Goal: Task Accomplishment & Management: Manage account settings

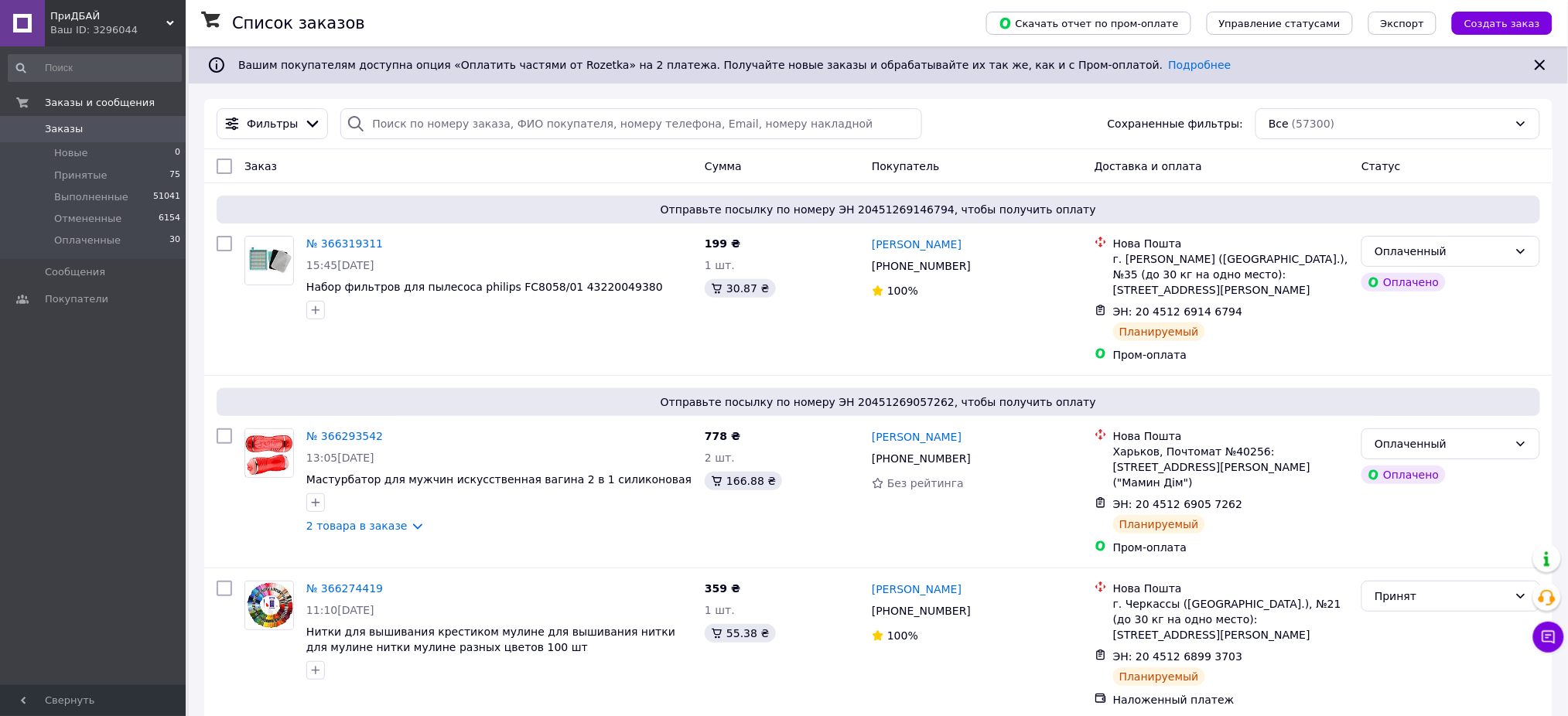
click at [111, 125] on span "Заказы" at bounding box center [94, 129] width 99 height 14
click at [131, 141] on link "Заказы 0" at bounding box center [95, 129] width 190 height 26
click at [132, 136] on link "Заказы 0" at bounding box center [95, 129] width 190 height 26
click at [143, 123] on span "0" at bounding box center [164, 129] width 42 height 14
drag, startPoint x: 129, startPoint y: 128, endPoint x: 132, endPoint y: 1, distance: 127.0
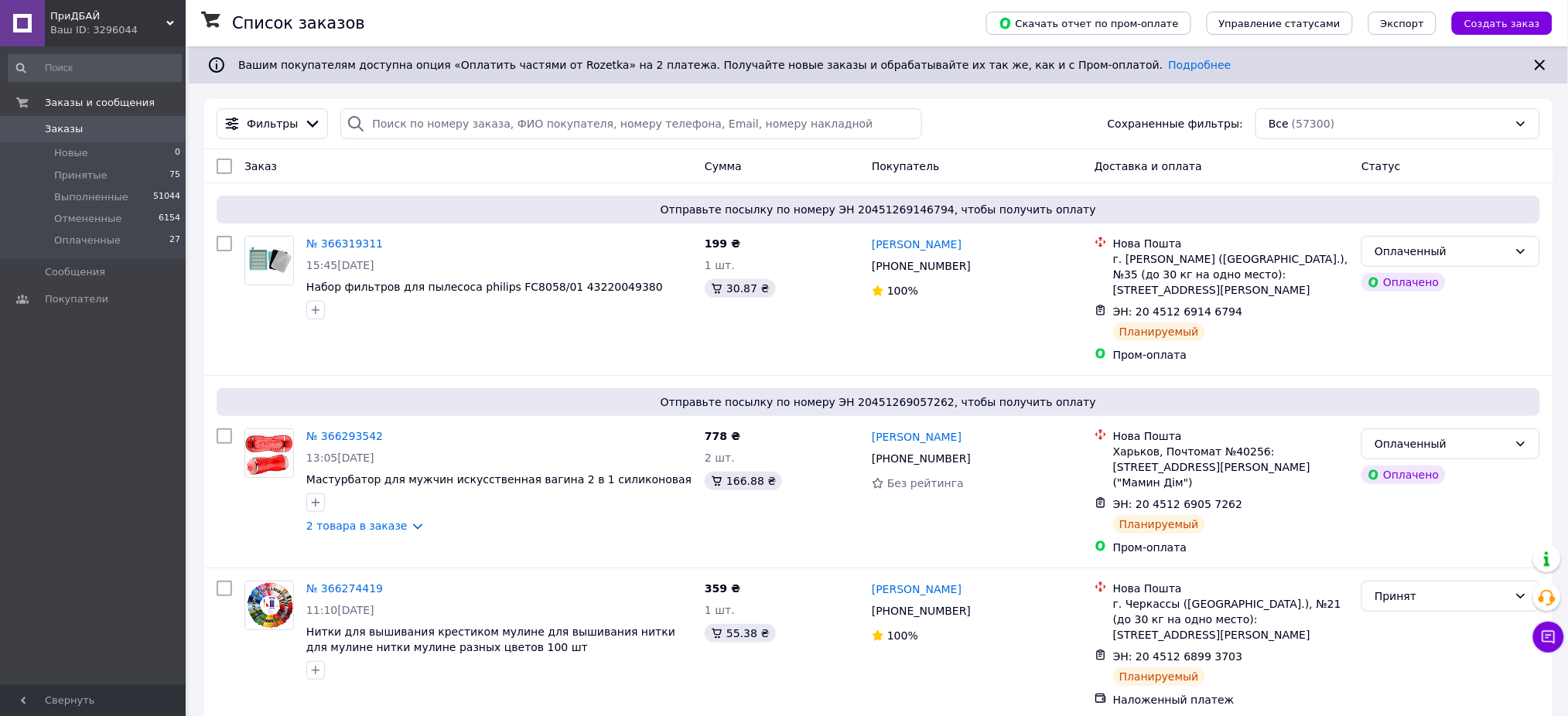
click at [129, 128] on span "Заказы" at bounding box center [94, 129] width 99 height 14
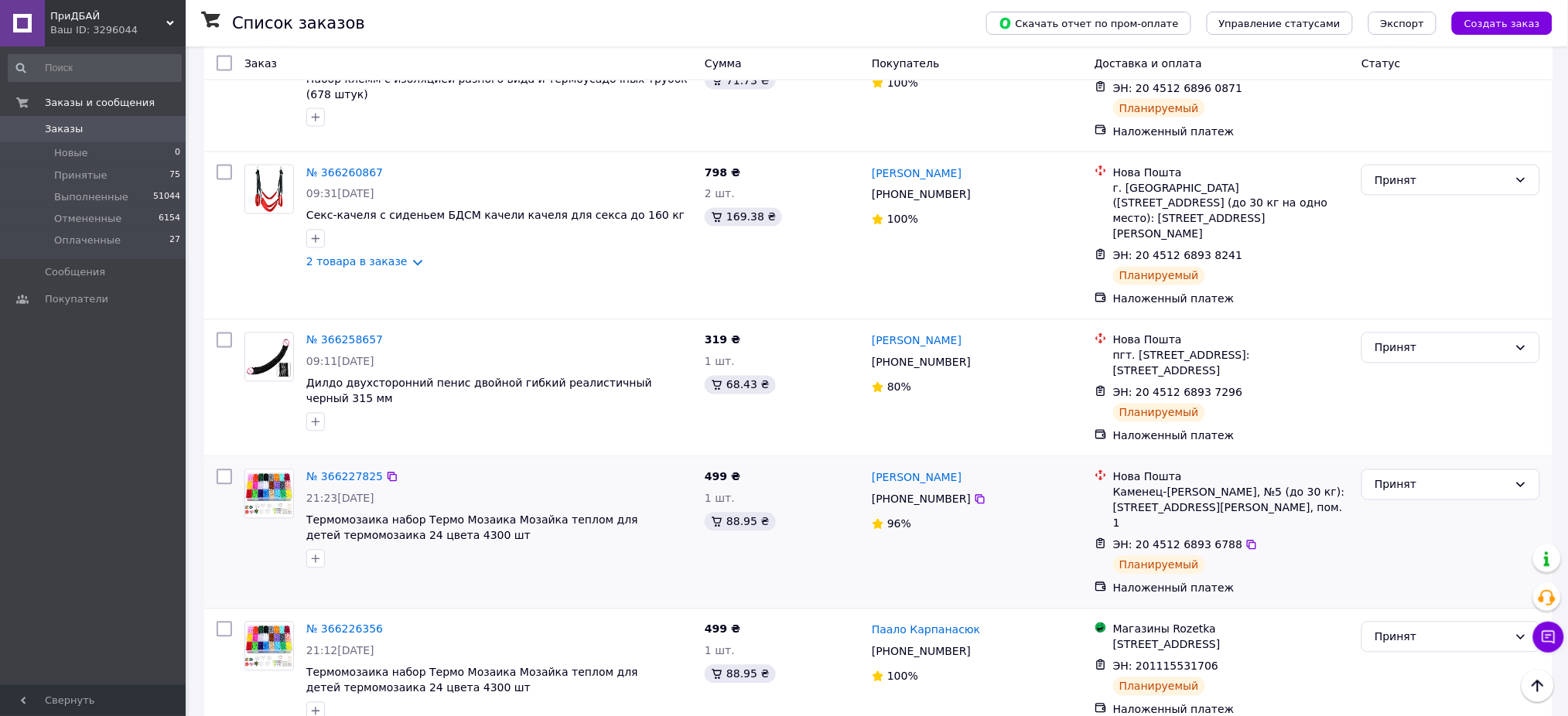
scroll to position [1031, 0]
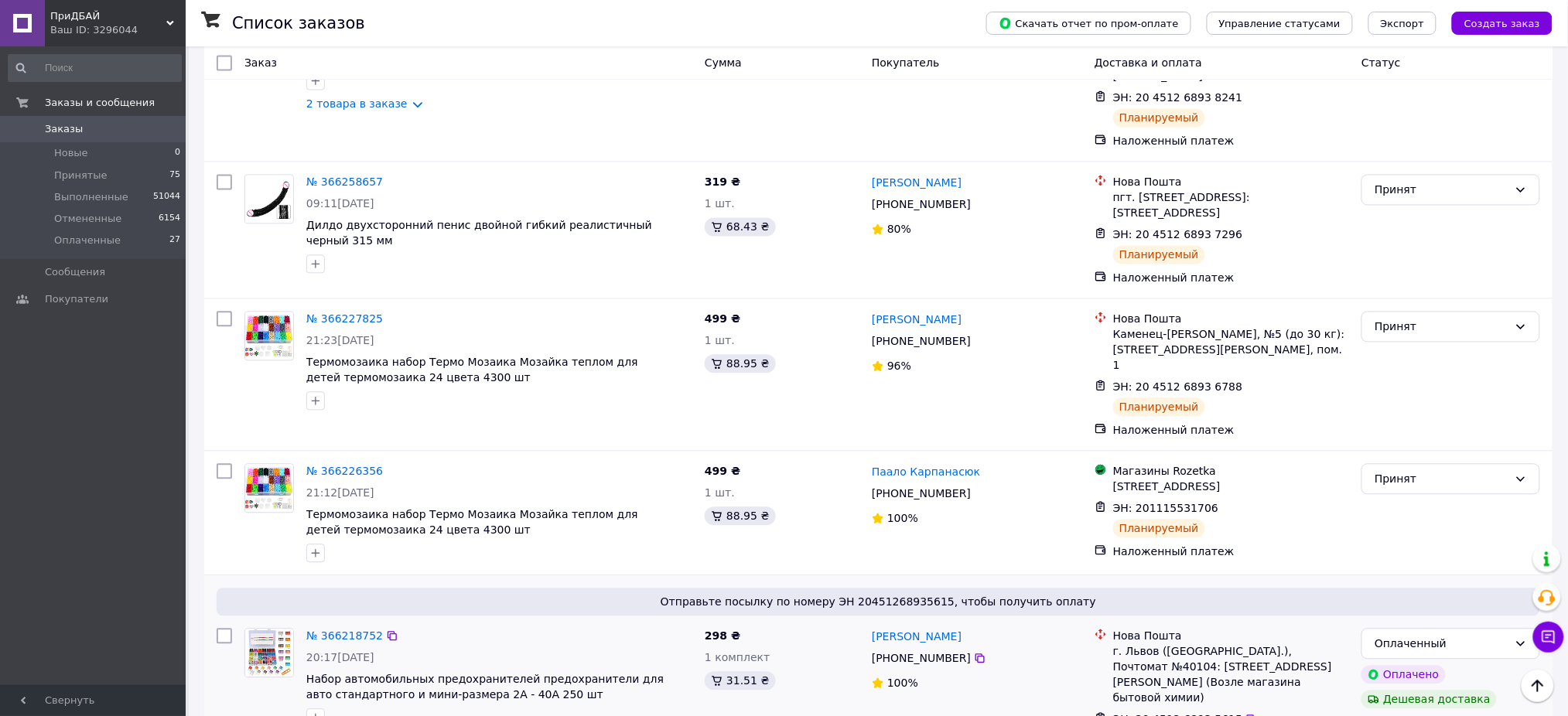
drag, startPoint x: 268, startPoint y: 546, endPoint x: 275, endPoint y: 552, distance: 9.2
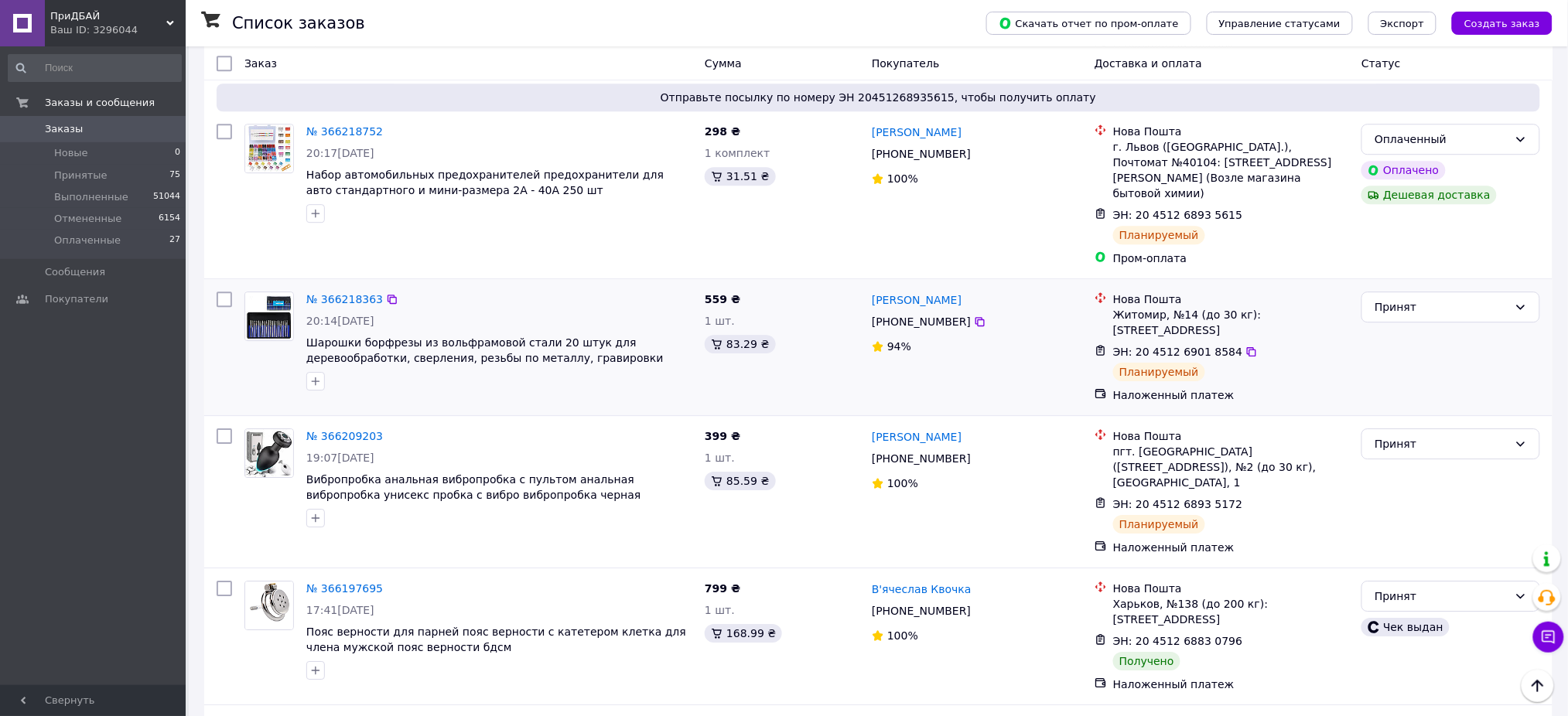
scroll to position [1547, 0]
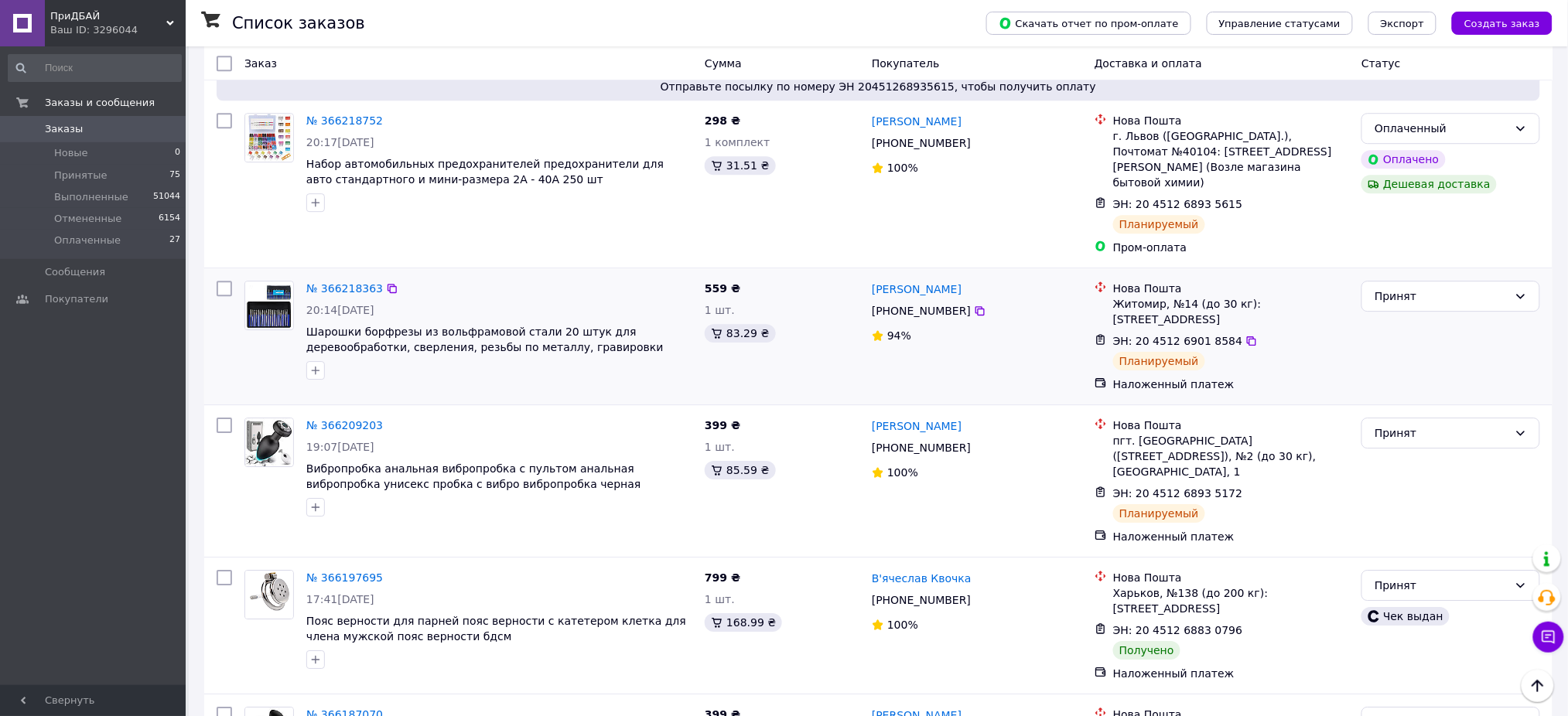
drag, startPoint x: 260, startPoint y: 183, endPoint x: 262, endPoint y: 196, distance: 13.2
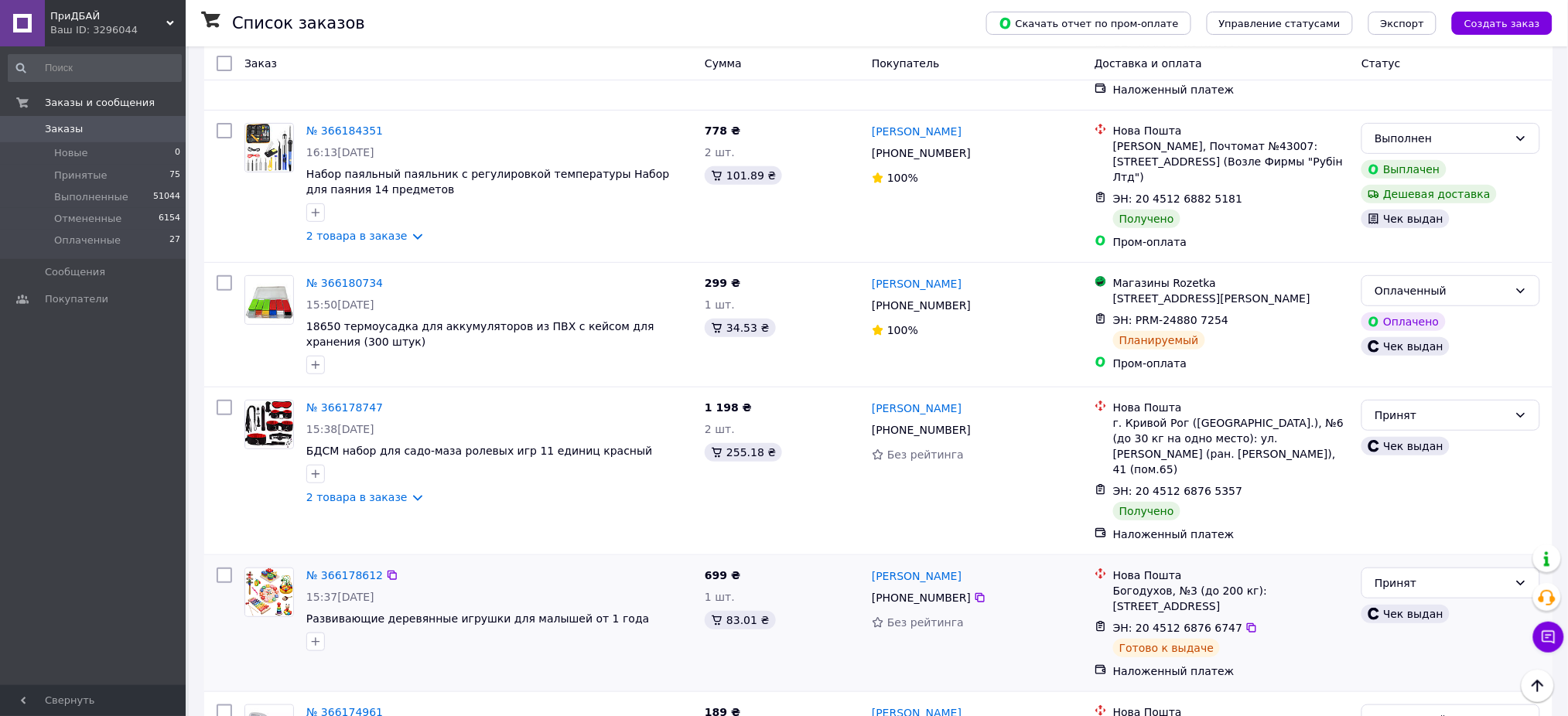
scroll to position [2267, 0]
click at [145, 141] on link "Заказы 0" at bounding box center [95, 129] width 190 height 26
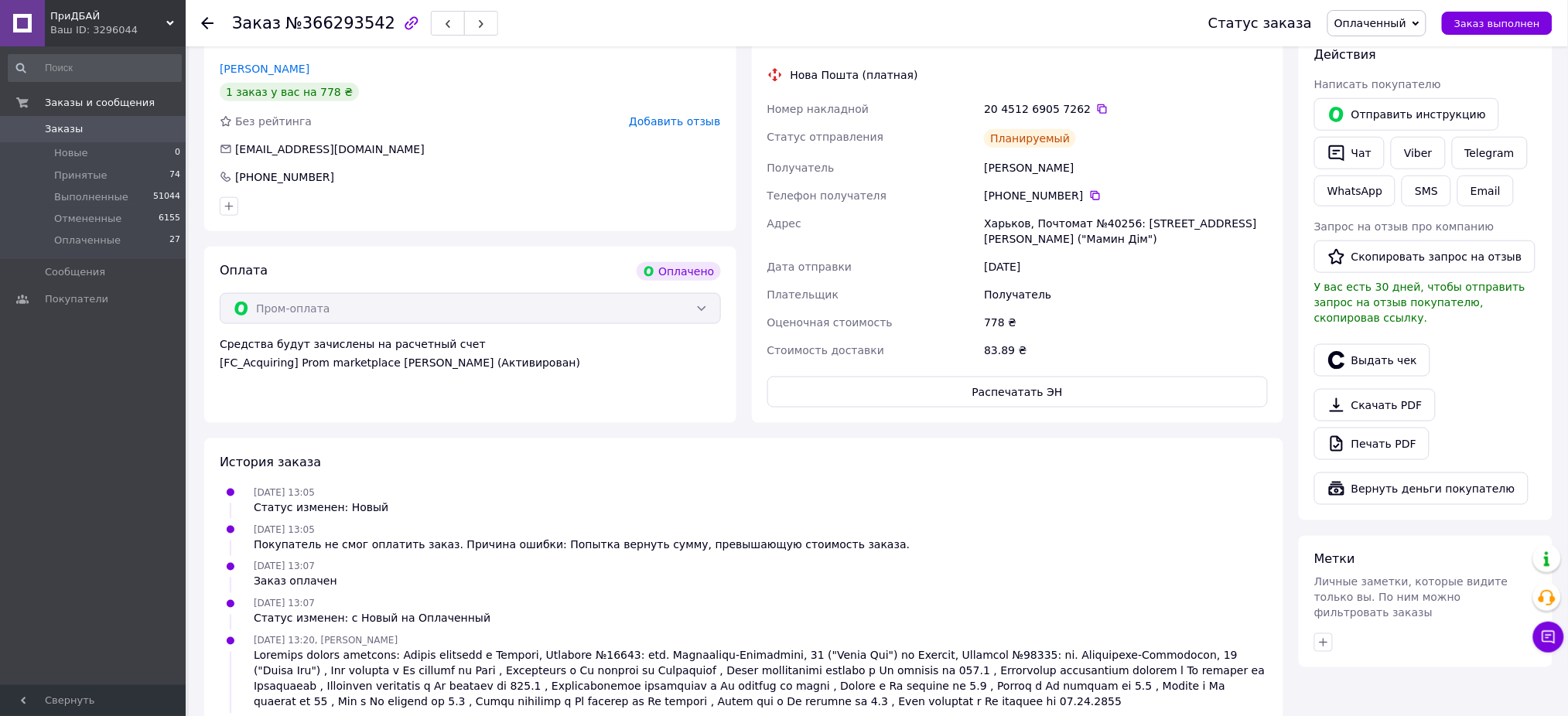
scroll to position [515, 0]
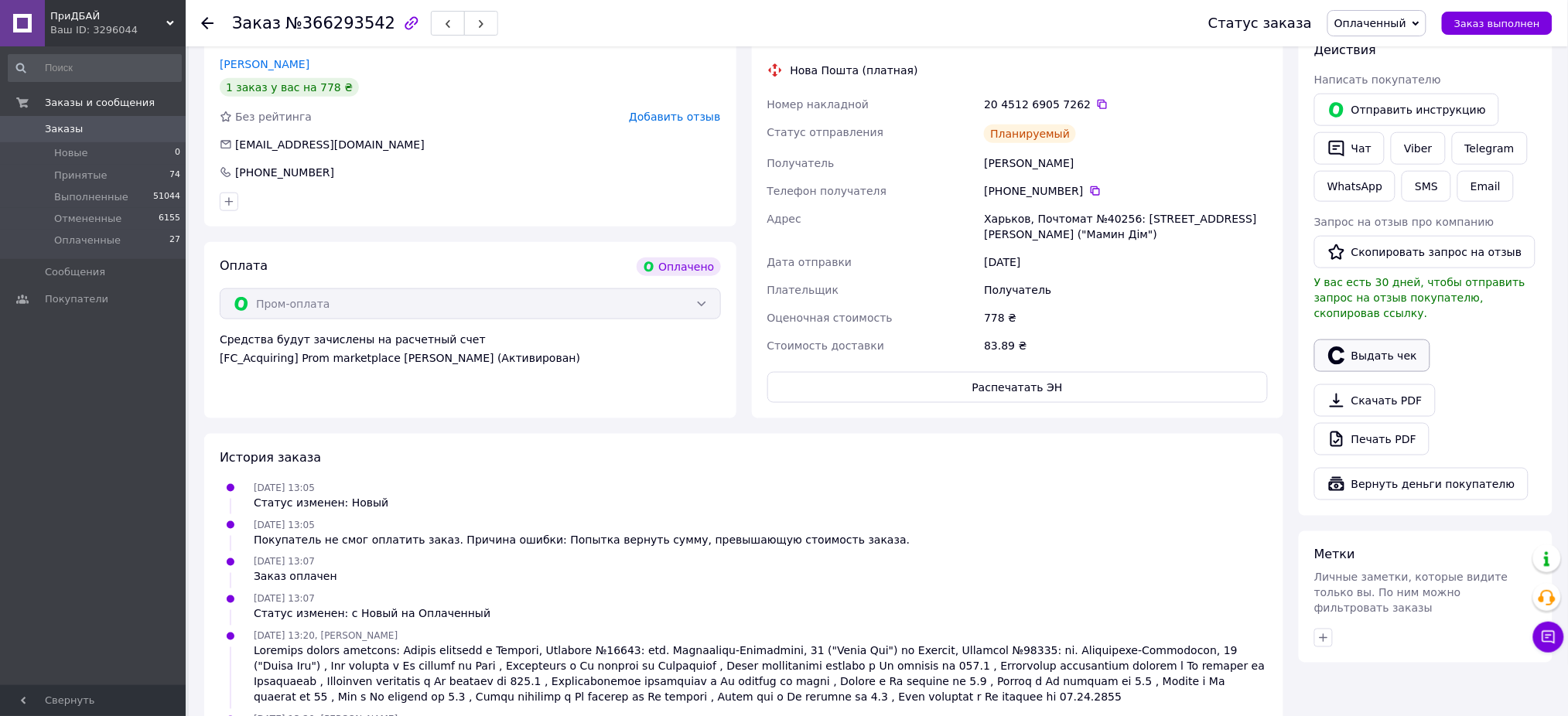
click at [1384, 340] on button "Выдать чек" at bounding box center [1372, 356] width 116 height 33
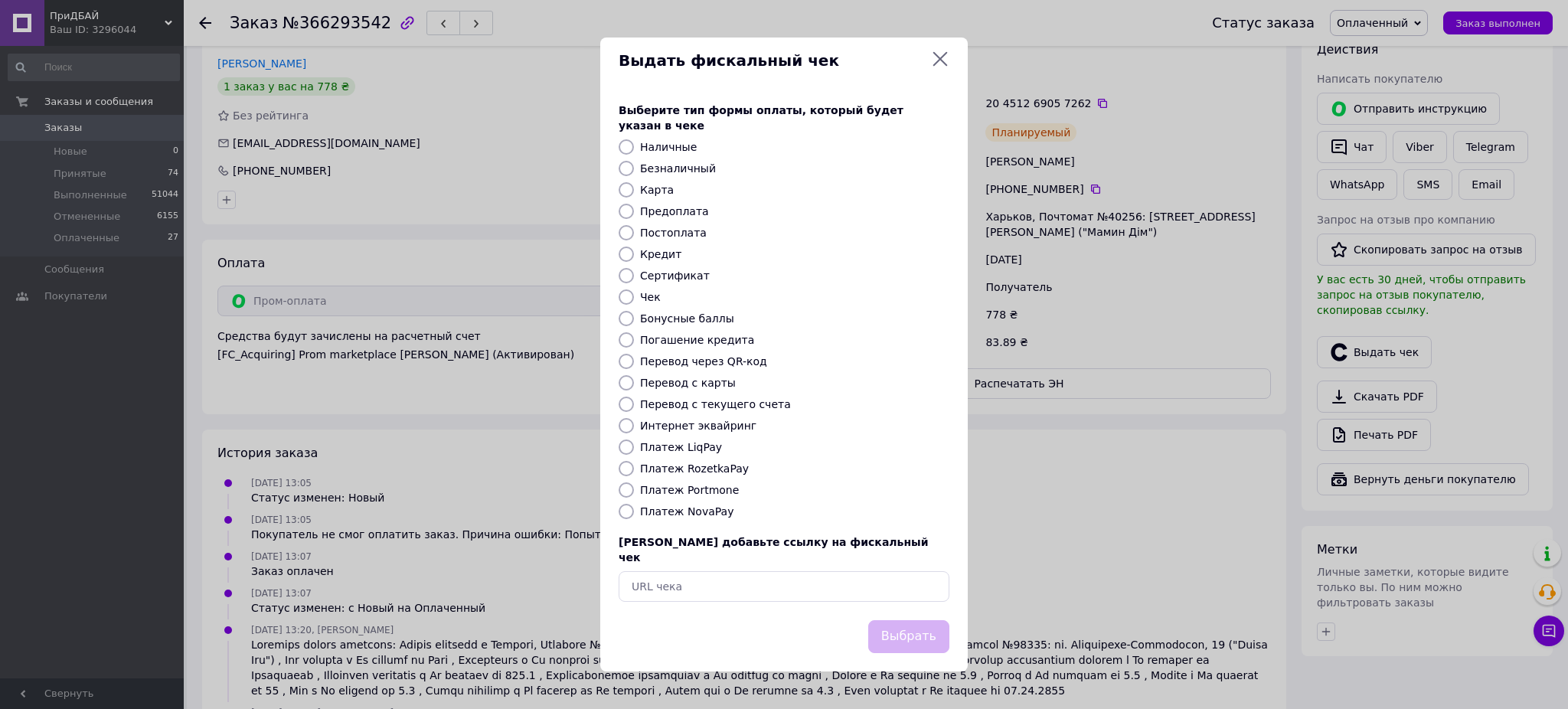
click at [683, 420] on label "Интернет эквайринг" at bounding box center [698, 425] width 117 height 12
click at [634, 420] on input "Интернет эквайринг" at bounding box center [626, 425] width 15 height 15
radio input "true"
click at [914, 620] on button "Выбрать" at bounding box center [909, 637] width 81 height 33
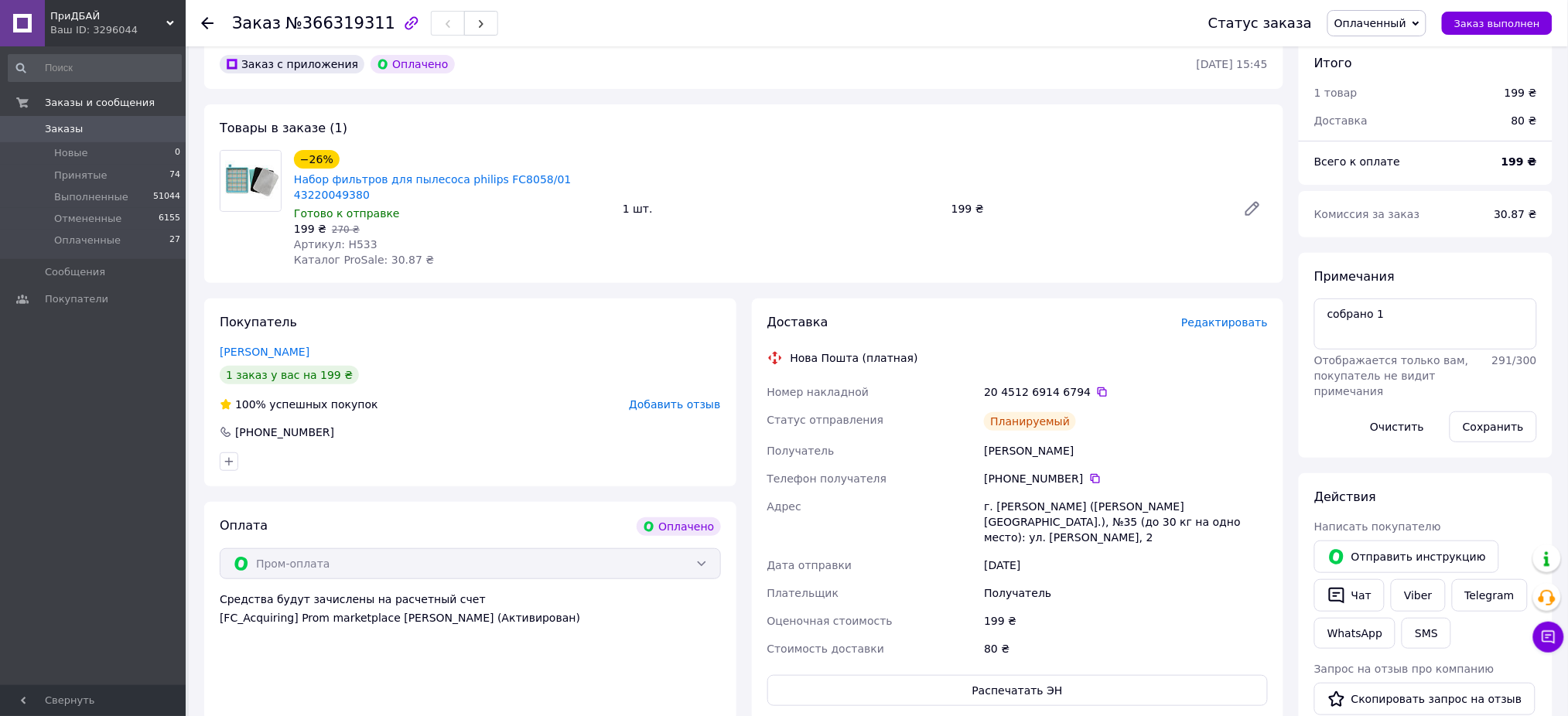
scroll to position [412, 0]
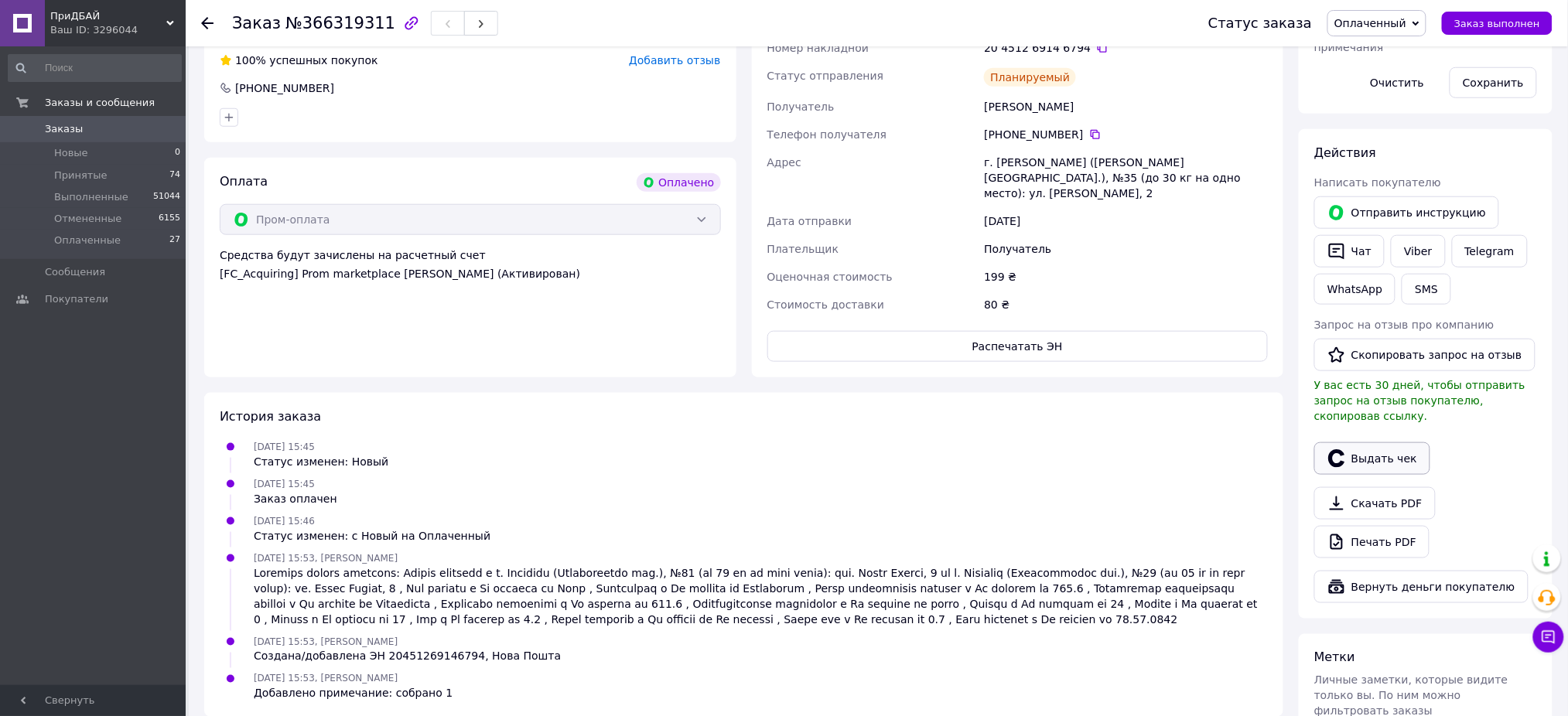
click at [1352, 442] on button "Выдать чек" at bounding box center [1372, 458] width 116 height 33
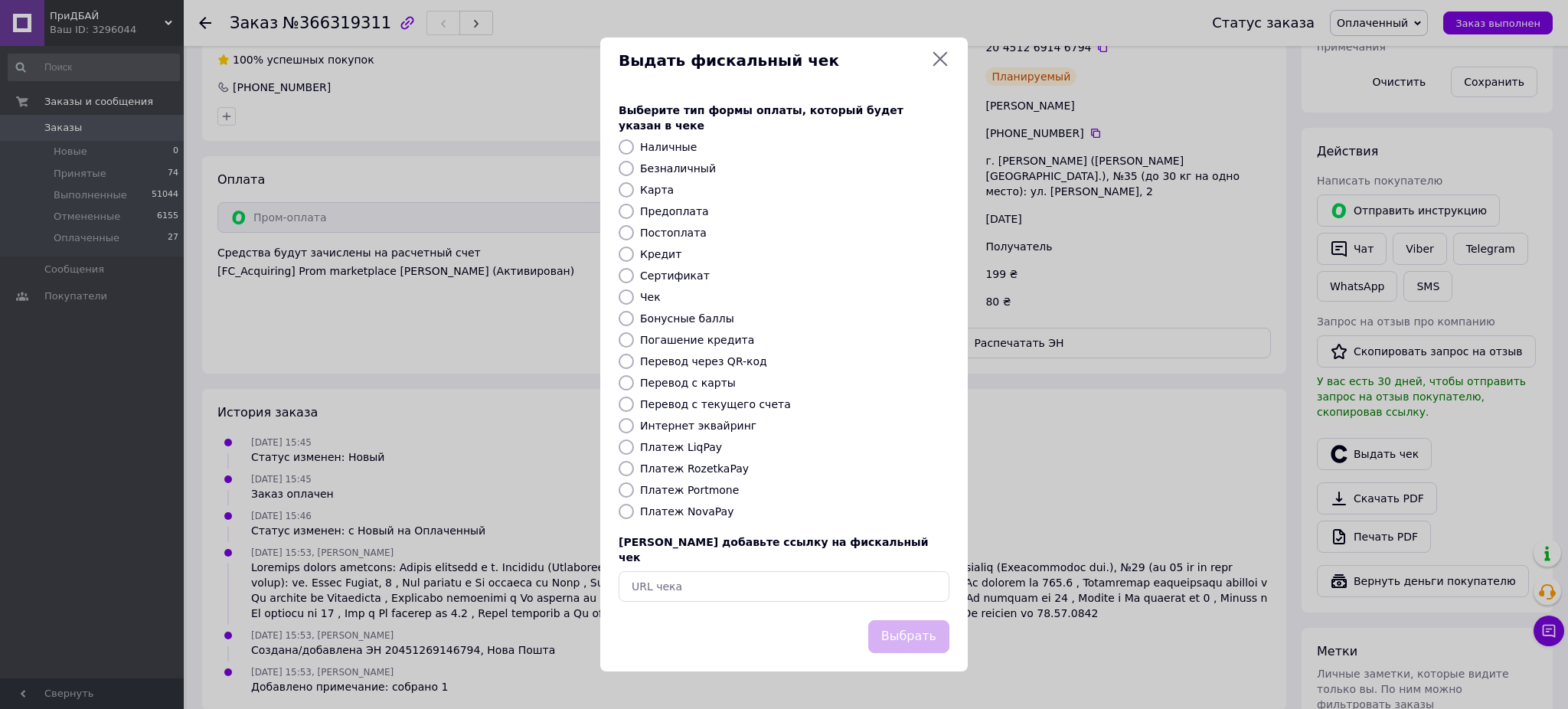
click at [672, 423] on label "Интернет эквайринг" at bounding box center [698, 425] width 117 height 12
click at [634, 423] on input "Интернет эквайринг" at bounding box center [626, 425] width 15 height 15
radio input "true"
click at [916, 621] on button "Выбрать" at bounding box center [909, 637] width 81 height 33
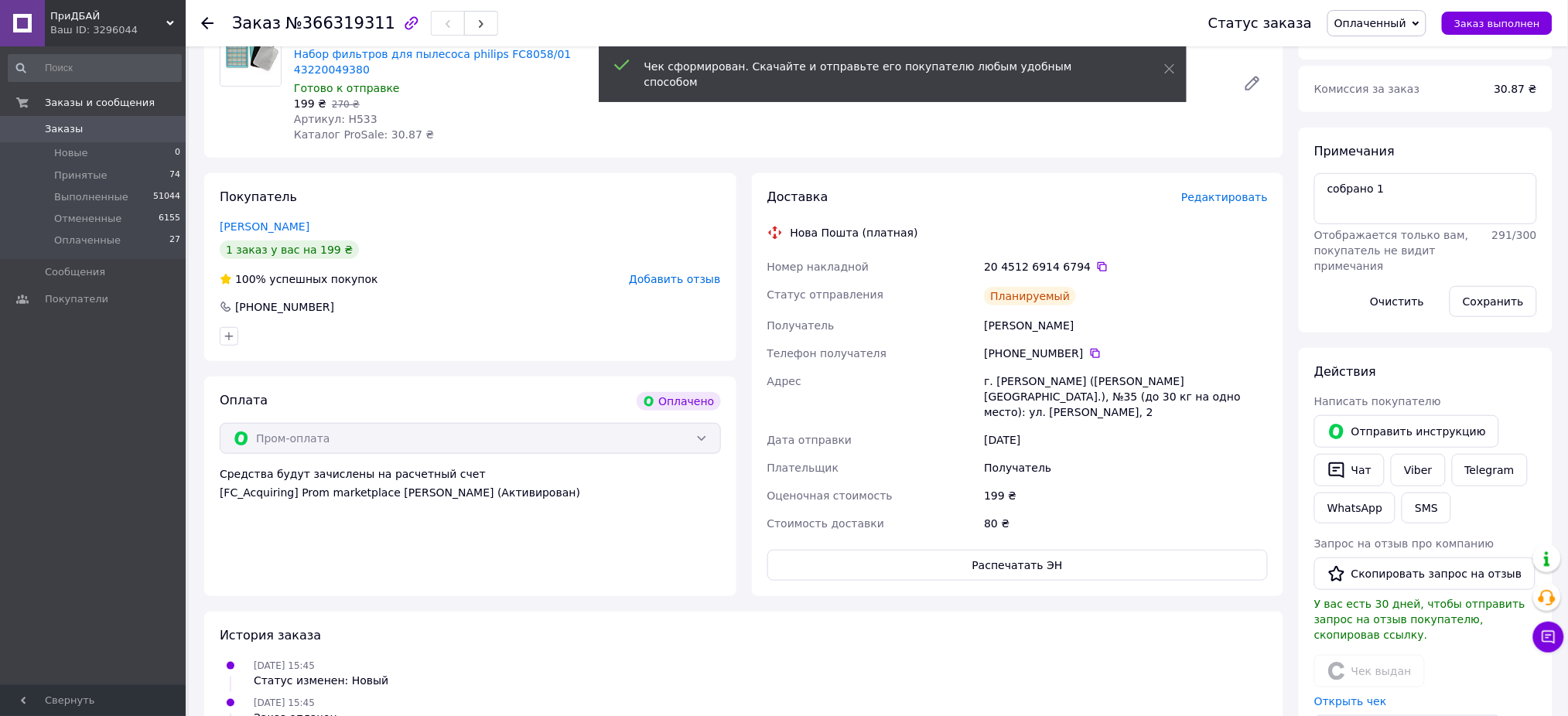
scroll to position [0, 0]
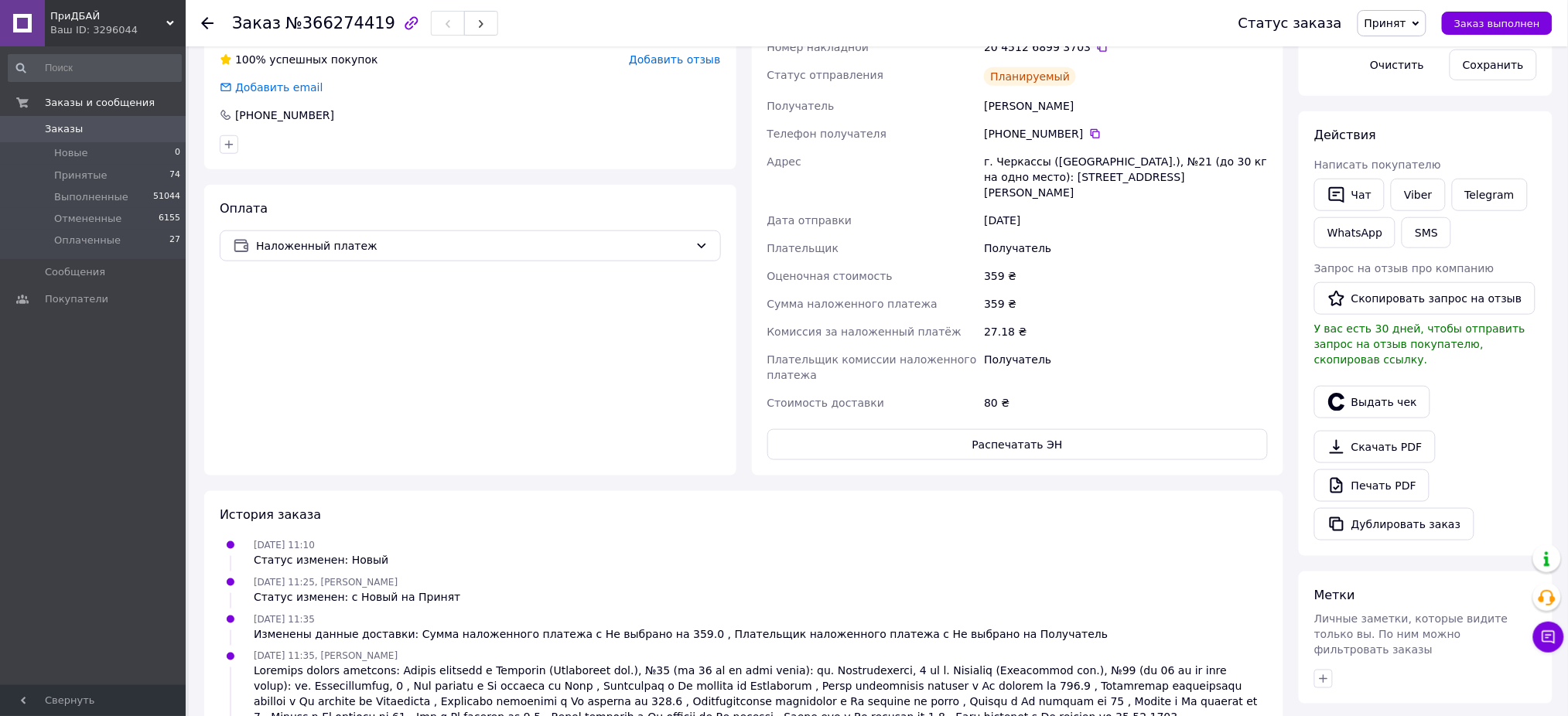
click at [1340, 404] on div "Выдать чек" at bounding box center [1425, 402] width 229 height 38
click at [1344, 392] on icon "button" at bounding box center [1336, 401] width 16 height 18
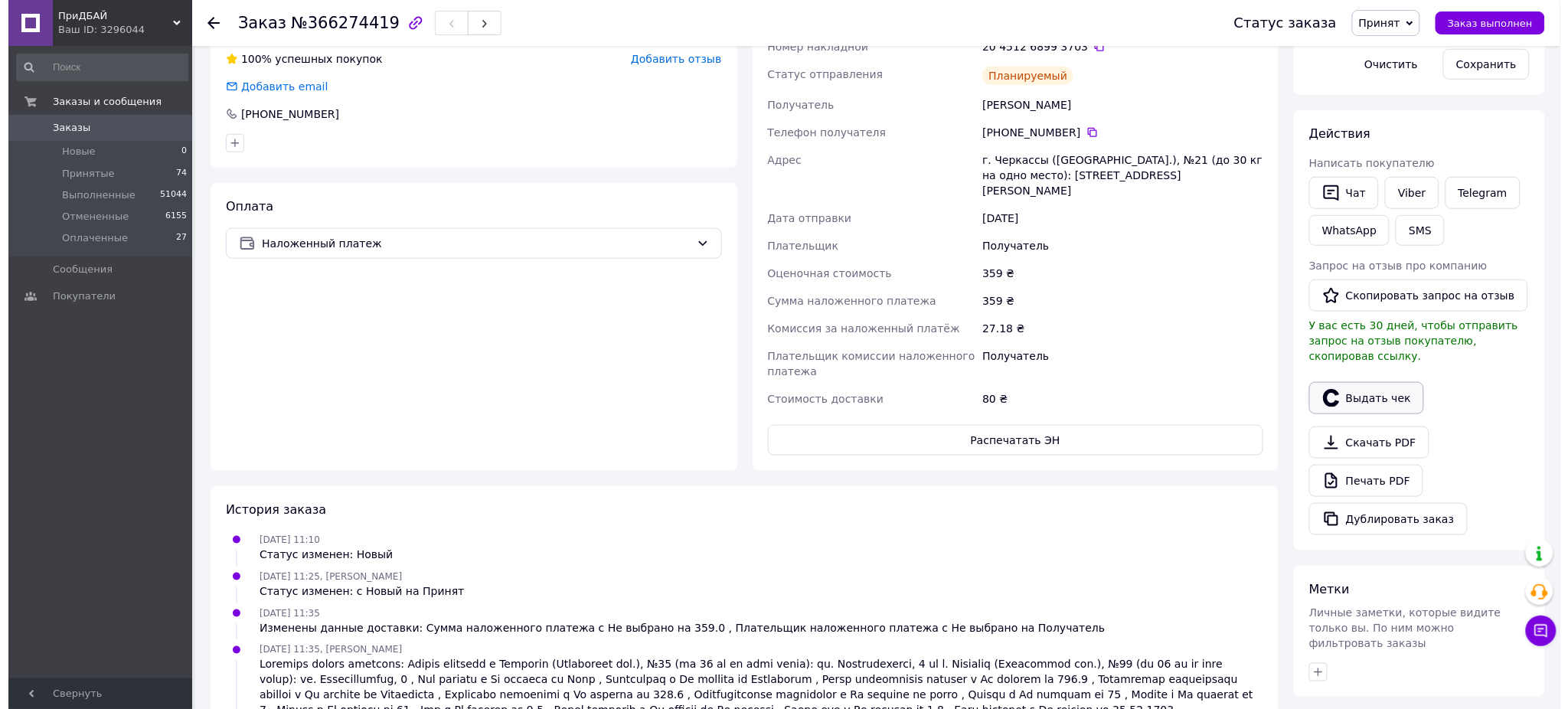
scroll to position [393, 0]
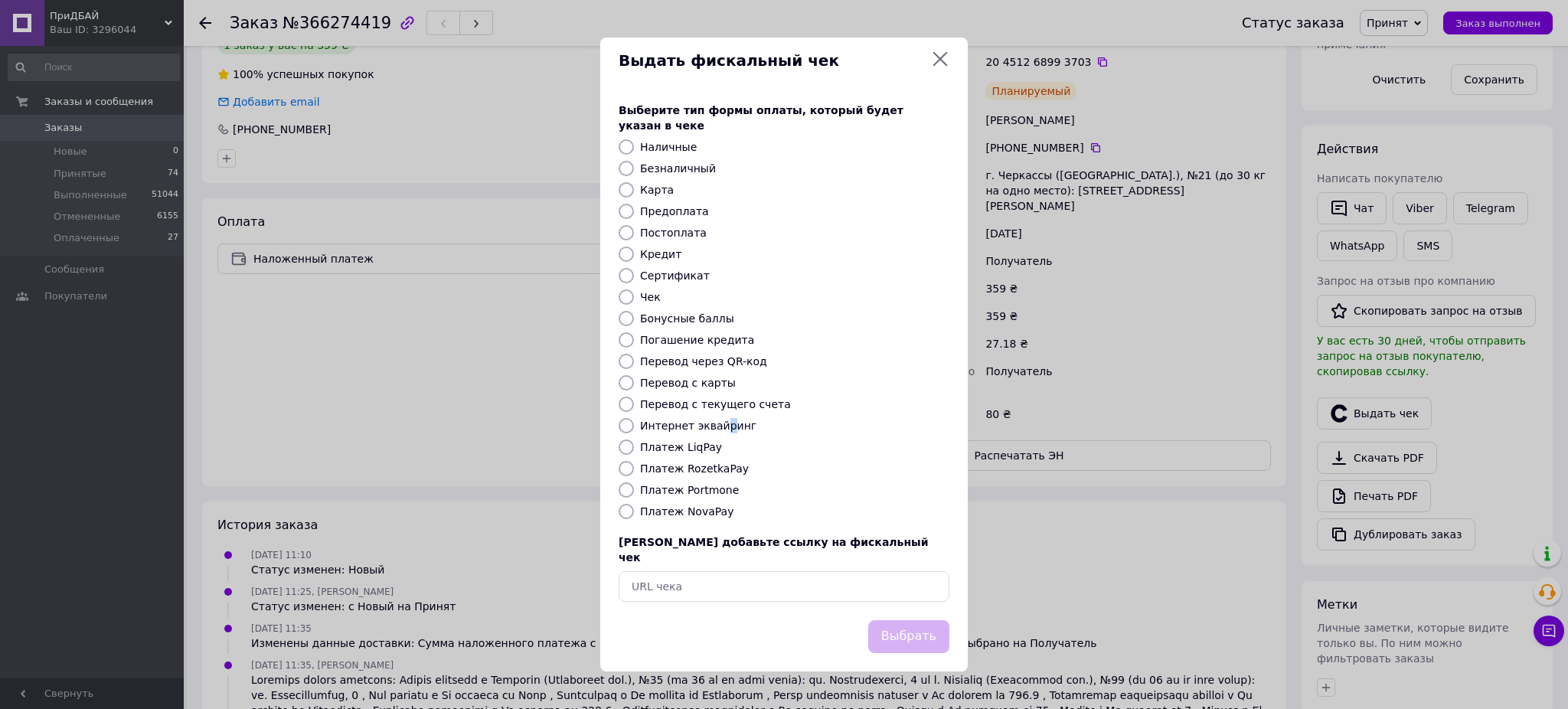
click at [719, 431] on label "Интернет эквайринг" at bounding box center [698, 425] width 117 height 12
click at [715, 435] on div "Выберите тип формы оплаты, который будет указан в чеке Наличные Безналичный Кар…" at bounding box center [784, 352] width 367 height 536
click at [709, 429] on label "Интернет эквайринг" at bounding box center [698, 425] width 117 height 12
click at [634, 429] on input "Интернет эквайринг" at bounding box center [626, 425] width 15 height 15
radio input "true"
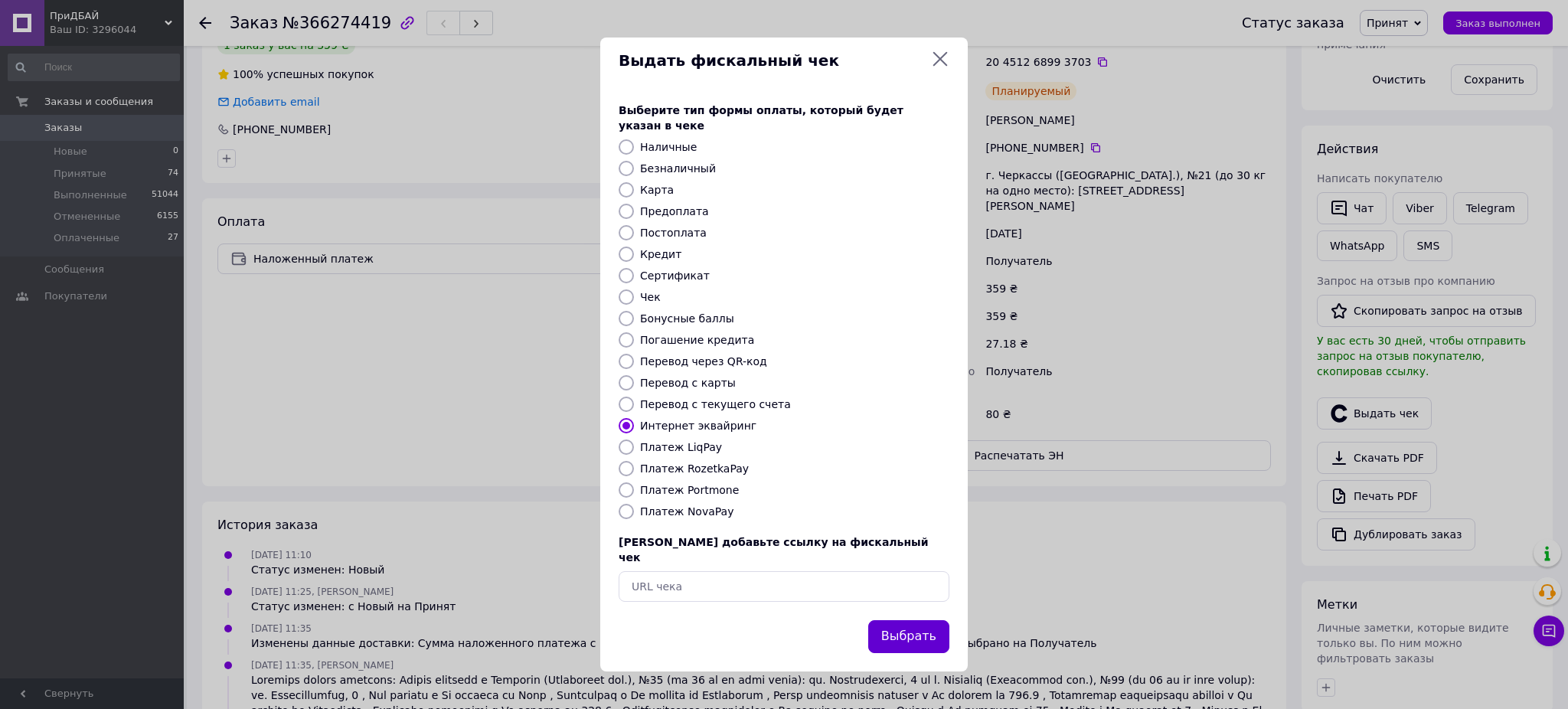
click at [921, 620] on button "Выбрать" at bounding box center [909, 637] width 81 height 33
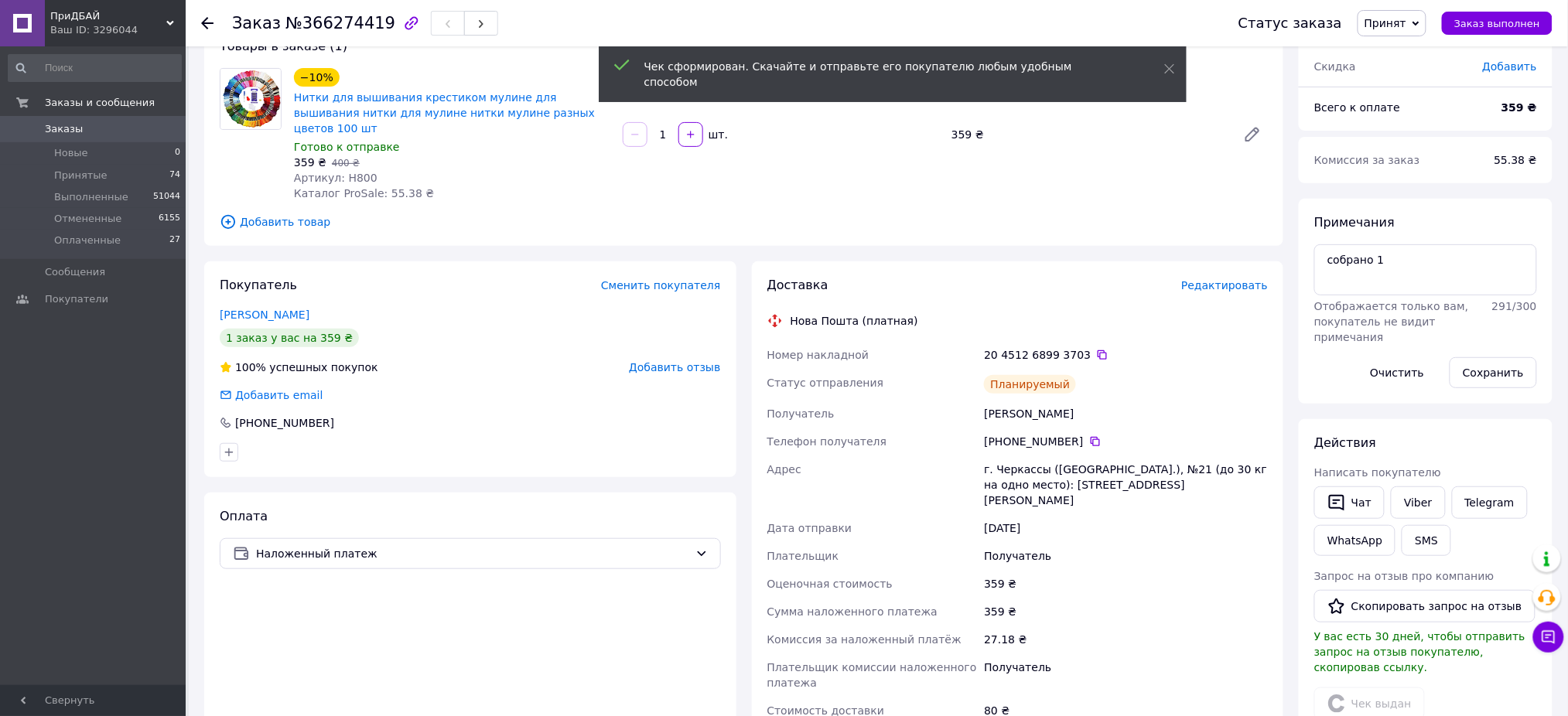
scroll to position [103, 0]
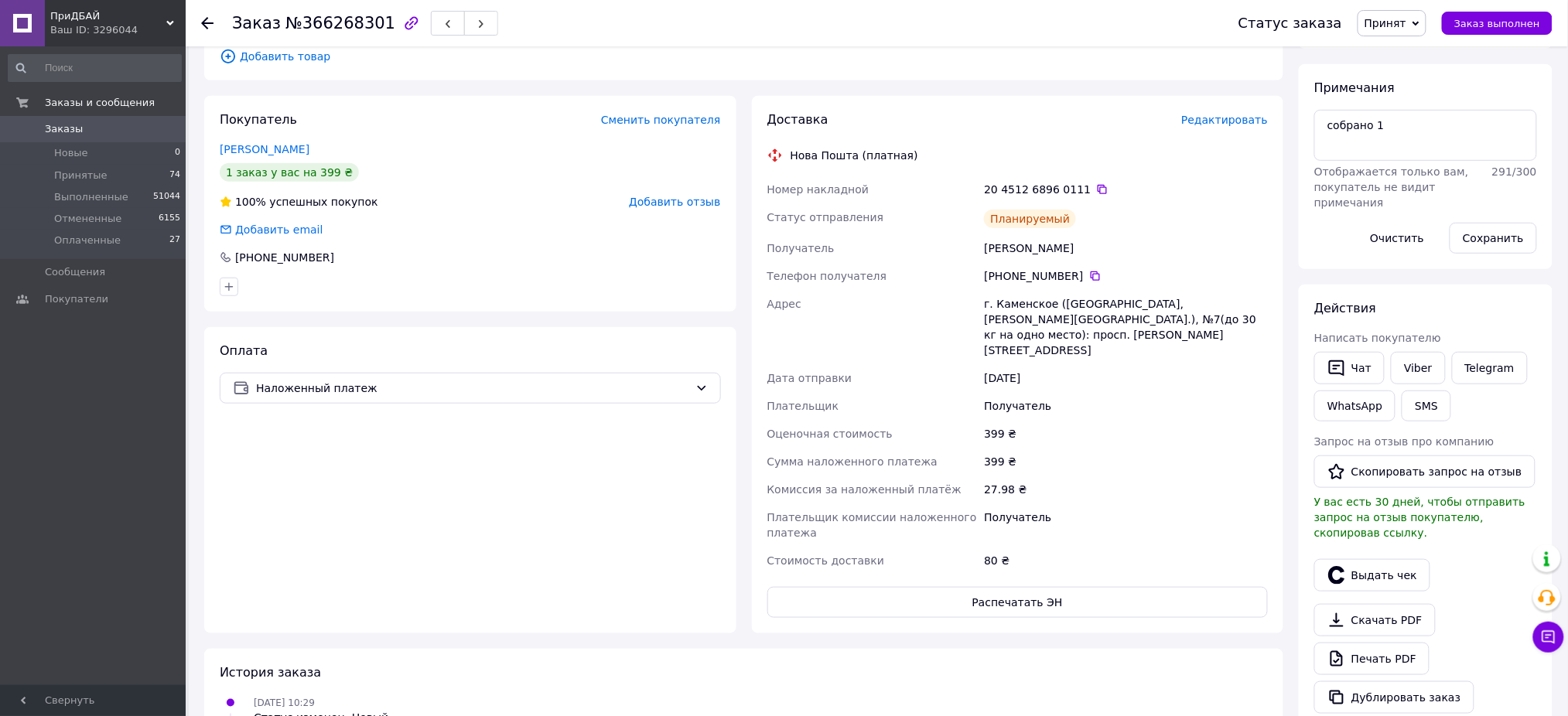
scroll to position [309, 0]
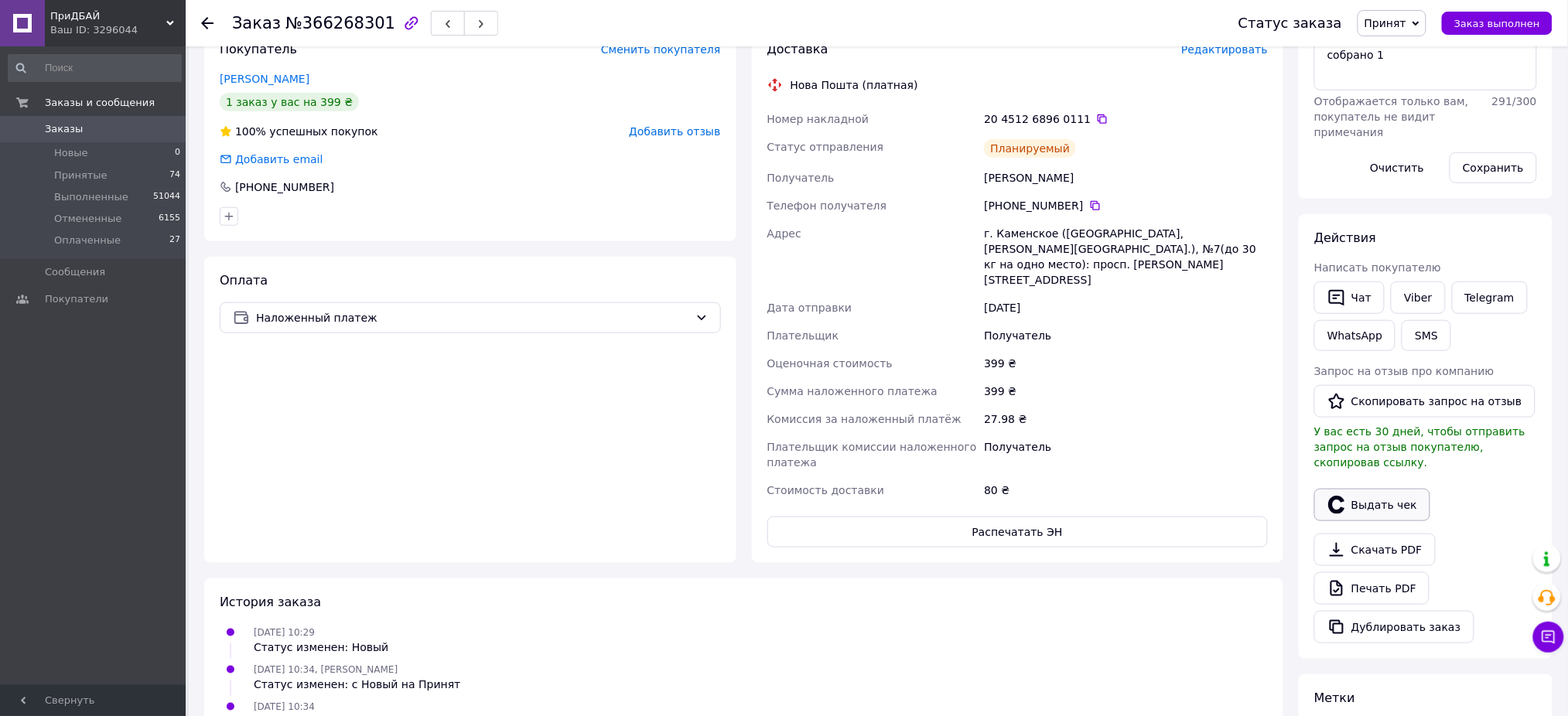
drag, startPoint x: 1401, startPoint y: 485, endPoint x: 1393, endPoint y: 485, distance: 8.0
click at [1401, 489] on button "Выдать чек" at bounding box center [1372, 505] width 116 height 33
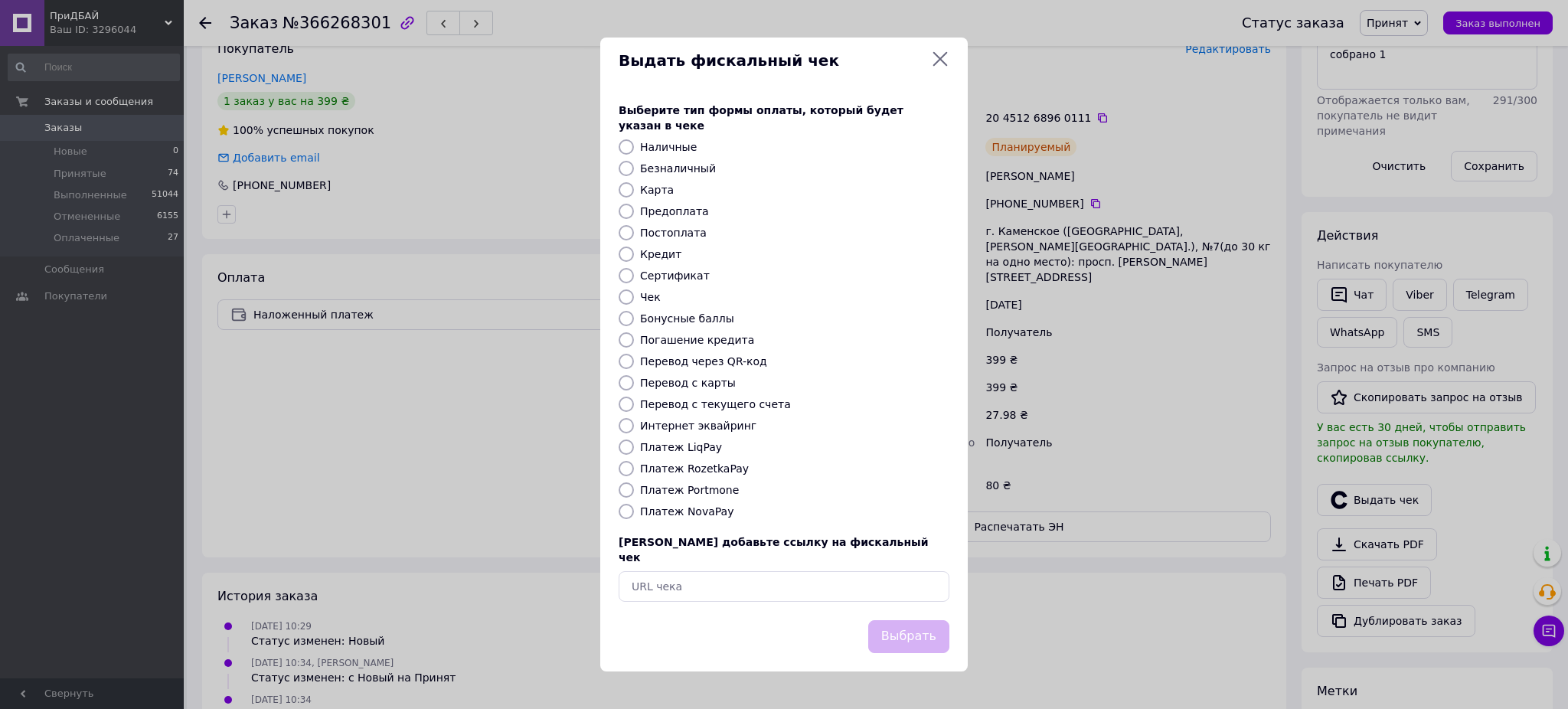
click at [683, 430] on label "Интернет эквайринг" at bounding box center [698, 425] width 117 height 12
click at [634, 430] on input "Интернет эквайринг" at bounding box center [626, 425] width 15 height 15
radio input "true"
click at [912, 626] on button "Выбрать" at bounding box center [909, 637] width 81 height 33
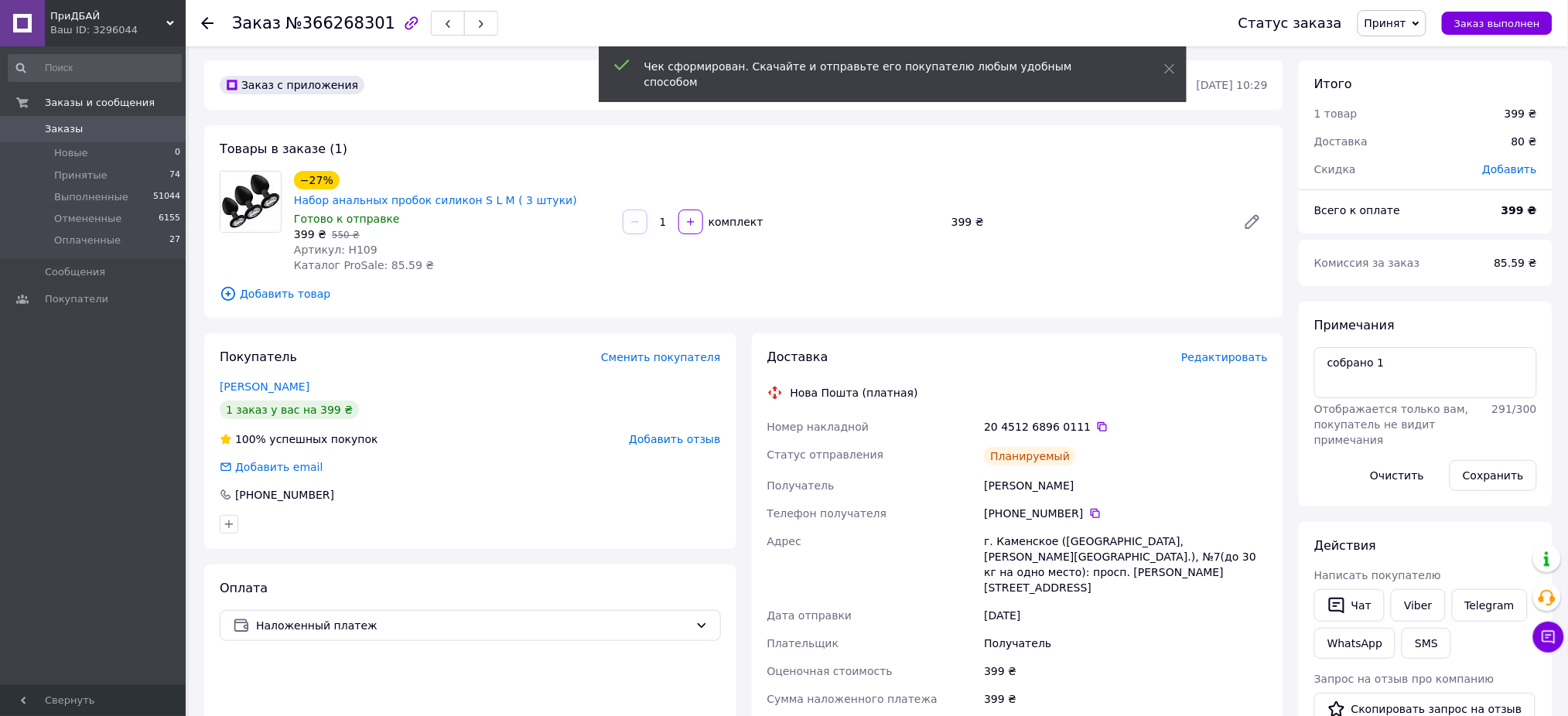
scroll to position [0, 0]
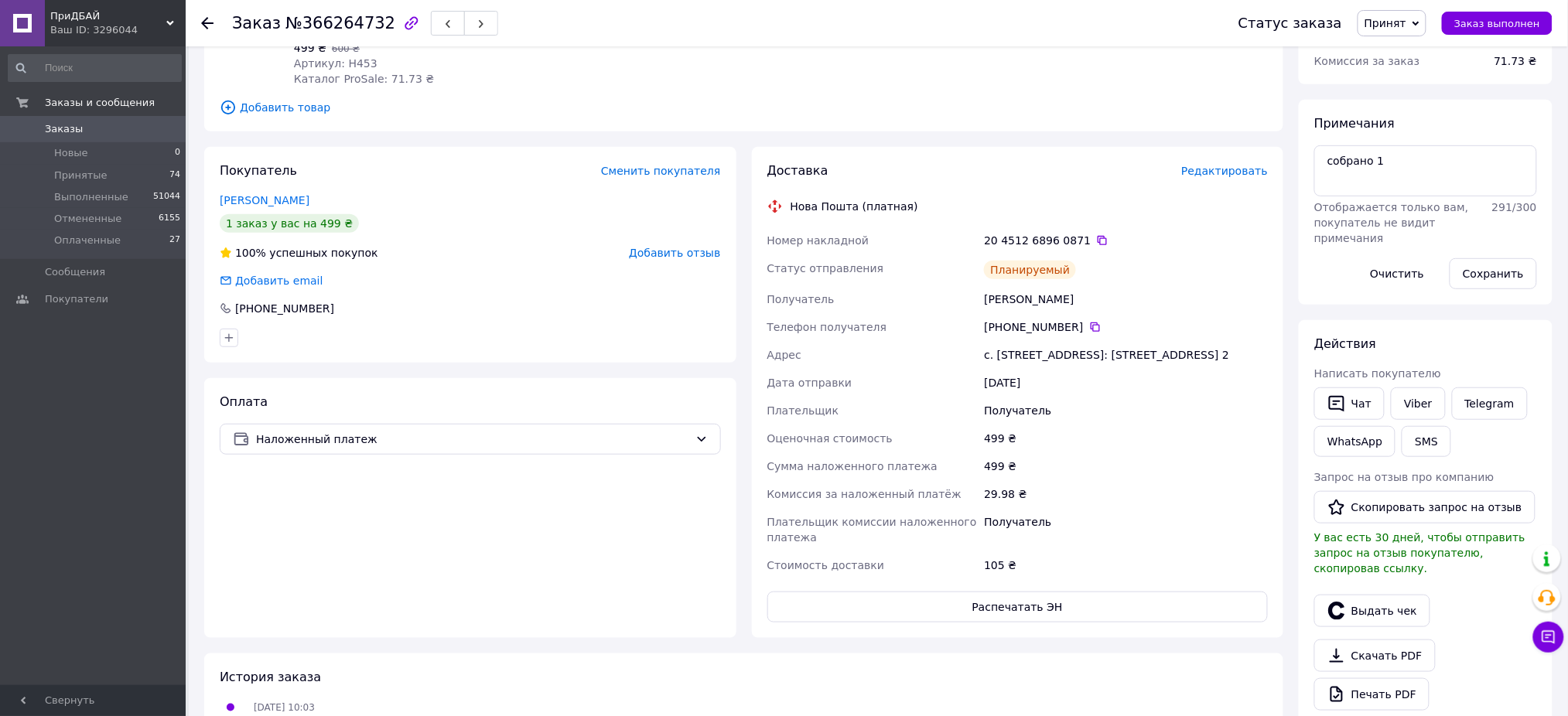
scroll to position [206, 0]
click at [1377, 598] on button "Выдать чек" at bounding box center [1372, 608] width 116 height 33
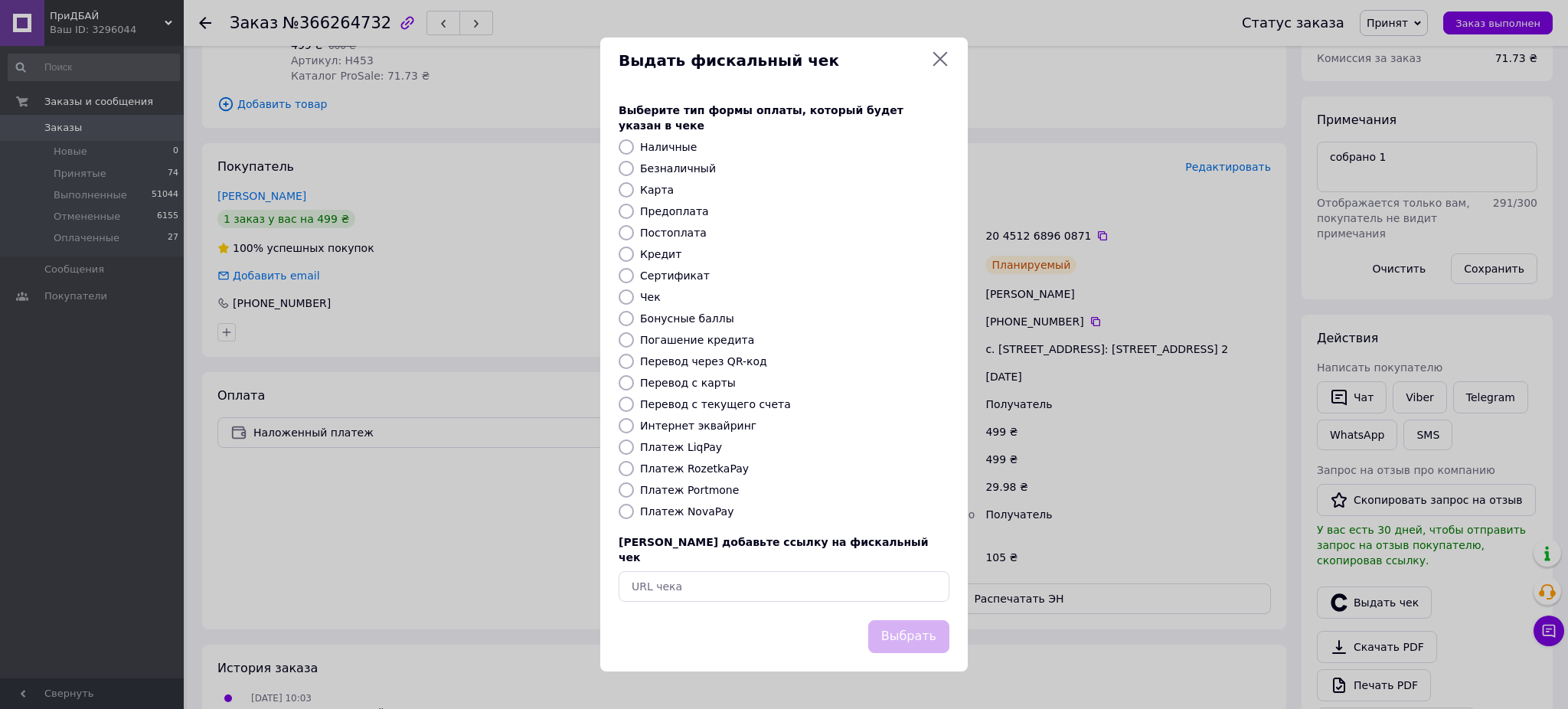
click at [671, 431] on label "Интернет эквайринг" at bounding box center [698, 425] width 117 height 12
click at [634, 431] on input "Интернет эквайринг" at bounding box center [626, 425] width 15 height 15
radio input "true"
click at [922, 625] on button "Выбрать" at bounding box center [909, 637] width 81 height 33
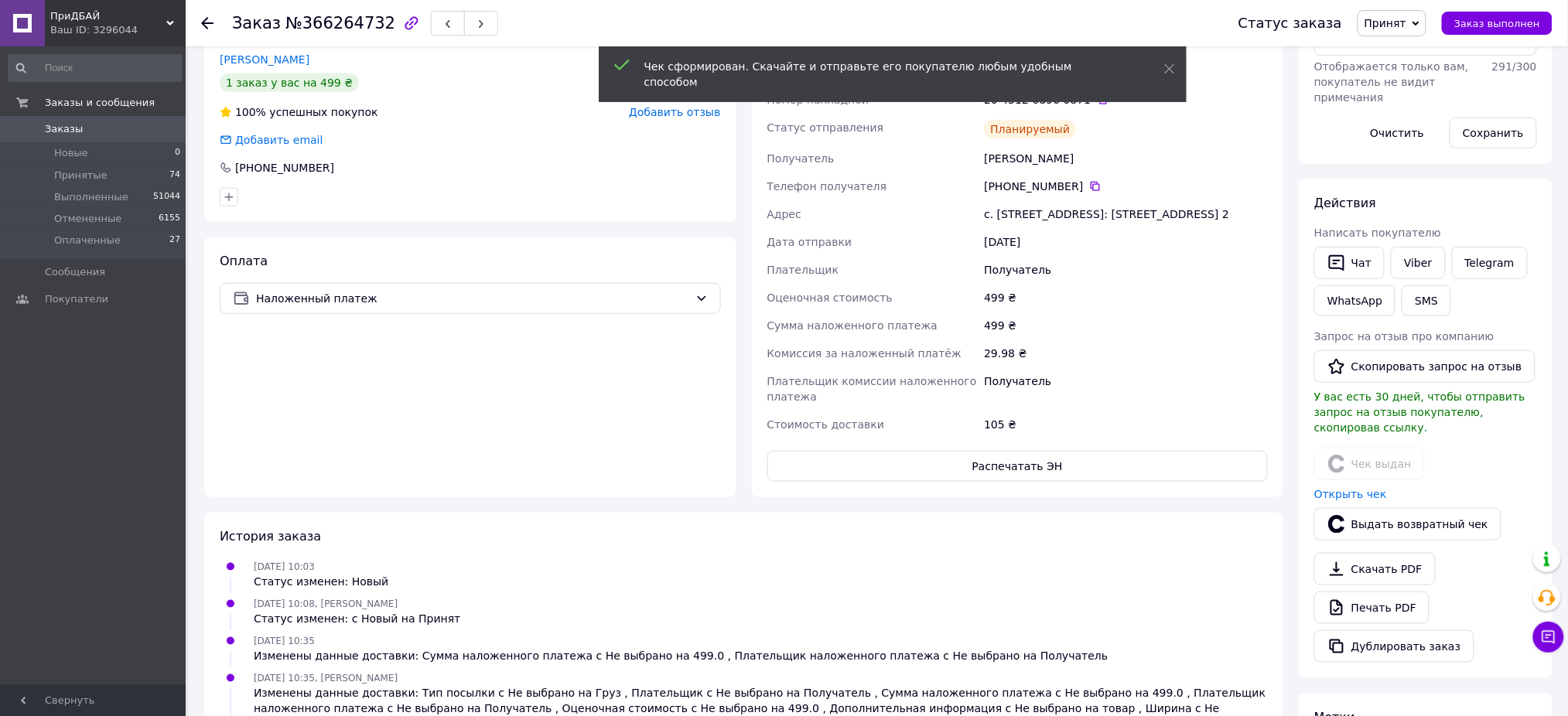
scroll to position [103, 0]
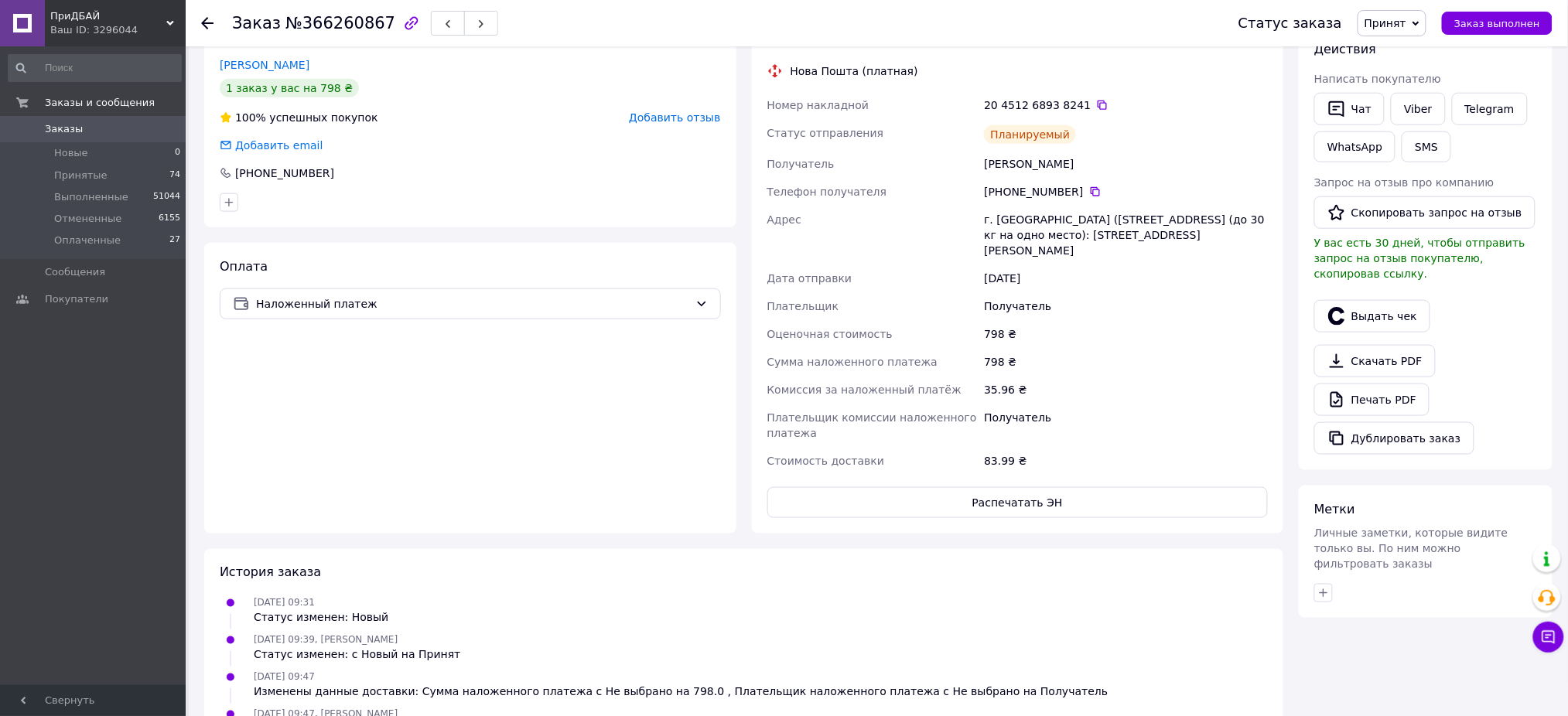
scroll to position [515, 0]
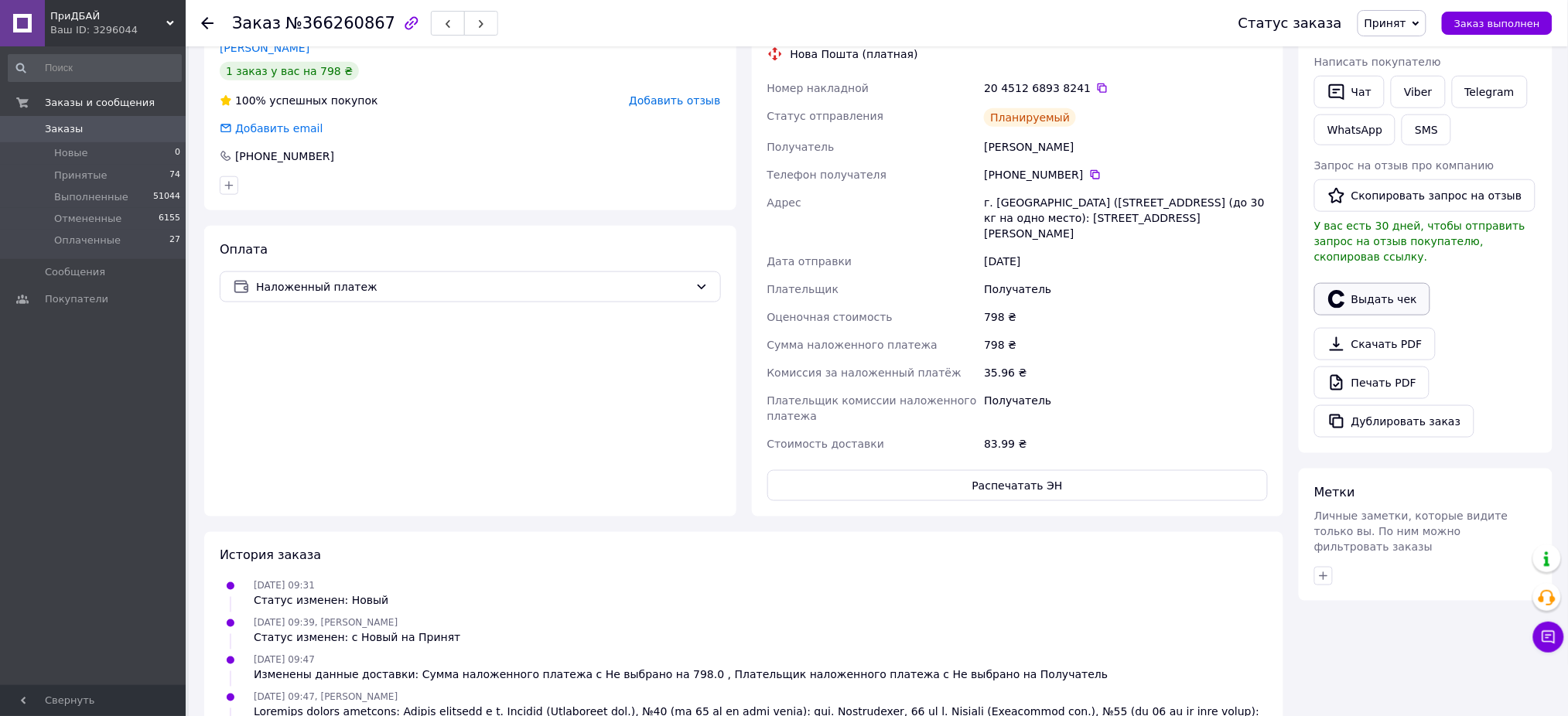
click at [1377, 283] on button "Выдать чек" at bounding box center [1372, 299] width 116 height 33
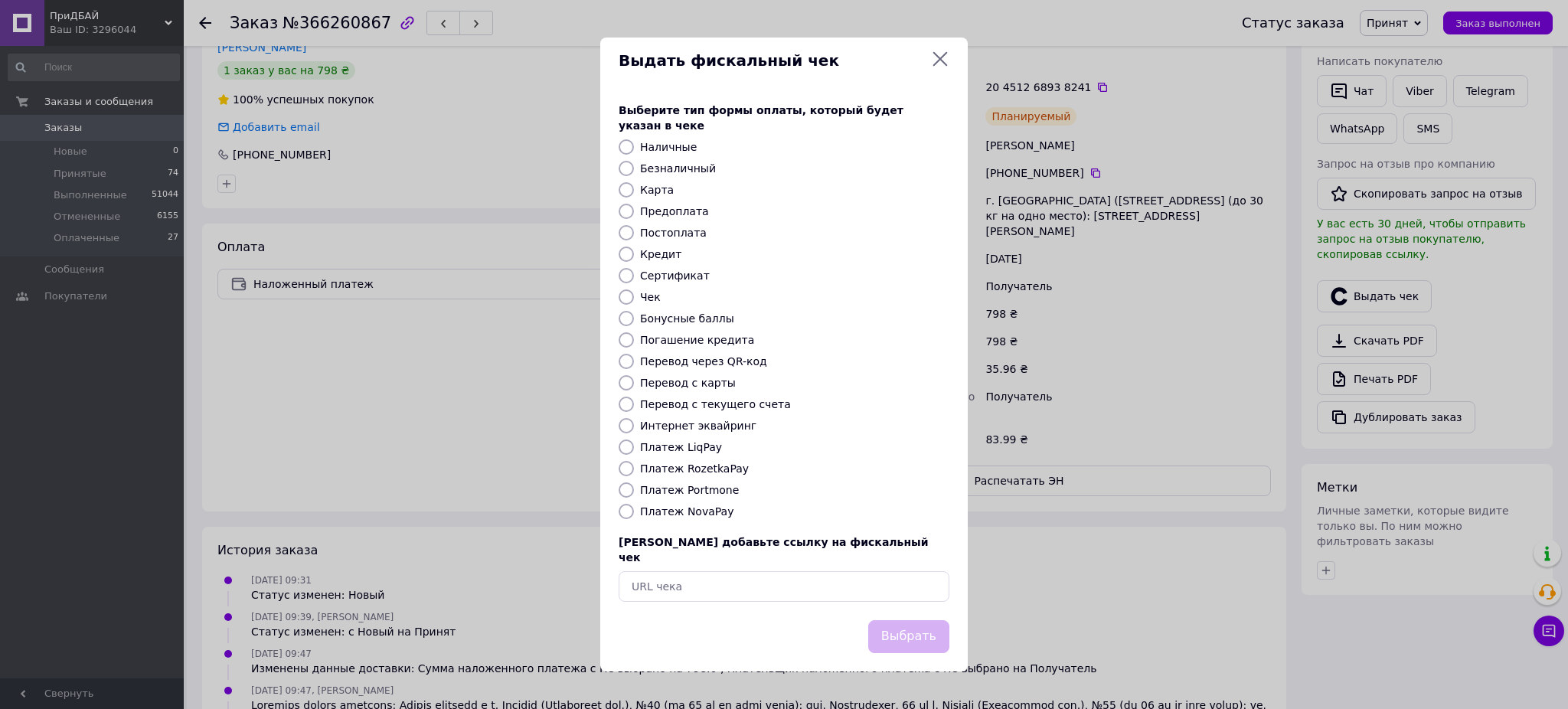
click at [663, 438] on div "Выберите тип формы оплаты, который будет указан в чеке Наличные Безналичный Кар…" at bounding box center [784, 352] width 367 height 536
click at [665, 426] on label "Интернет эквайринг" at bounding box center [698, 425] width 117 height 12
click at [634, 426] on input "Интернет эквайринг" at bounding box center [626, 425] width 15 height 15
radio input "true"
click at [900, 600] on div "Выберите тип формы оплаты, который будет указан в чеке Наличные Безналичный Кар…" at bounding box center [784, 352] width 367 height 536
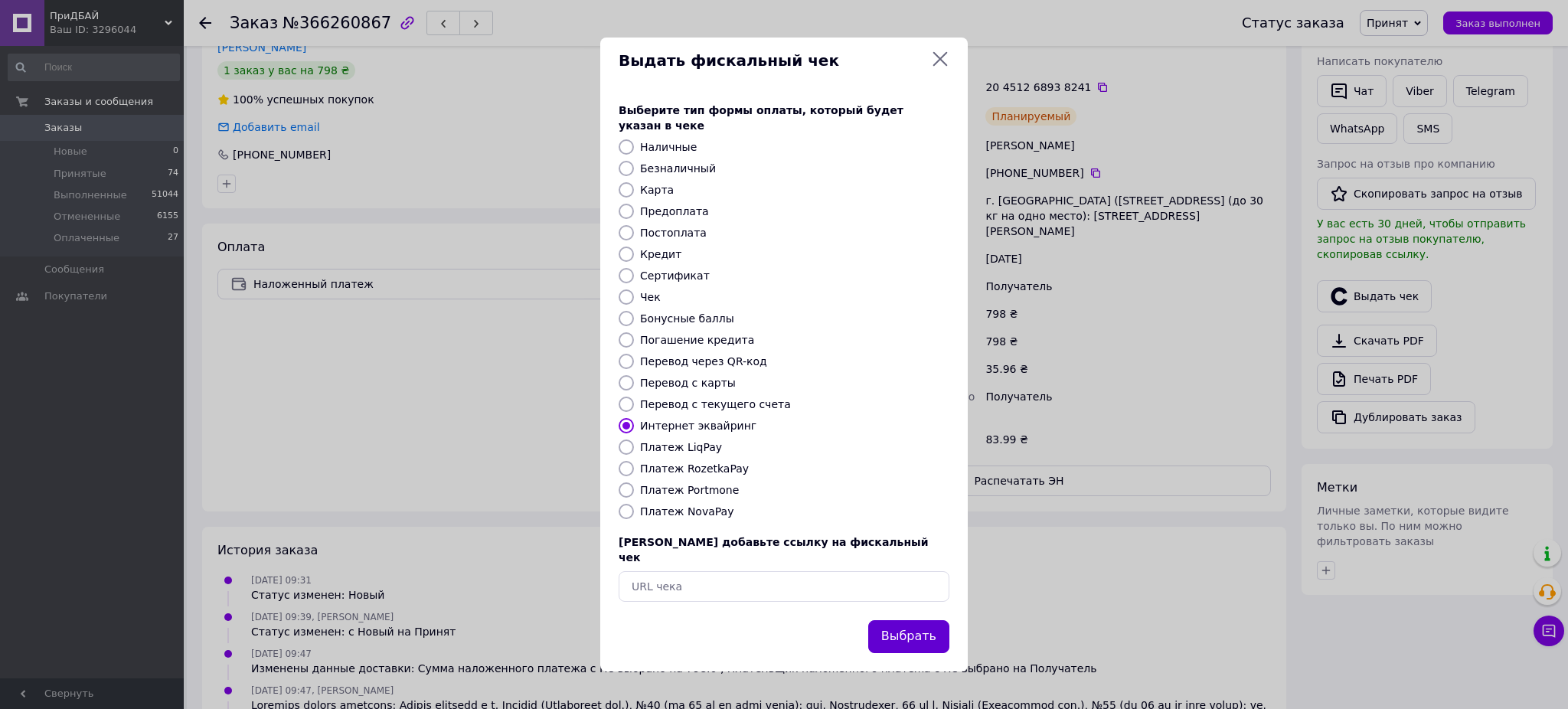
click at [916, 620] on button "Выбрать" at bounding box center [909, 637] width 81 height 33
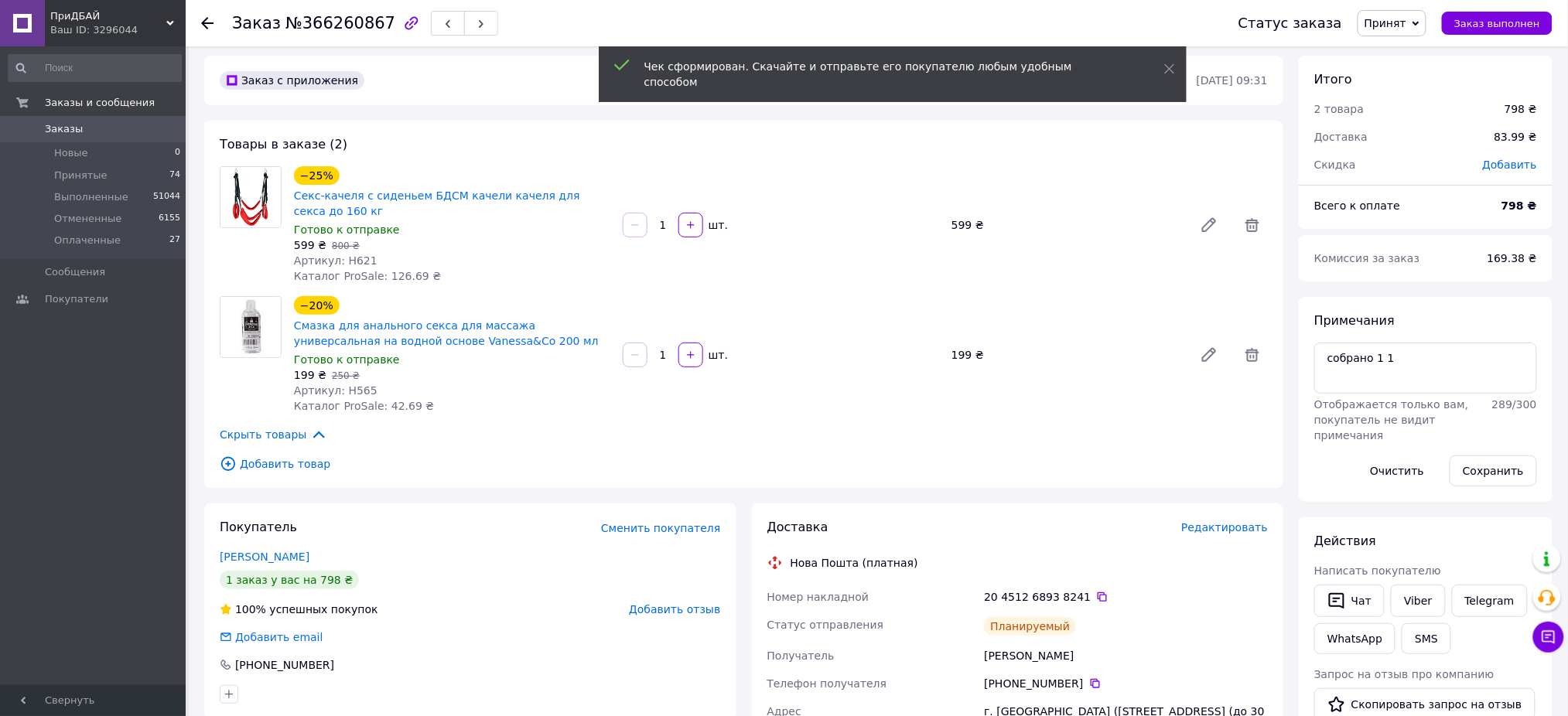
scroll to position [0, 0]
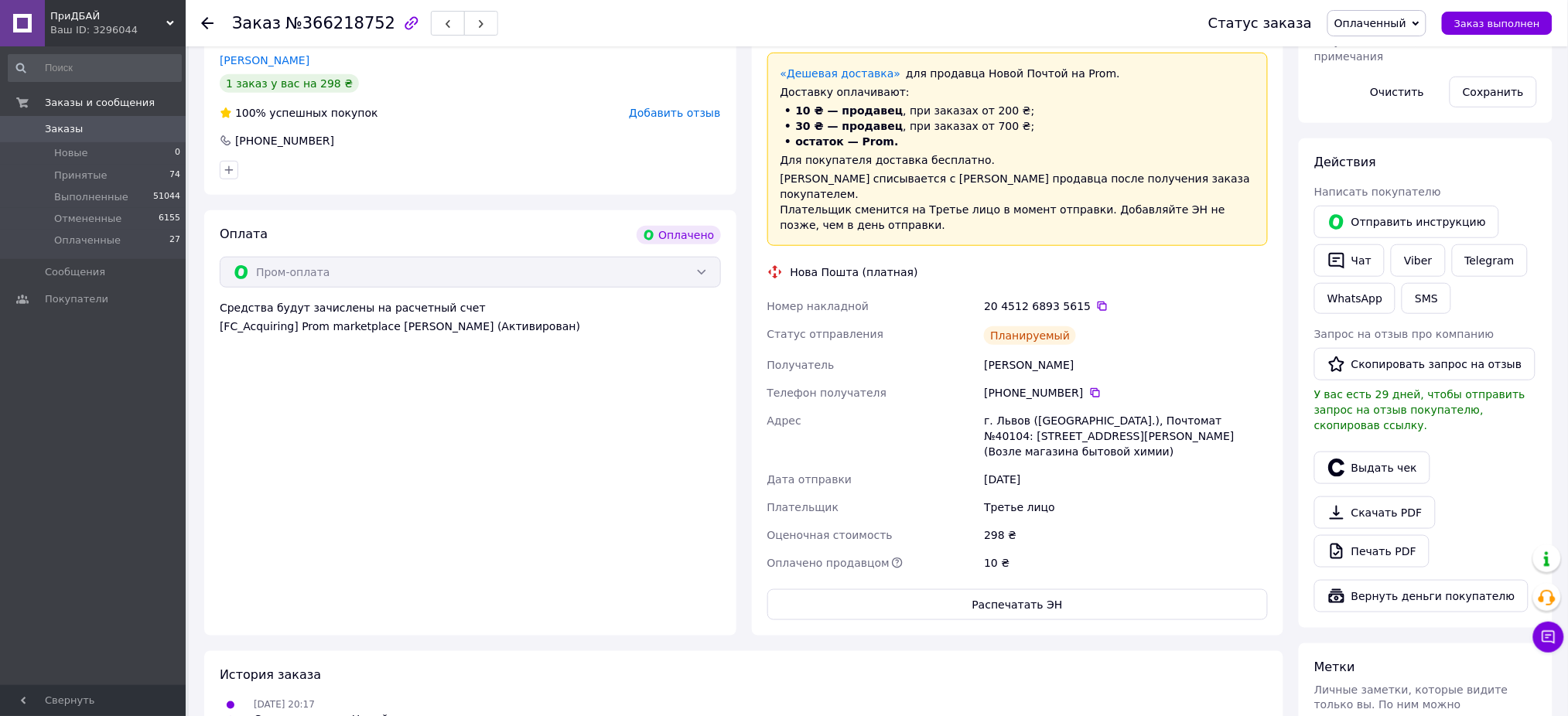
scroll to position [412, 0]
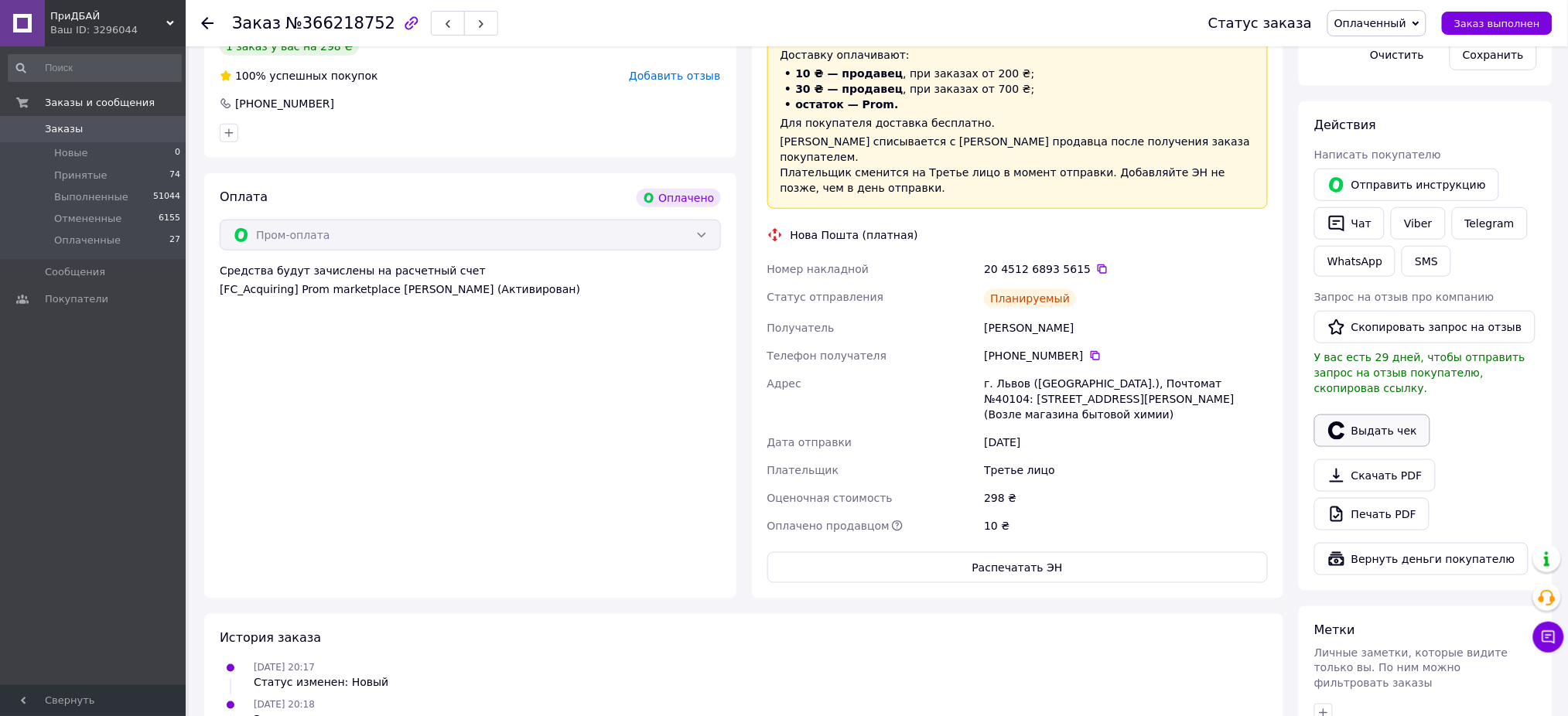
click at [1369, 415] on button "Выдать чек" at bounding box center [1372, 430] width 116 height 33
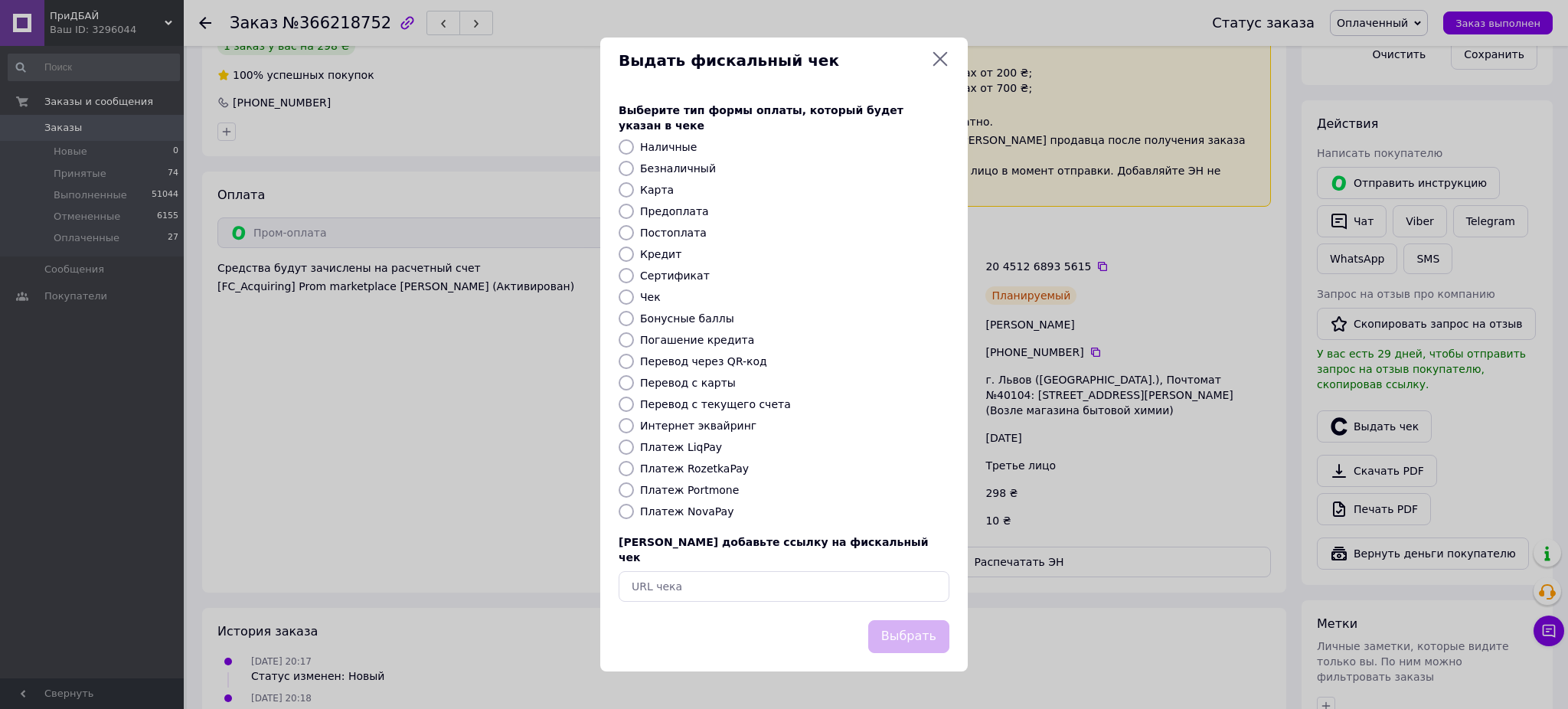
click at [680, 428] on label "Интернет эквайринг" at bounding box center [698, 425] width 117 height 12
click at [634, 428] on input "Интернет эквайринг" at bounding box center [626, 425] width 15 height 15
radio input "true"
drag, startPoint x: 893, startPoint y: 610, endPoint x: 903, endPoint y: 600, distance: 14.1
click at [893, 620] on button "Выбрать" at bounding box center [909, 637] width 81 height 33
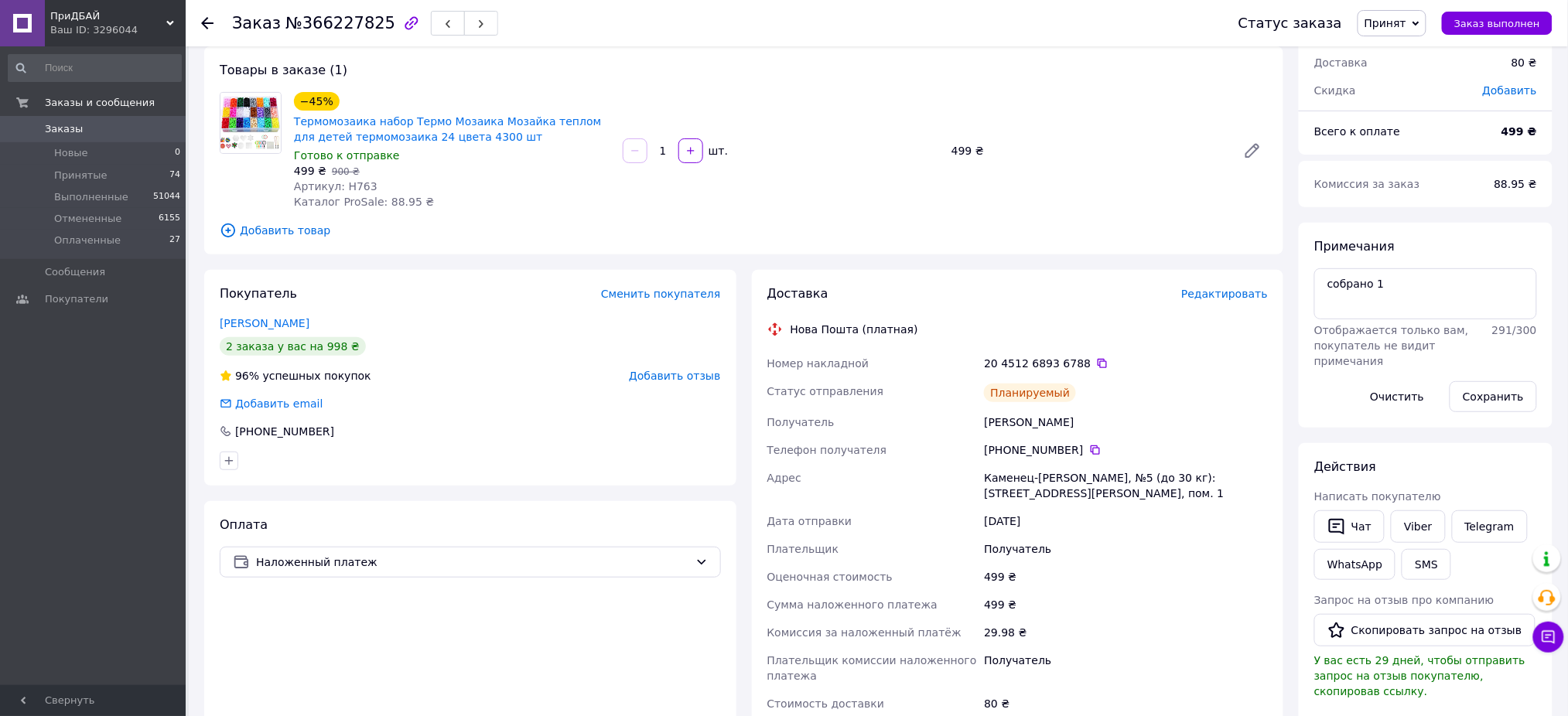
scroll to position [309, 0]
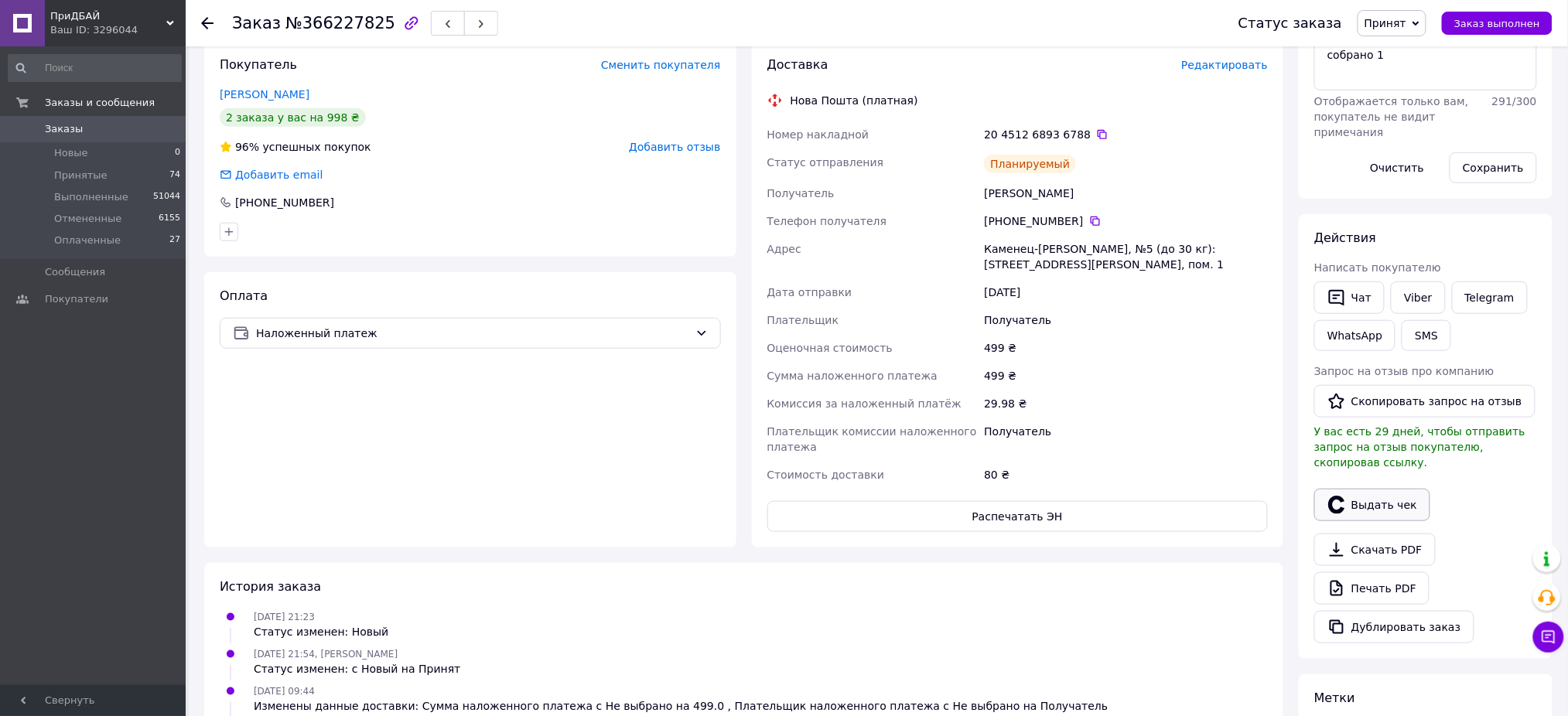
drag, startPoint x: 1380, startPoint y: 507, endPoint x: 1371, endPoint y: 494, distance: 15.8
click at [1378, 506] on div "Выдать чек" at bounding box center [1425, 505] width 229 height 38
drag, startPoint x: 1370, startPoint y: 490, endPoint x: 1352, endPoint y: 486, distance: 18.4
click at [1369, 489] on button "Выдать чек" at bounding box center [1372, 505] width 116 height 33
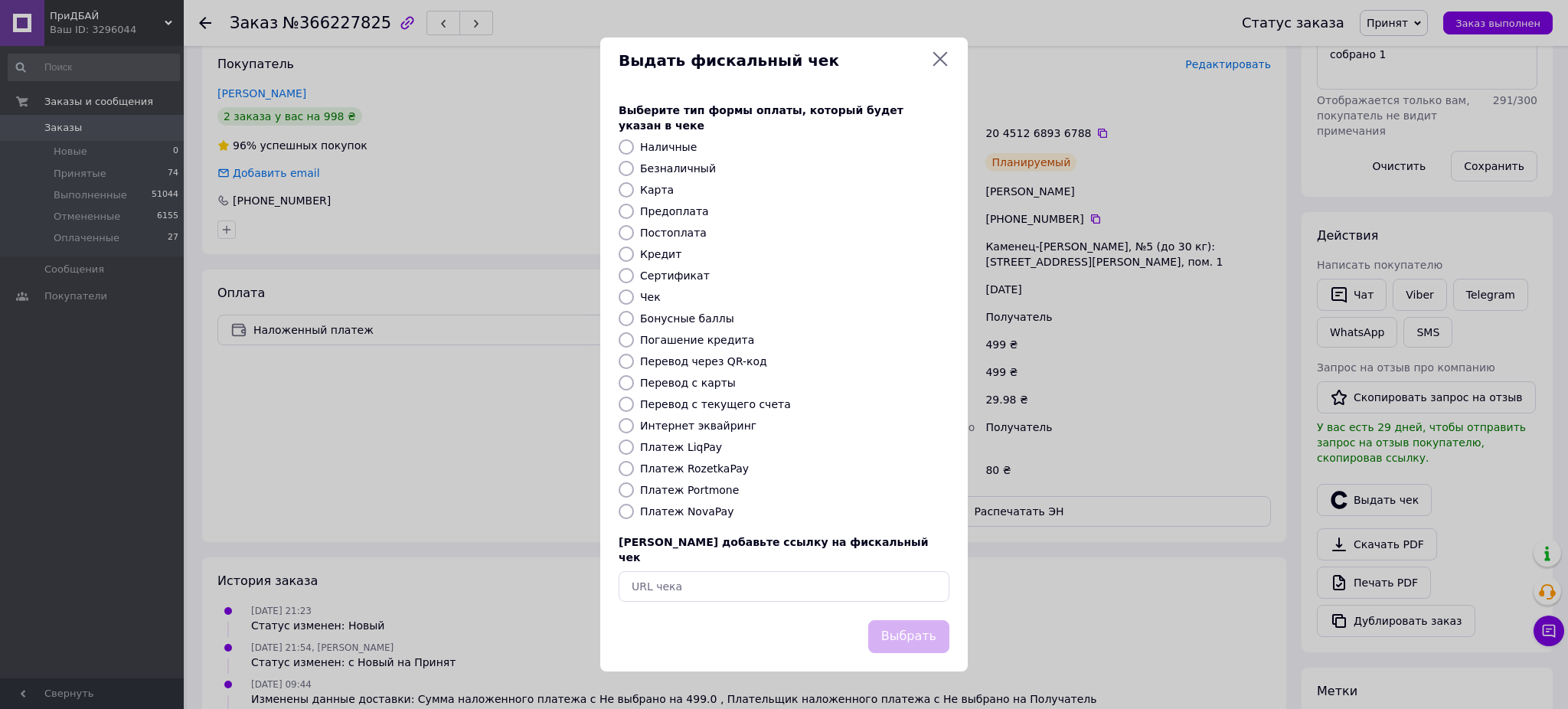
click at [646, 422] on label "Интернет эквайринг" at bounding box center [698, 425] width 117 height 12
click at [634, 422] on input "Интернет эквайринг" at bounding box center [626, 425] width 15 height 15
radio input "true"
click at [908, 620] on button "Выбрать" at bounding box center [909, 637] width 81 height 33
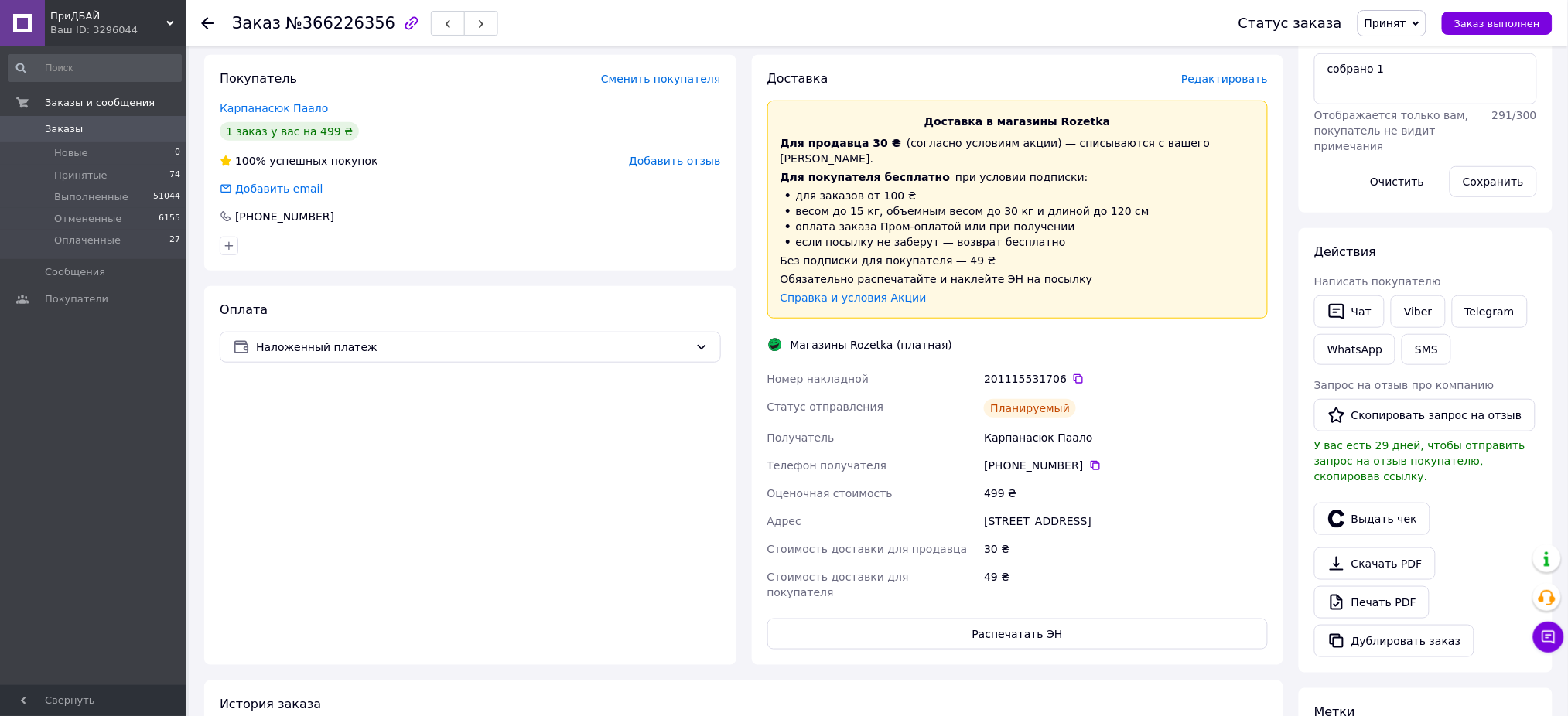
scroll to position [309, 0]
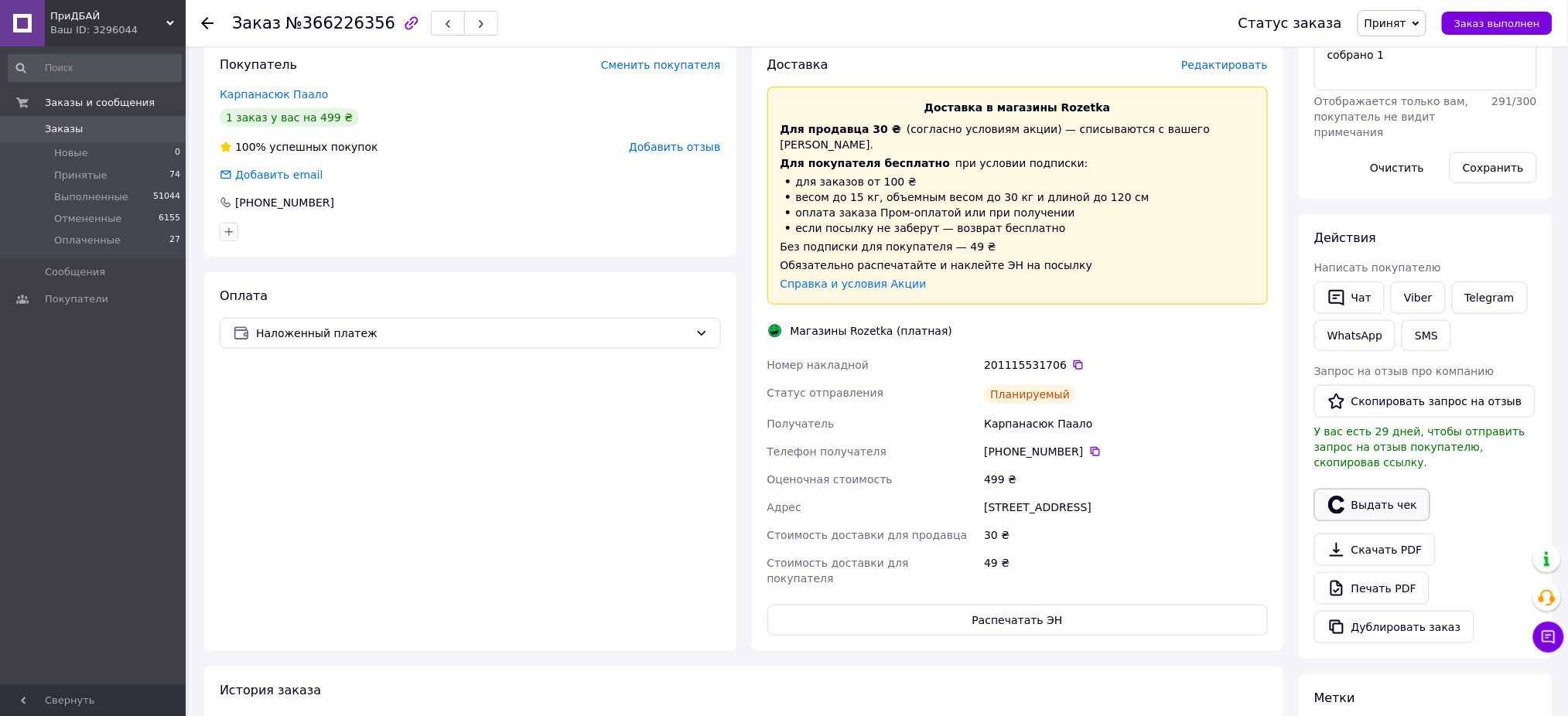
drag, startPoint x: 1358, startPoint y: 482, endPoint x: 1323, endPoint y: 477, distance: 35.4
click at [1351, 489] on button "Выдать чек" at bounding box center [1372, 505] width 116 height 33
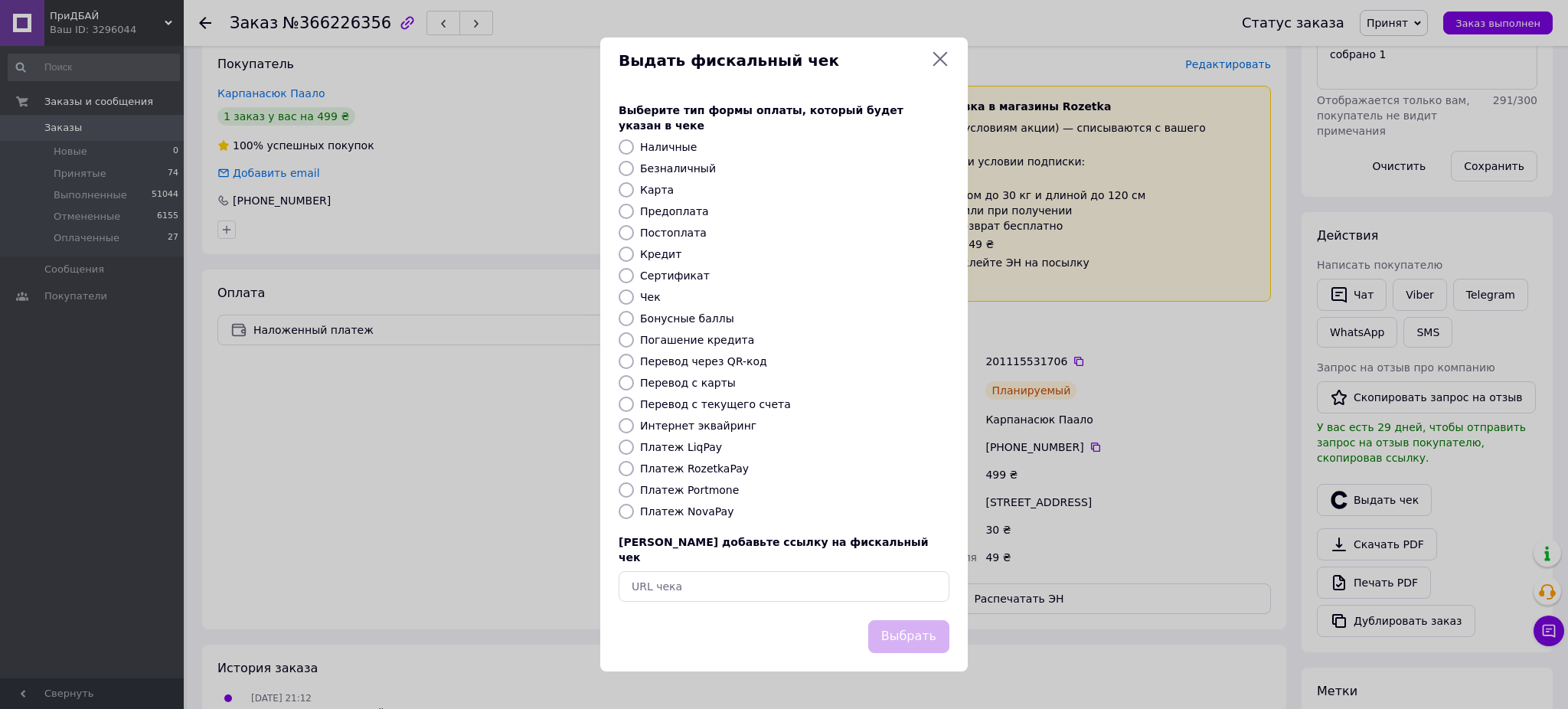
click at [707, 434] on div "Выберите тип формы оплаты, который будет указан в чеке Наличные Безналичный Кар…" at bounding box center [784, 352] width 367 height 536
click at [721, 428] on label "Интернет эквайринг" at bounding box center [698, 425] width 117 height 12
click at [634, 428] on input "Интернет эквайринг" at bounding box center [626, 425] width 15 height 15
radio input "true"
click at [895, 620] on button "Выбрать" at bounding box center [909, 637] width 81 height 33
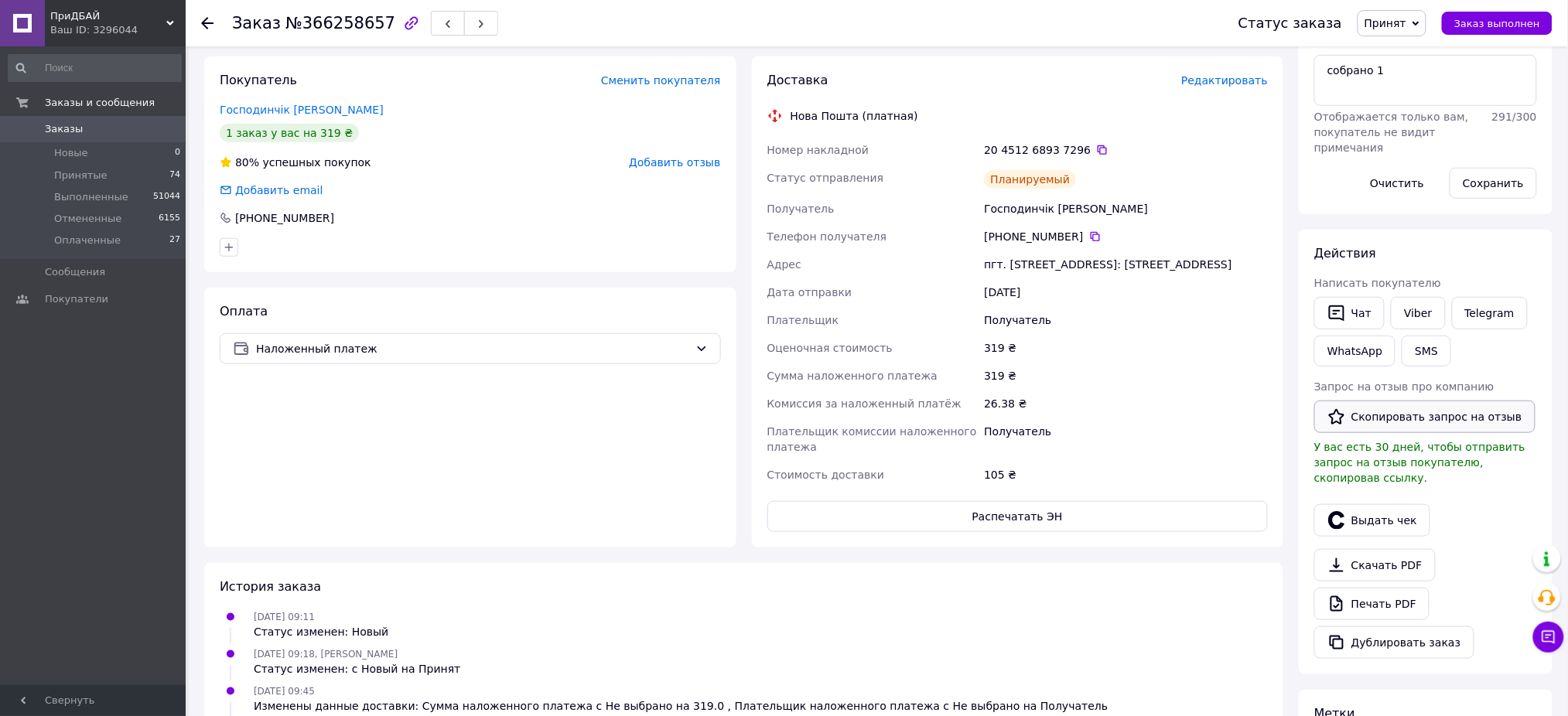
scroll to position [309, 0]
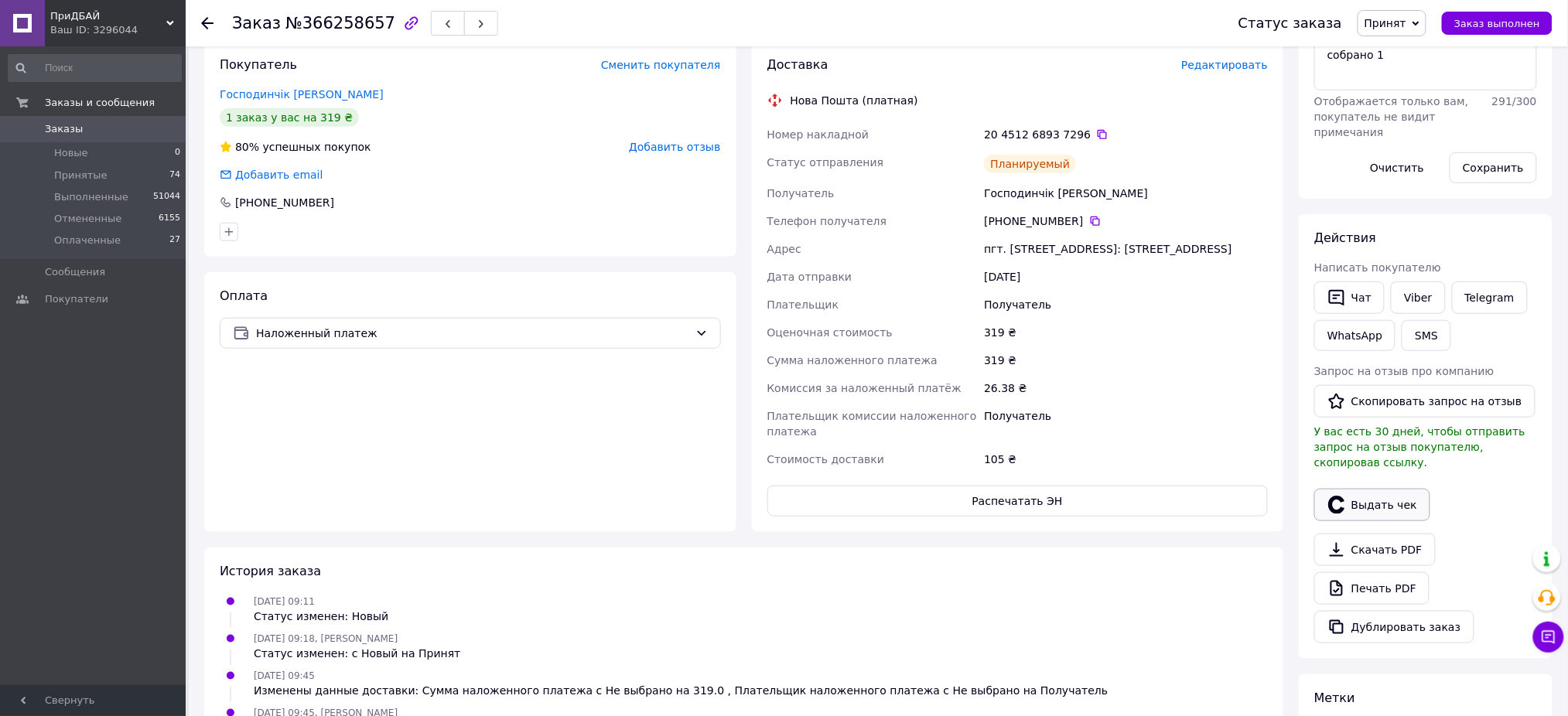
drag, startPoint x: 1356, startPoint y: 467, endPoint x: 1357, endPoint y: 482, distance: 15.0
click at [1356, 479] on div "Выдать чек" at bounding box center [1425, 501] width 229 height 45
click at [1344, 496] on icon "button" at bounding box center [1336, 505] width 18 height 18
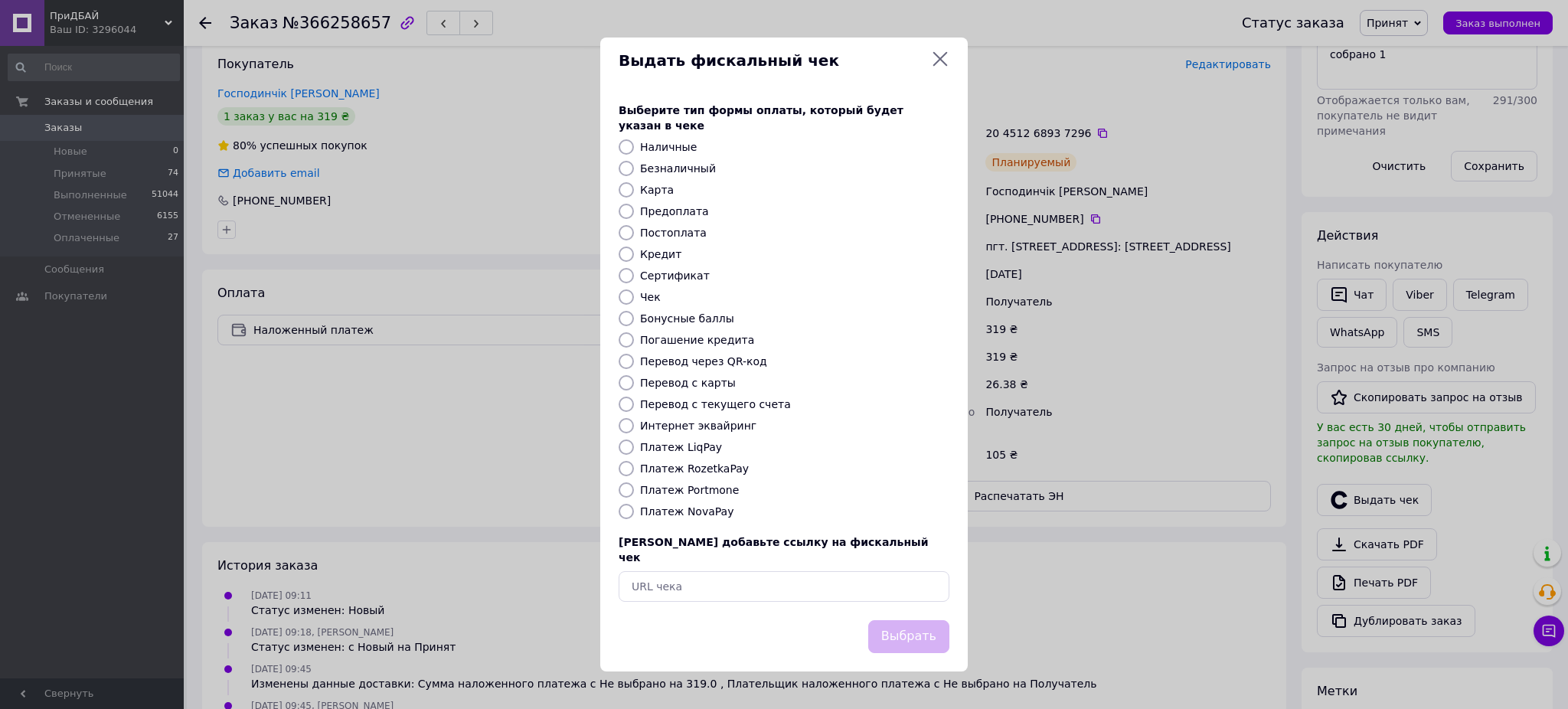
click at [718, 430] on label "Интернет эквайринг" at bounding box center [698, 425] width 117 height 12
click at [634, 430] on input "Интернет эквайринг" at bounding box center [626, 425] width 15 height 15
radio input "true"
click at [926, 620] on button "Выбрать" at bounding box center [909, 637] width 81 height 33
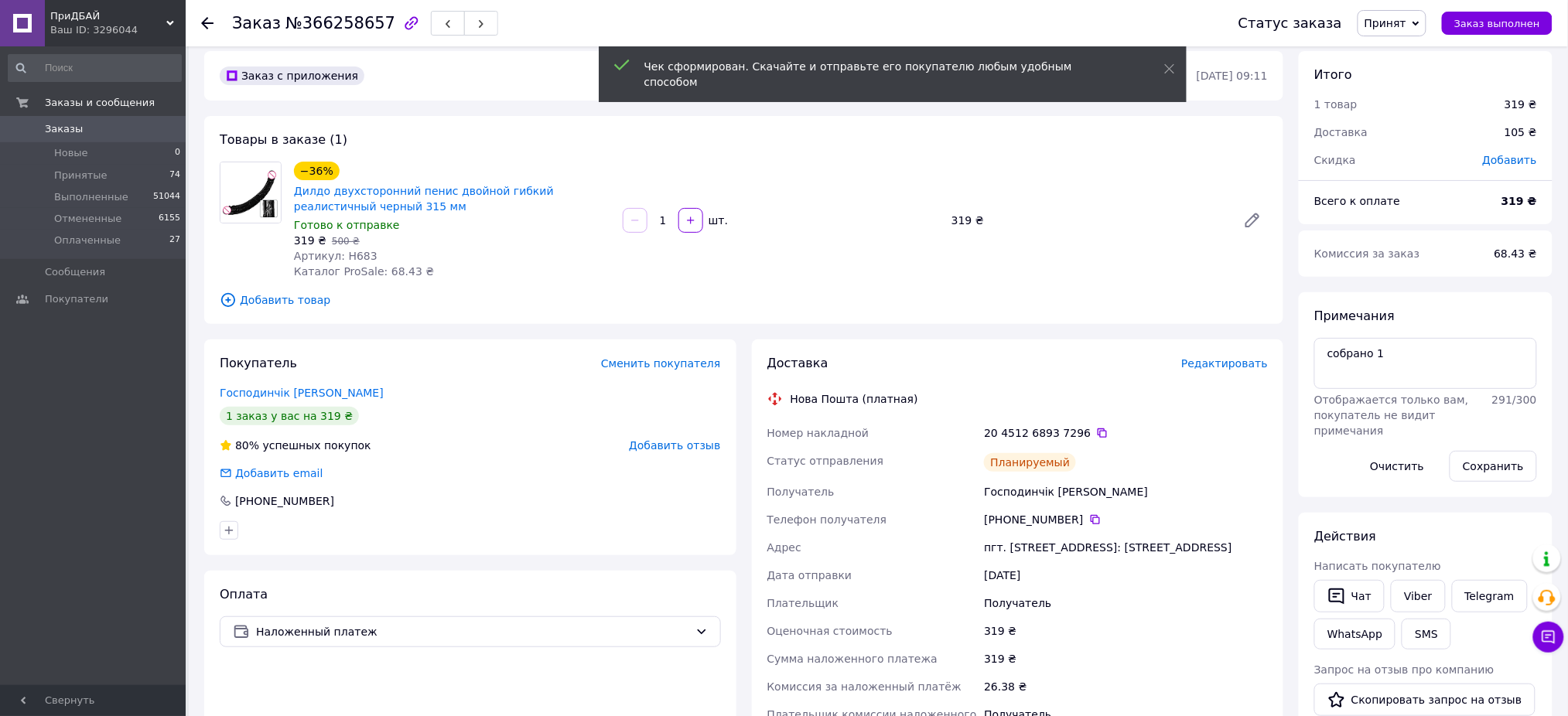
scroll to position [0, 0]
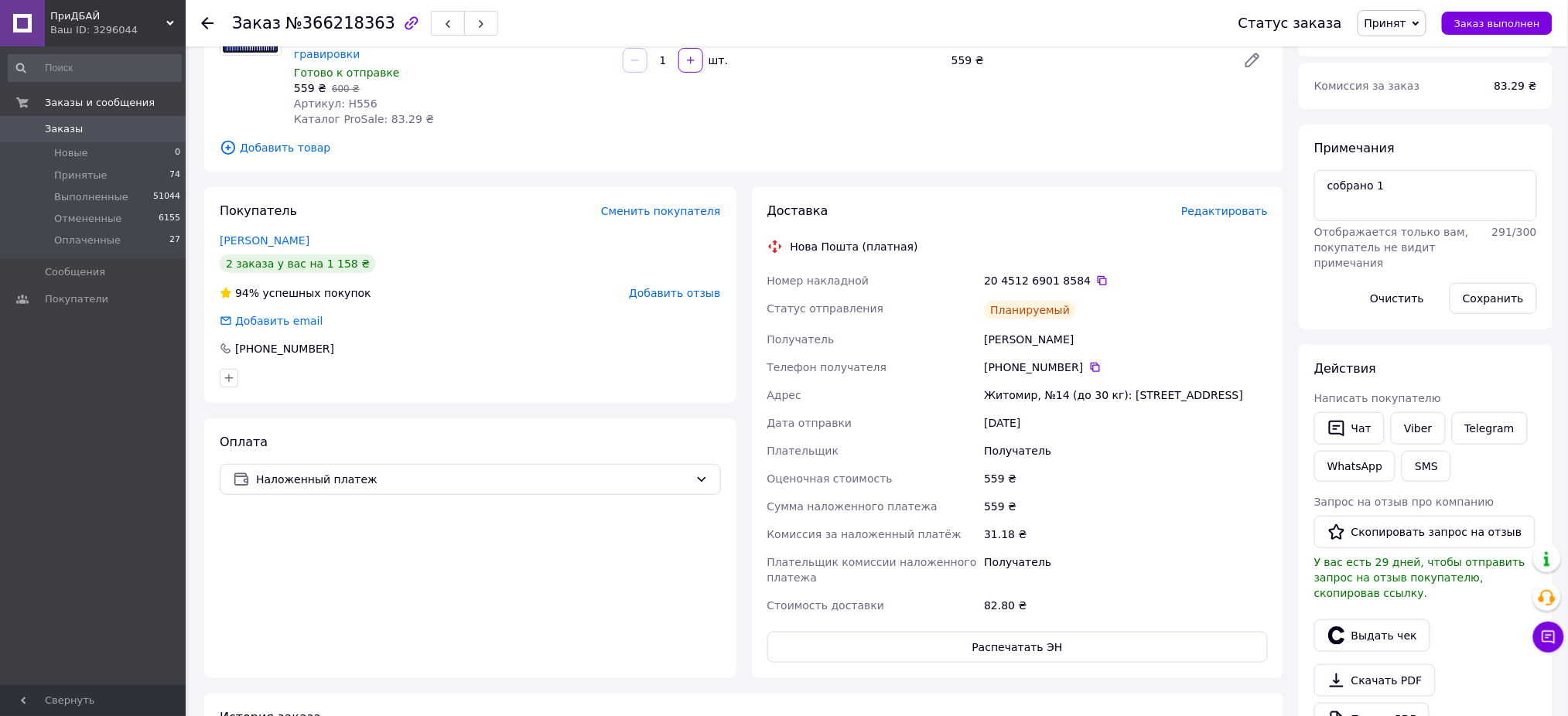
scroll to position [309, 0]
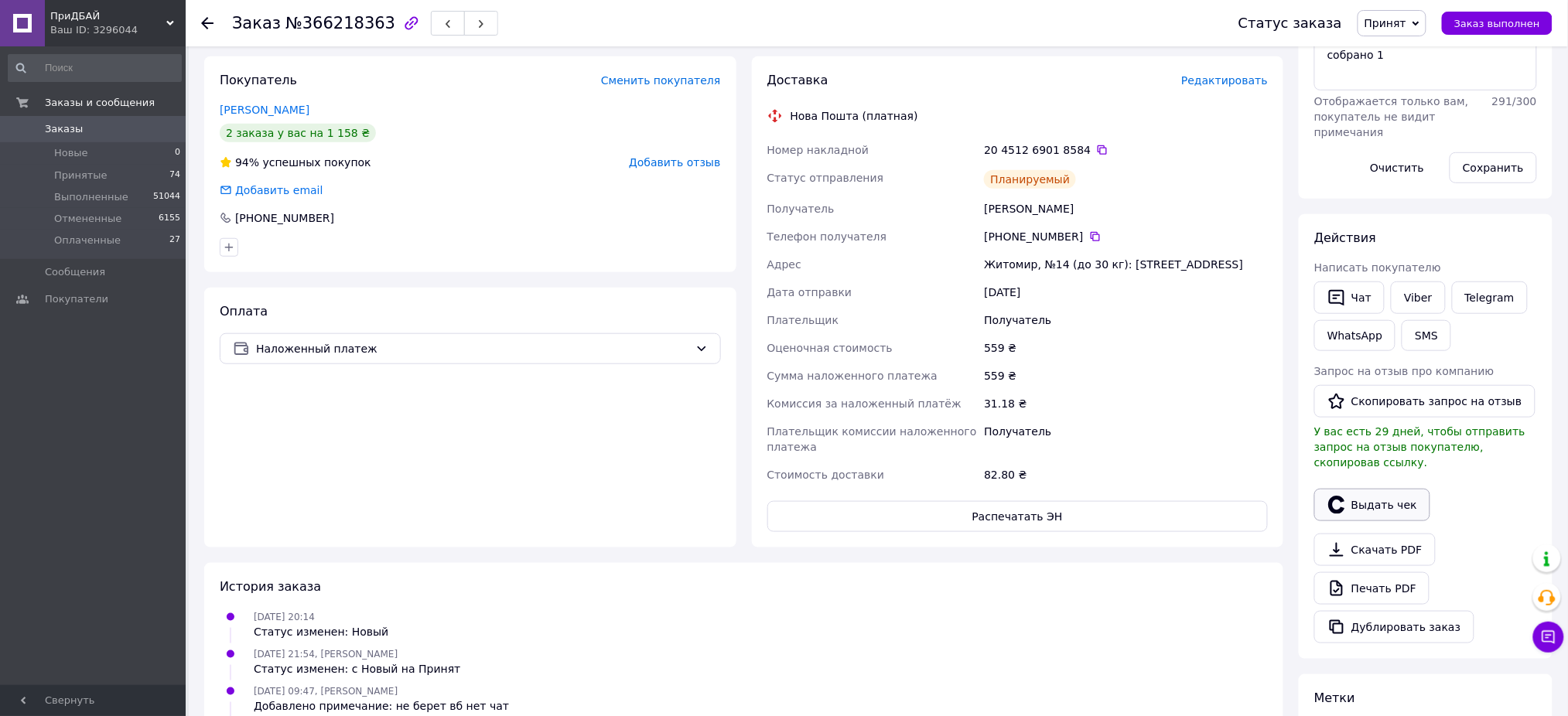
click at [1356, 489] on button "Выдать чек" at bounding box center [1372, 505] width 116 height 33
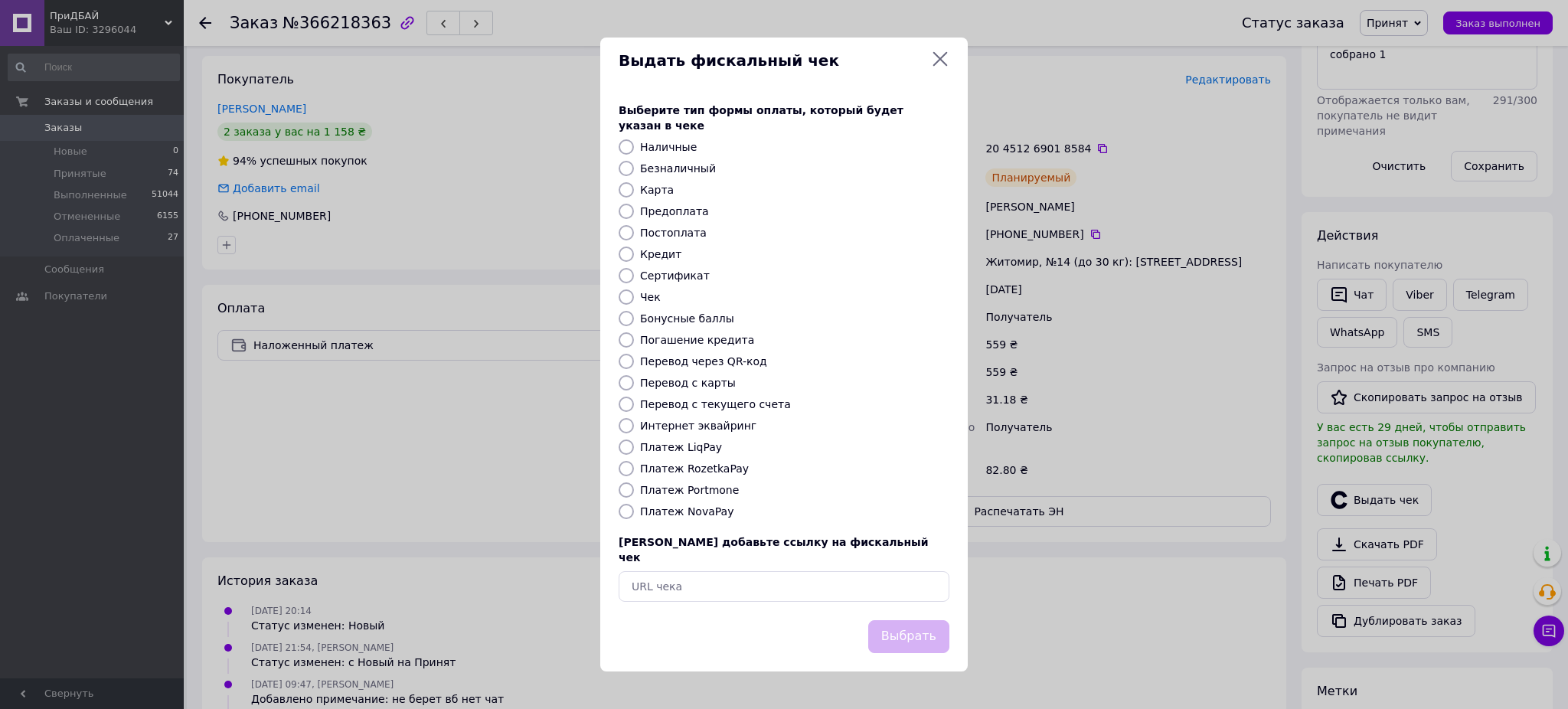
drag, startPoint x: 723, startPoint y: 423, endPoint x: 736, endPoint y: 439, distance: 20.6
click at [725, 426] on label "Интернет эквайринг" at bounding box center [698, 425] width 117 height 12
click at [634, 426] on input "Интернет эквайринг" at bounding box center [626, 425] width 15 height 15
radio input "true"
click at [900, 599] on div "Выберите тип формы оплаты, который будет указан в чеке Наличные Безналичный Кар…" at bounding box center [784, 352] width 367 height 536
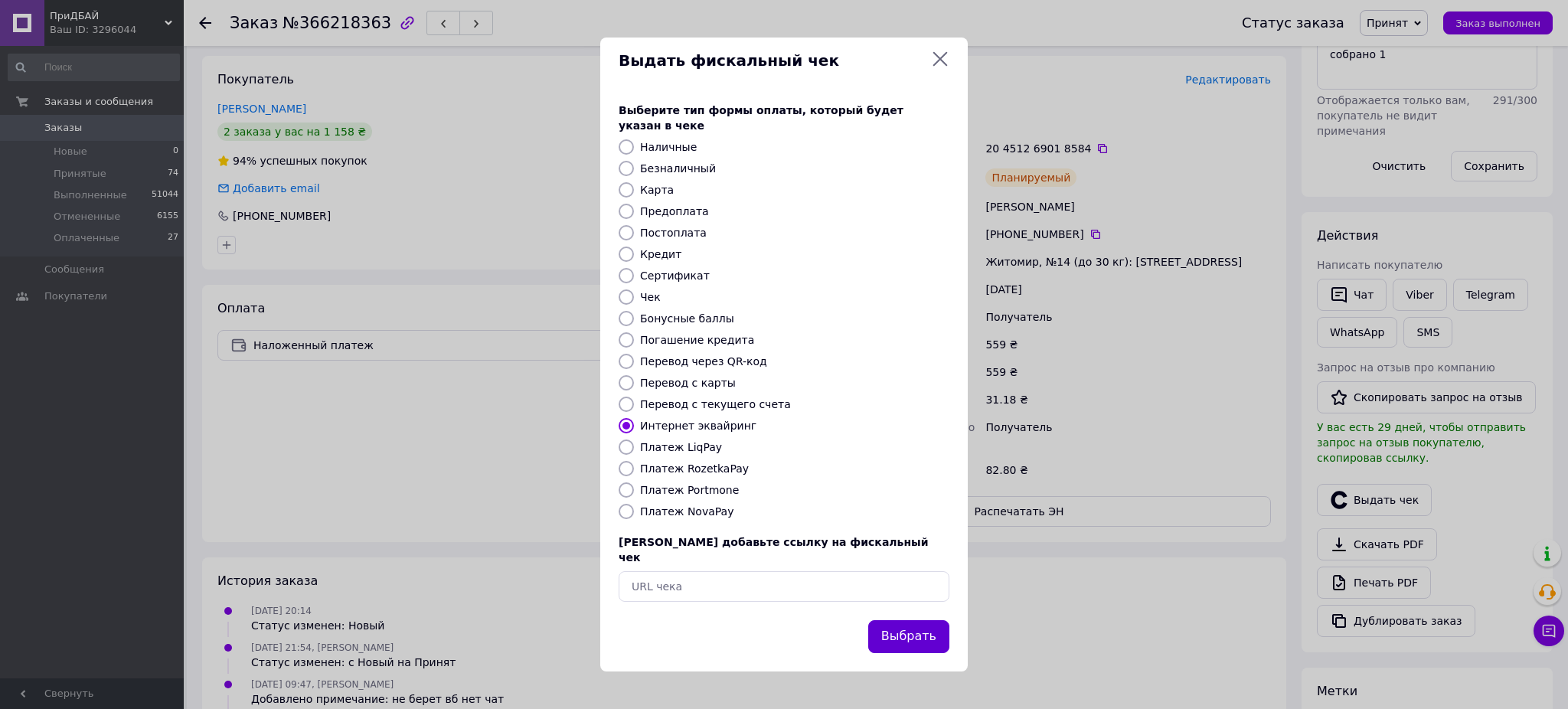
click at [916, 620] on button "Выбрать" at bounding box center [909, 637] width 81 height 33
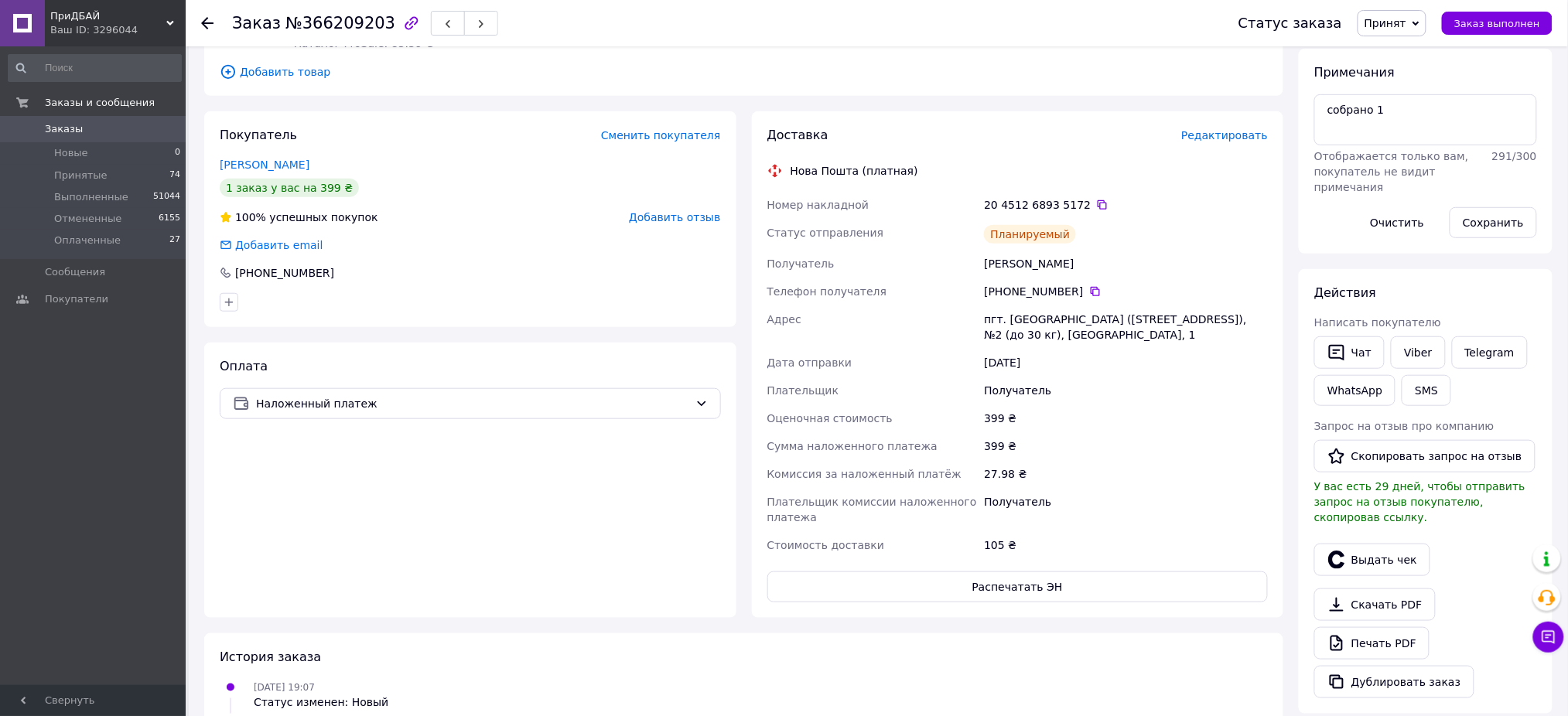
scroll to position [309, 0]
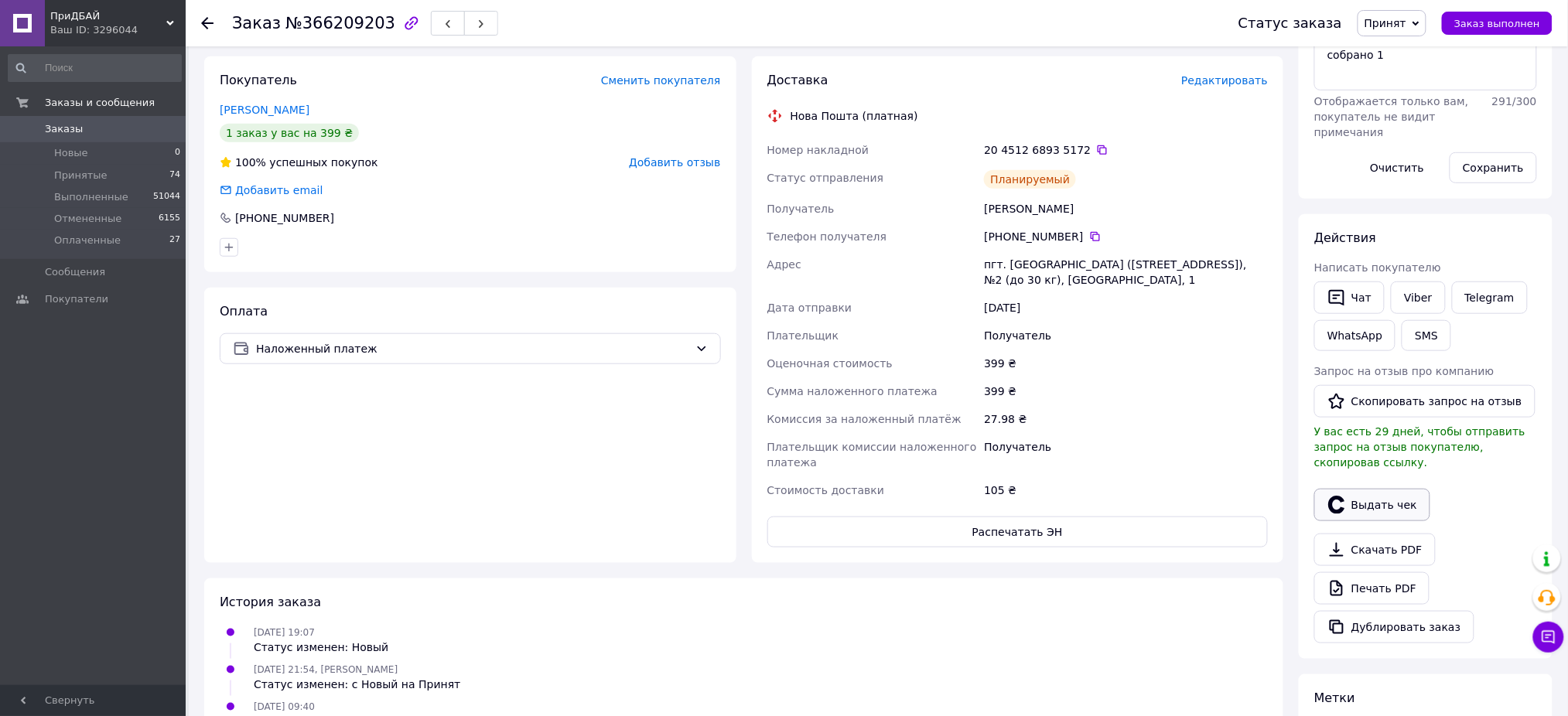
drag, startPoint x: 1346, startPoint y: 495, endPoint x: 1332, endPoint y: 489, distance: 15.2
click at [1344, 495] on button "Выдать чек" at bounding box center [1372, 505] width 116 height 33
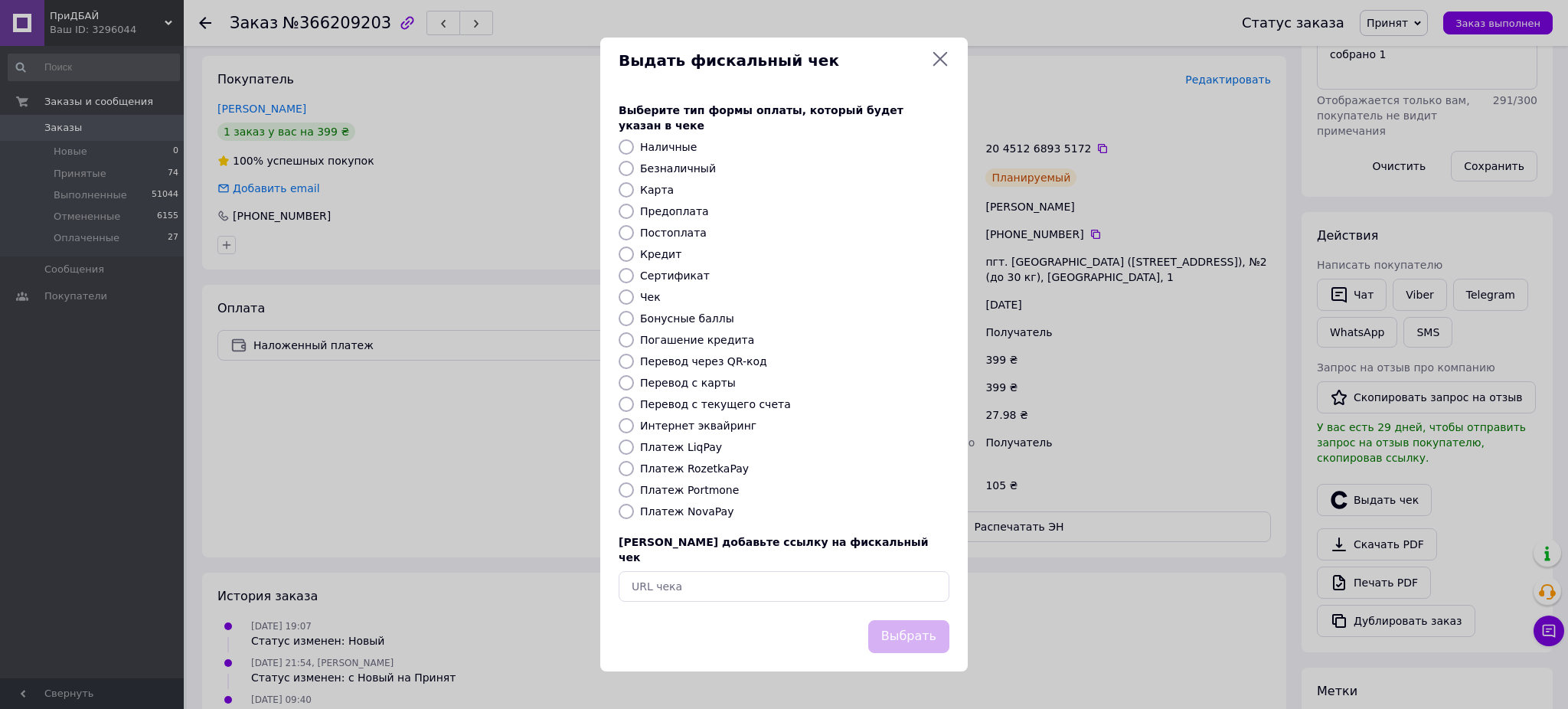
click at [676, 430] on label "Интернет эквайринг" at bounding box center [698, 425] width 117 height 12
click at [634, 430] on input "Интернет эквайринг" at bounding box center [626, 425] width 15 height 15
radio input "true"
click at [910, 620] on button "Выбрать" at bounding box center [909, 637] width 81 height 33
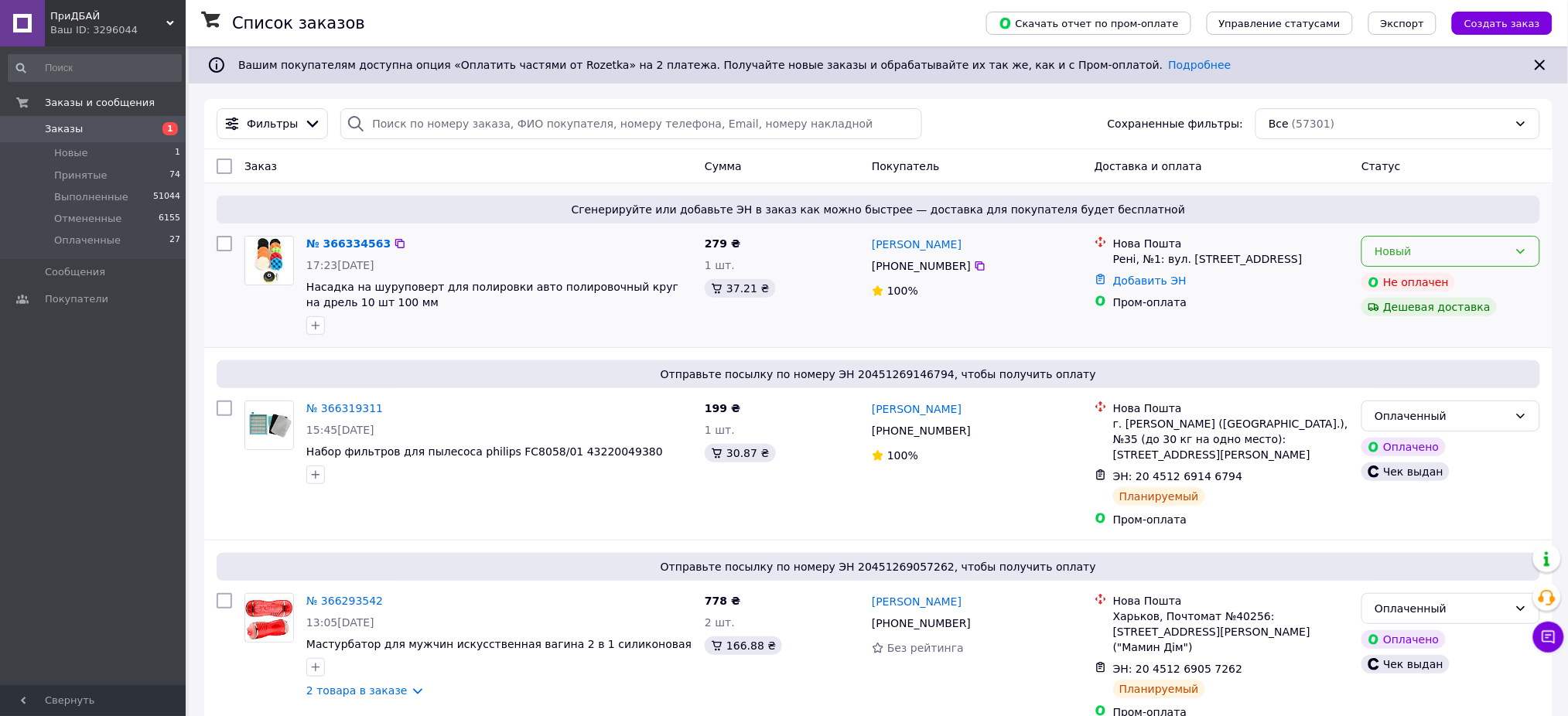
click at [1433, 251] on div "Новый" at bounding box center [1441, 251] width 134 height 17
click at [1438, 279] on li "Принят" at bounding box center [1451, 285] width 177 height 28
click at [150, 128] on span "1" at bounding box center [164, 129] width 42 height 14
click at [239, 117] on icon at bounding box center [232, 123] width 17 height 17
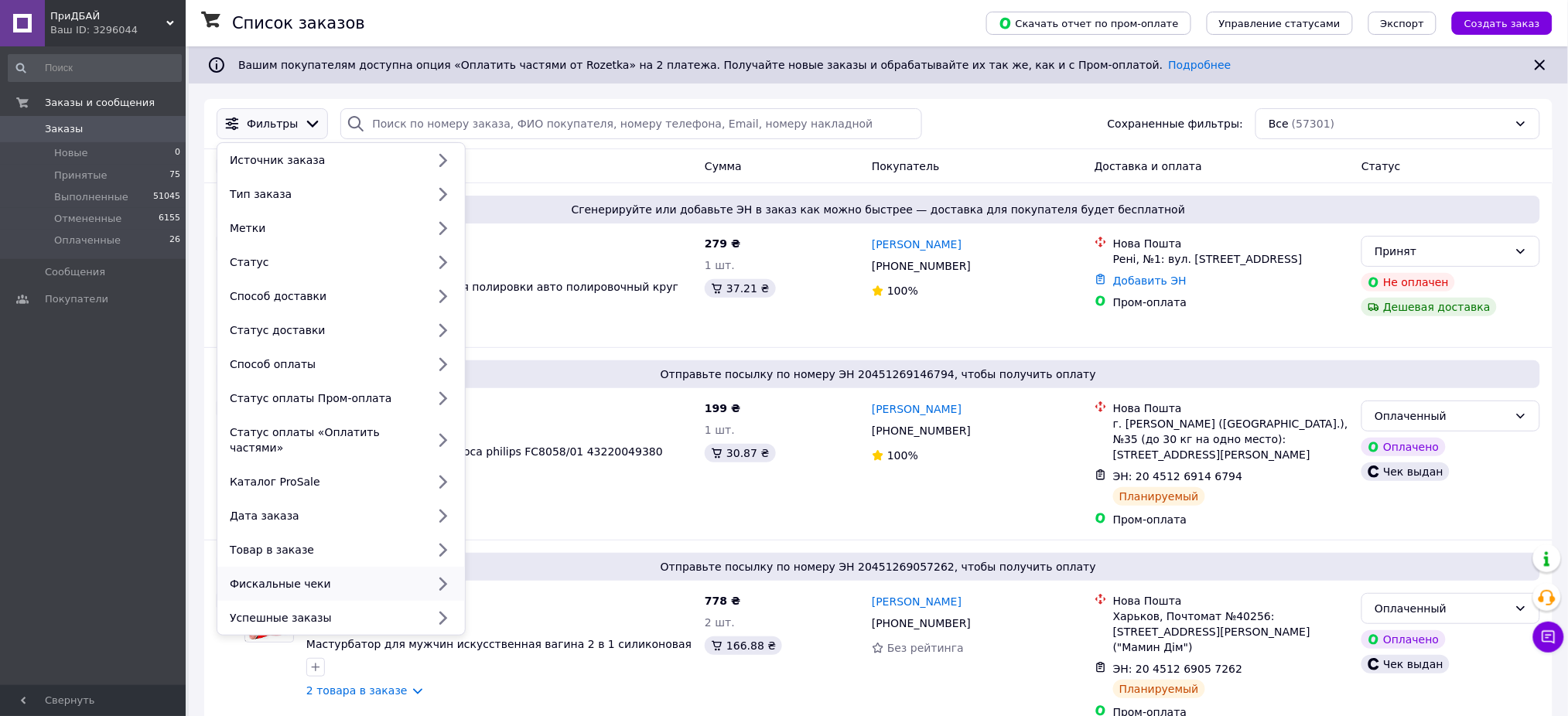
click at [309, 577] on div "Фискальные чеки" at bounding box center [341, 584] width 248 height 34
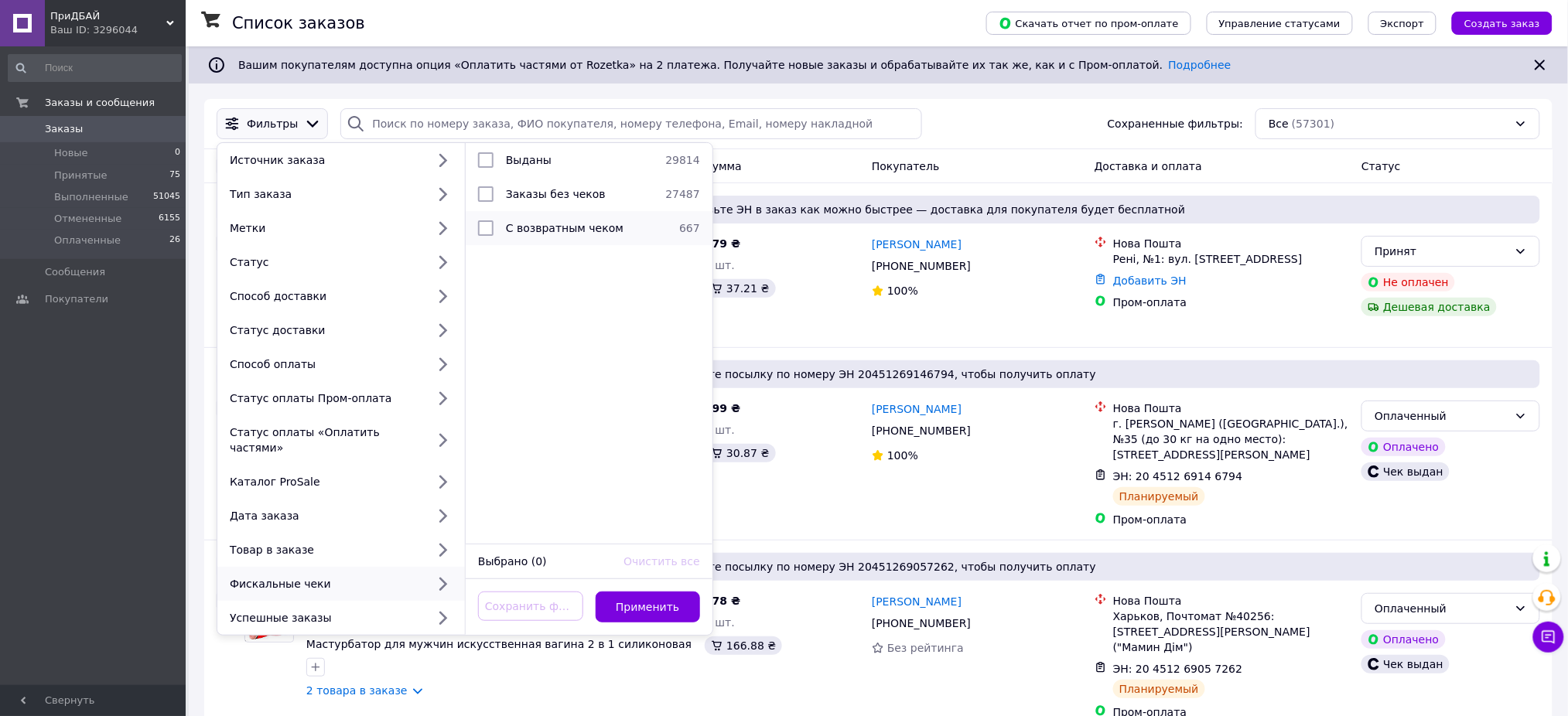
click at [575, 211] on li "С возвратным чеком 667" at bounding box center [589, 228] width 247 height 34
checkbox input "true"
click at [604, 198] on div "Заказы без чеков" at bounding box center [579, 194] width 159 height 15
checkbox input "true"
click at [600, 231] on span "С возвратным чеком" at bounding box center [564, 227] width 118 height 12
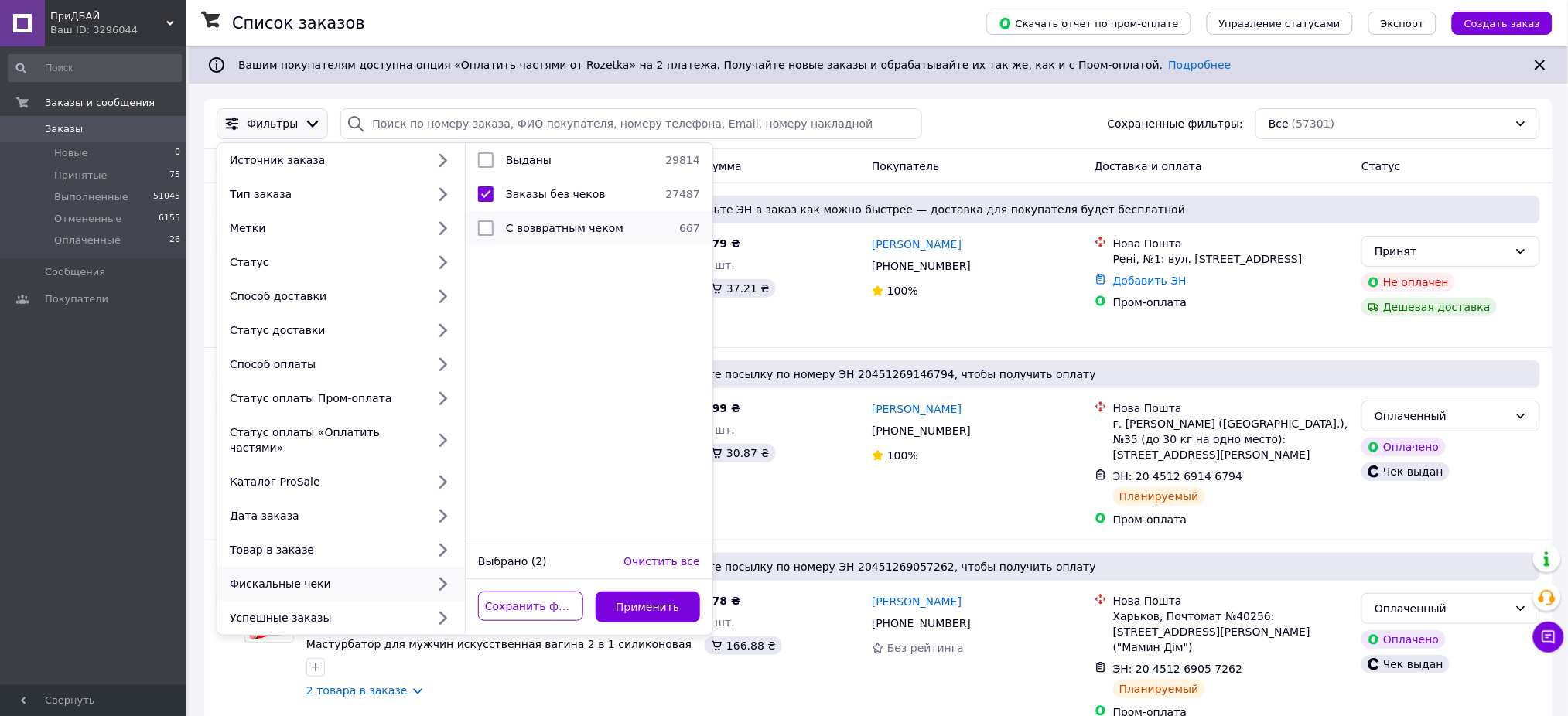
checkbox input "false"
click at [660, 594] on button "Применить" at bounding box center [647, 606] width 105 height 31
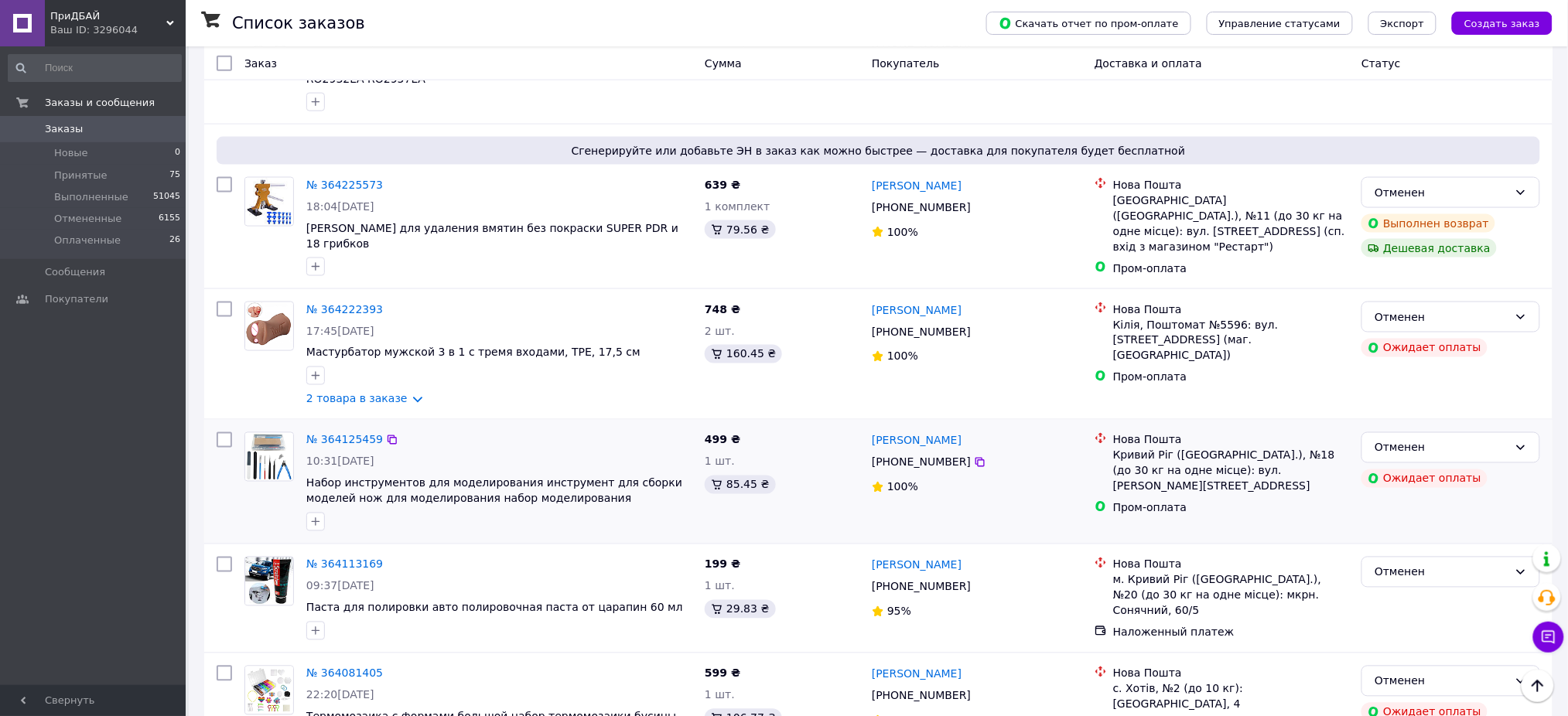
scroll to position [5463, 0]
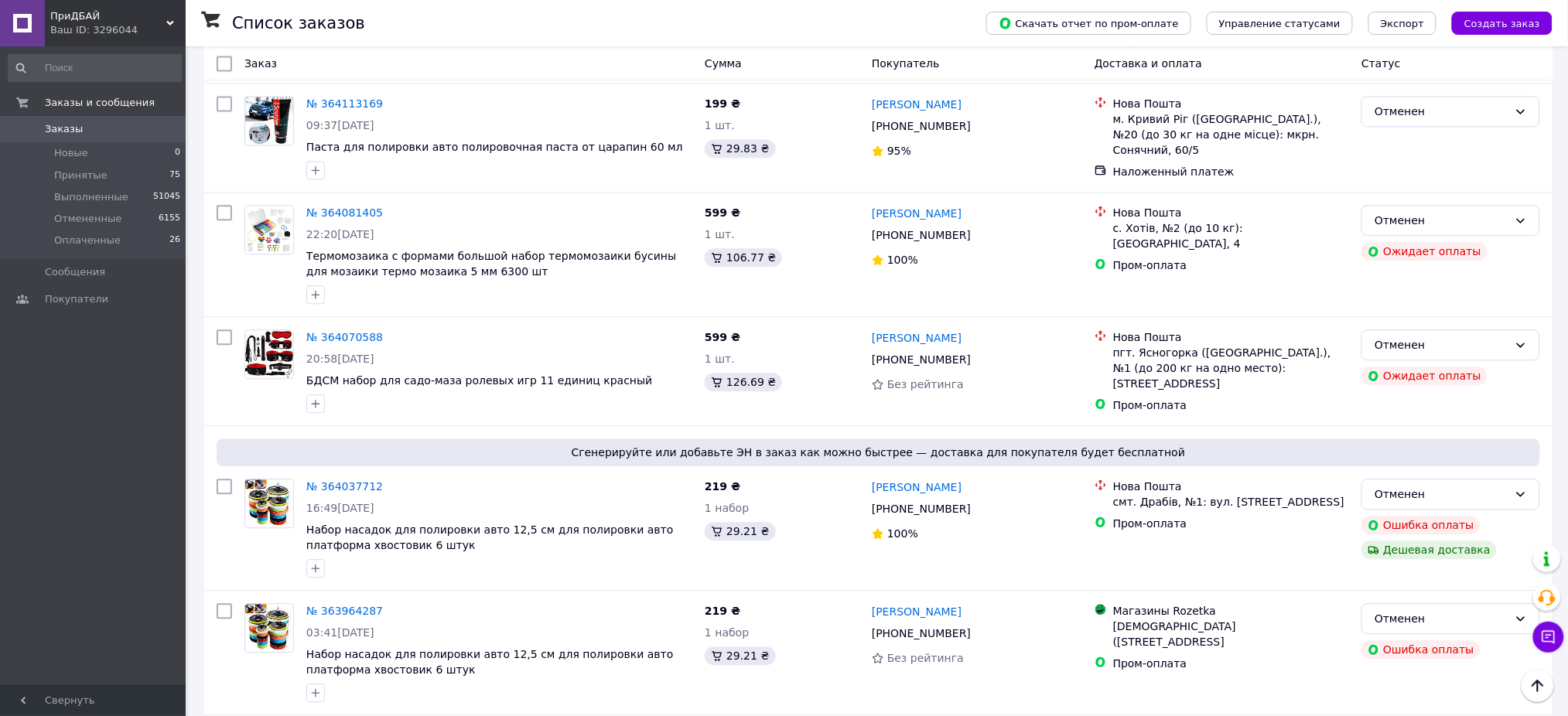
click at [129, 124] on span "Заказы" at bounding box center [94, 129] width 99 height 14
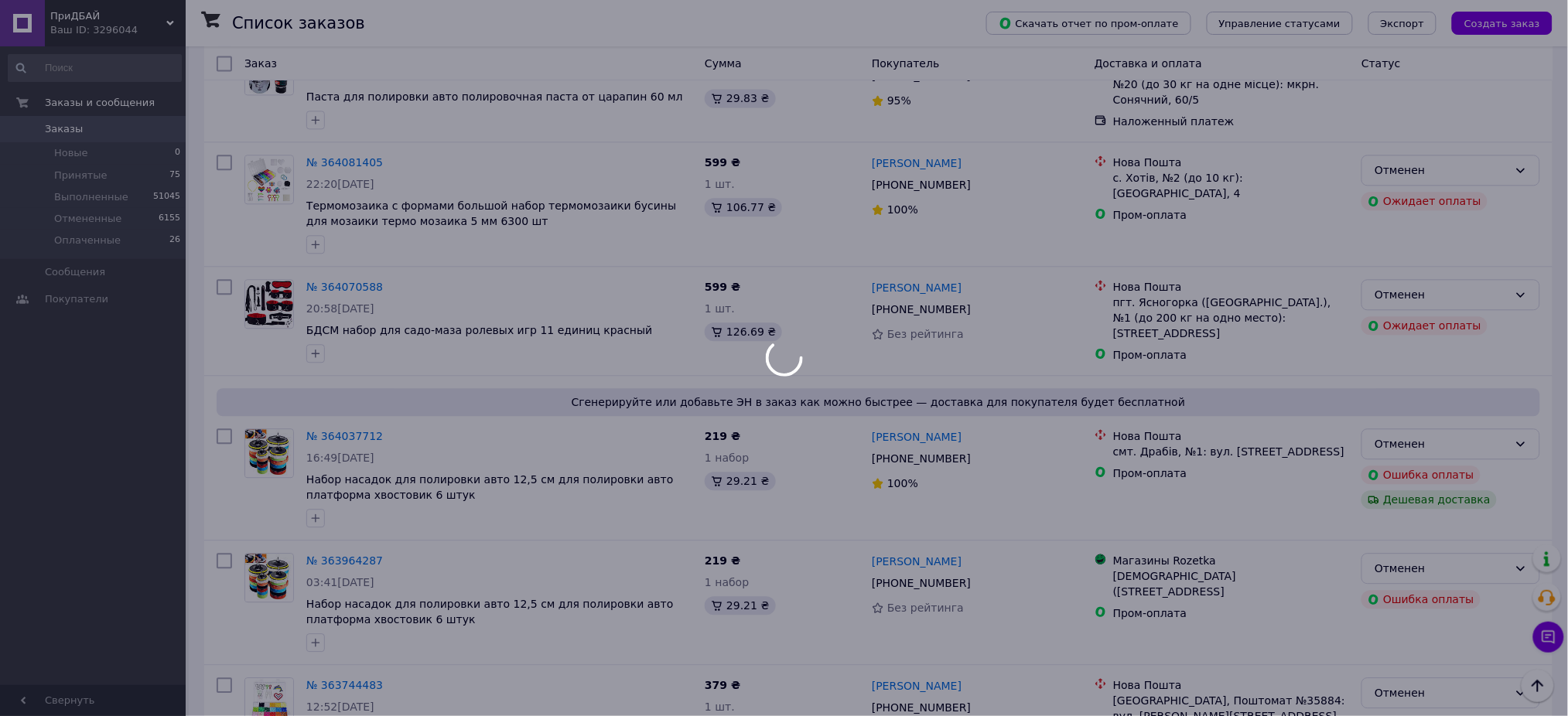
scroll to position [5412, 0]
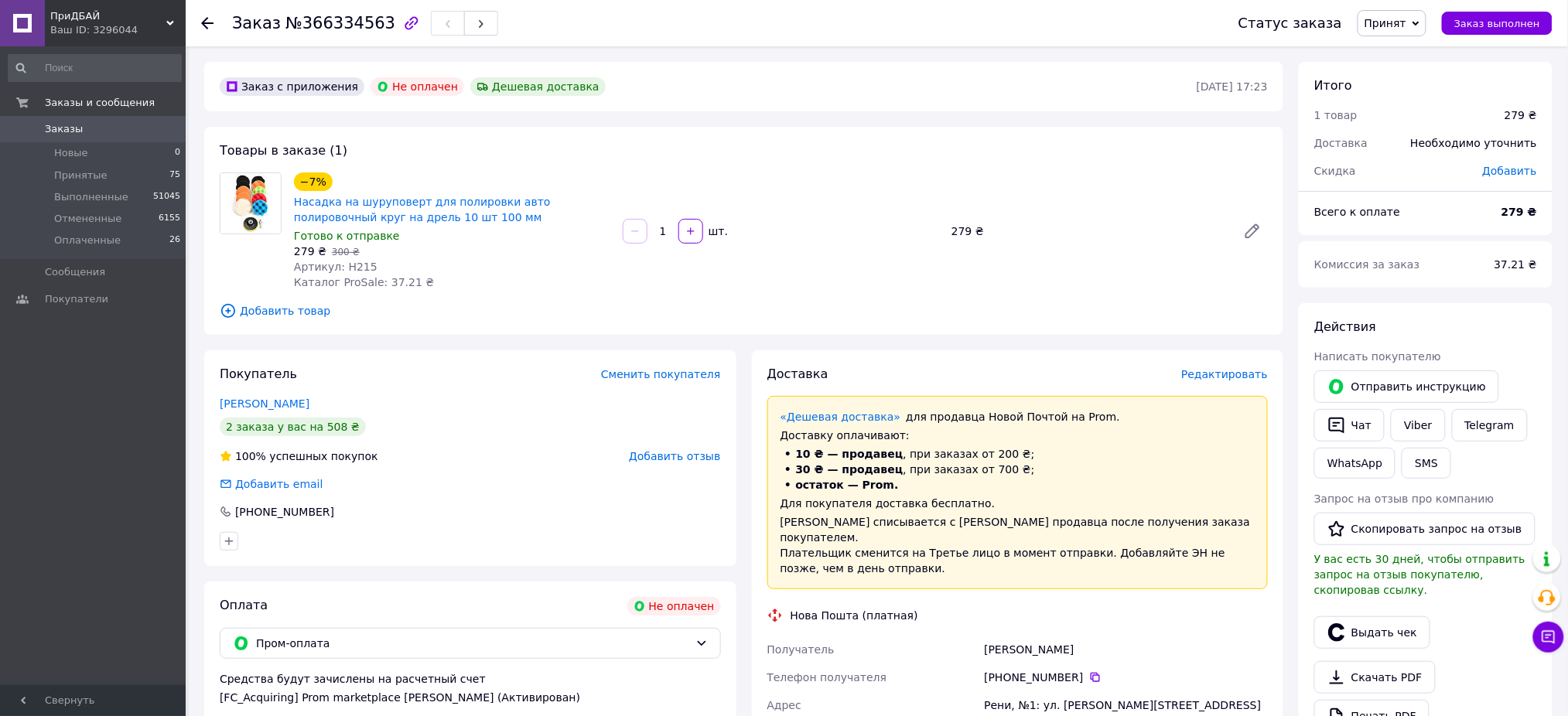
drag, startPoint x: 1086, startPoint y: 668, endPoint x: 1082, endPoint y: 678, distance: 10.8
click at [1085, 670] on div "[PHONE_NUMBER]" at bounding box center [1126, 677] width 284 height 15
click at [1089, 671] on icon at bounding box center [1094, 677] width 12 height 12
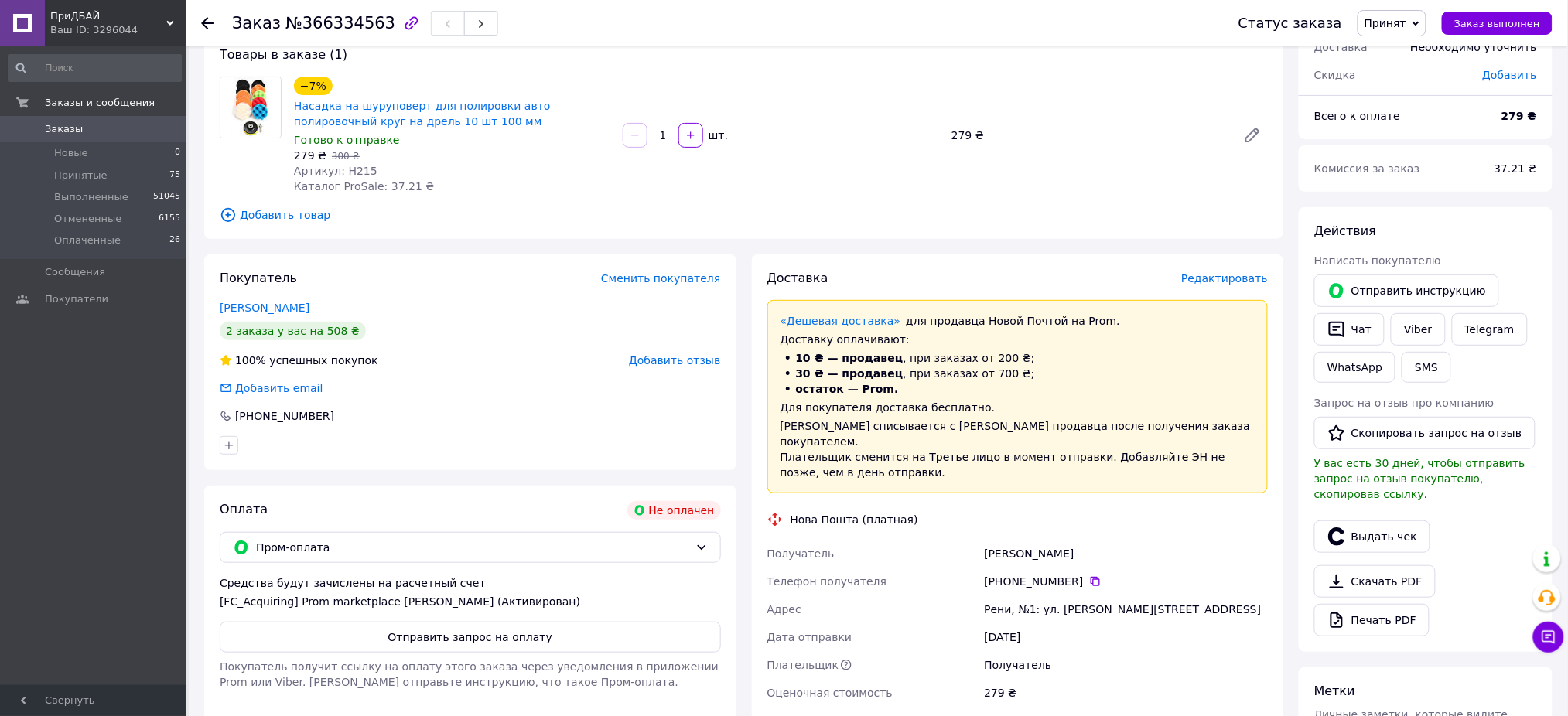
scroll to position [103, 0]
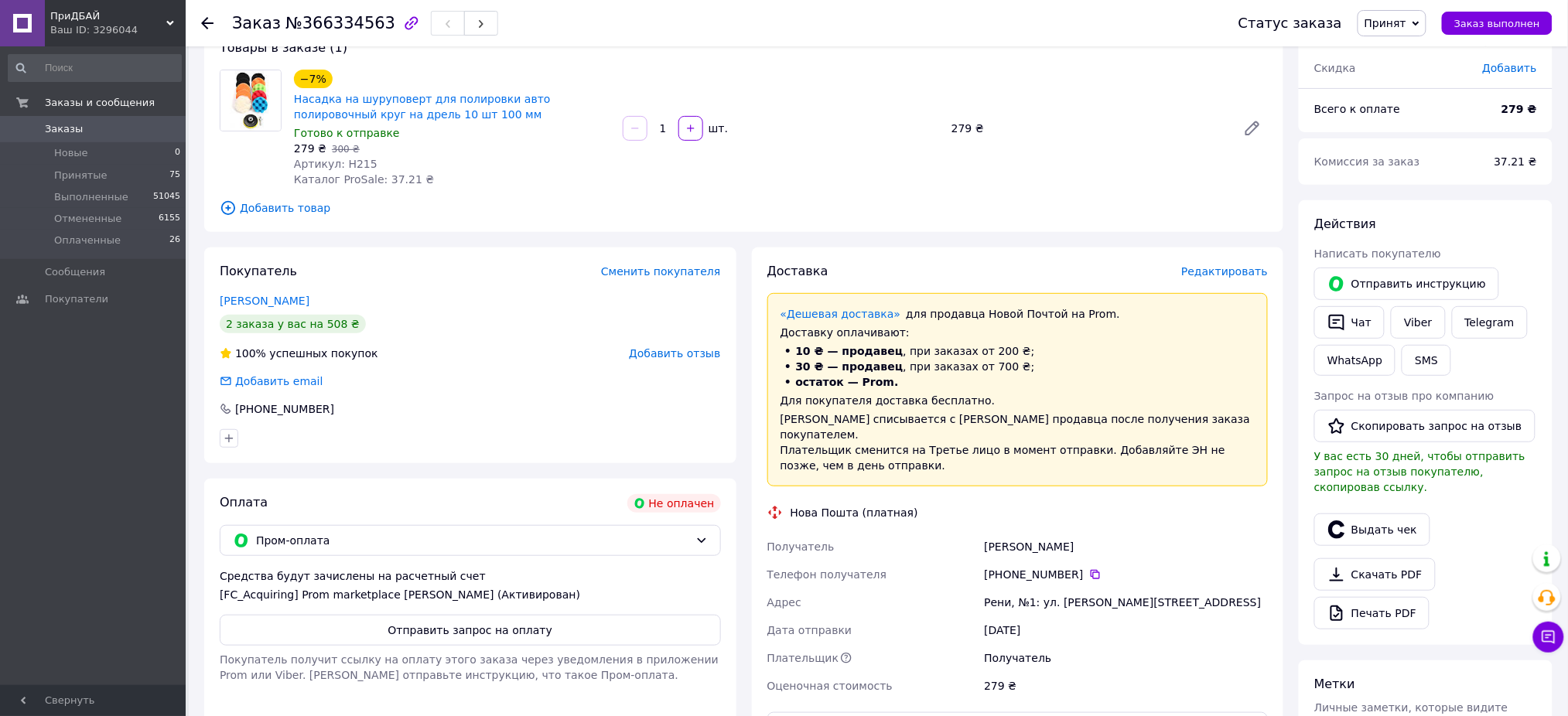
drag, startPoint x: 1408, startPoint y: 319, endPoint x: 1385, endPoint y: 242, distance: 80.4
click at [232, 174] on div at bounding box center [250, 128] width 75 height 118
click at [437, 125] on div "Готово к отправке" at bounding box center [452, 132] width 316 height 15
click at [453, 111] on span "Насадка на шуруповерт для полировки авто полировочный круг на дрель 10 шт 100 мм" at bounding box center [452, 107] width 316 height 31
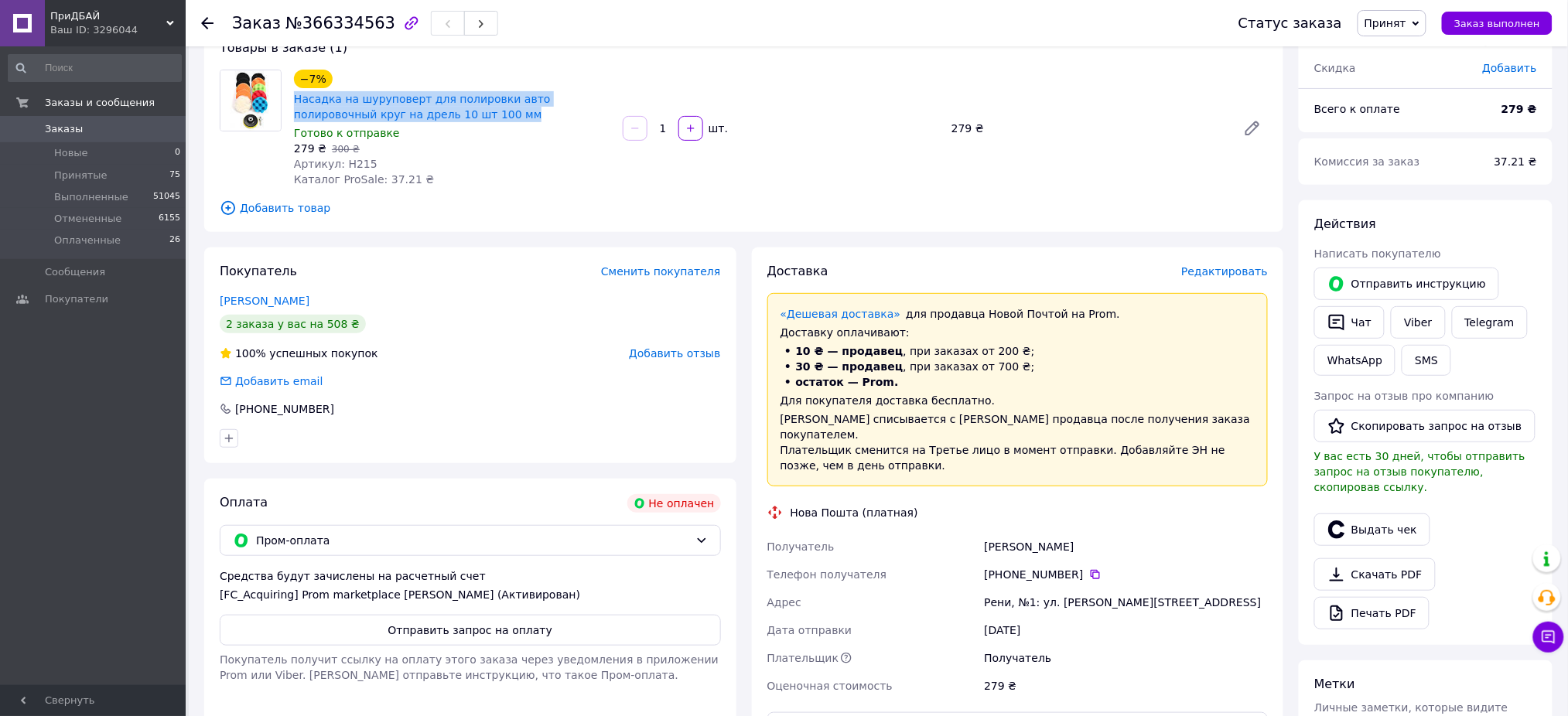
click at [453, 111] on span "Насадка на шуруповерт для полировки авто полировочный круг на дрель 10 шт 100 мм" at bounding box center [452, 107] width 316 height 31
copy link "Насадка на шуруповерт для полировки авто полировочный круг на дрель 10 шт 100 мм"
drag, startPoint x: 1503, startPoint y: 371, endPoint x: 1308, endPoint y: 323, distance: 200.8
click at [1503, 371] on div "Отправить инструкцию   Чат Viber Telegram WhatsApp SMS" at bounding box center [1425, 321] width 229 height 115
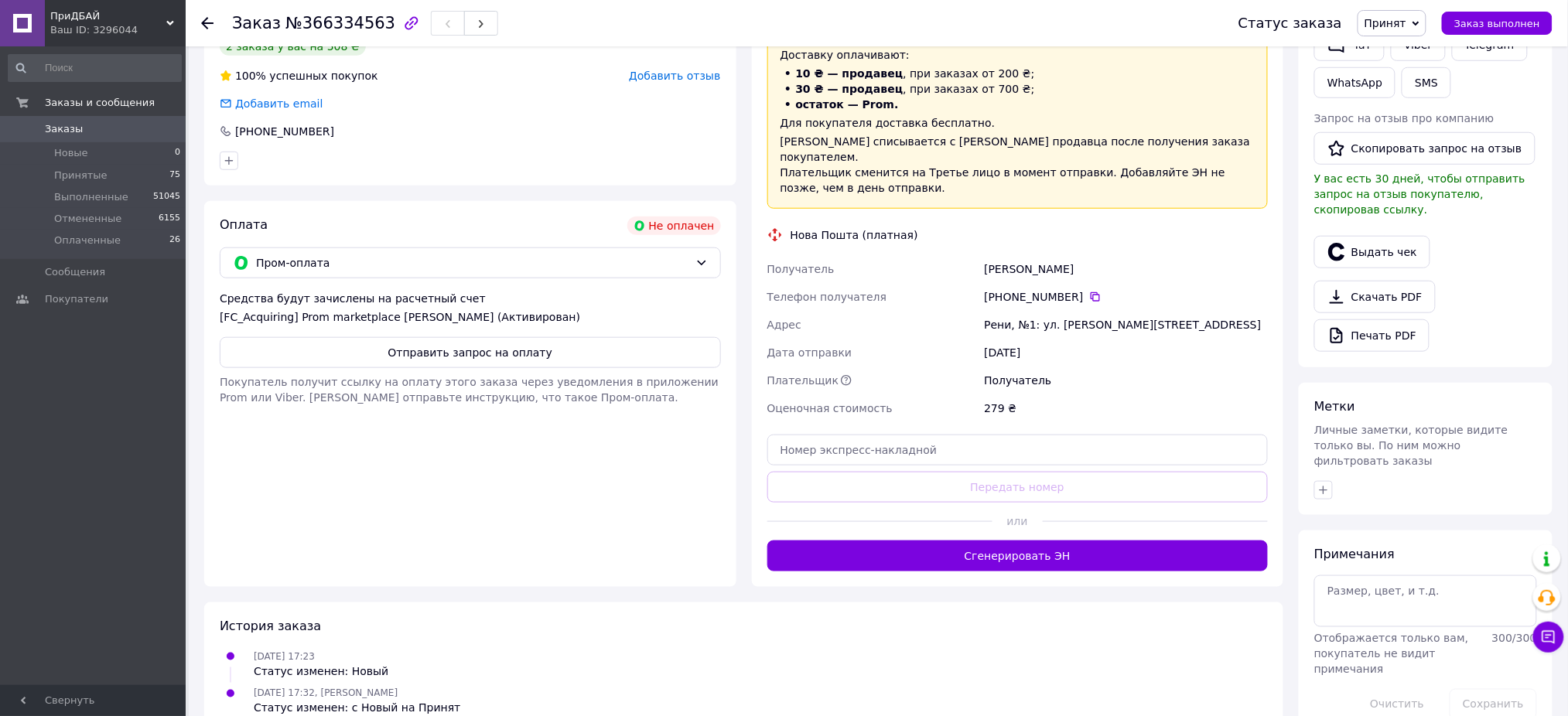
scroll to position [394, 0]
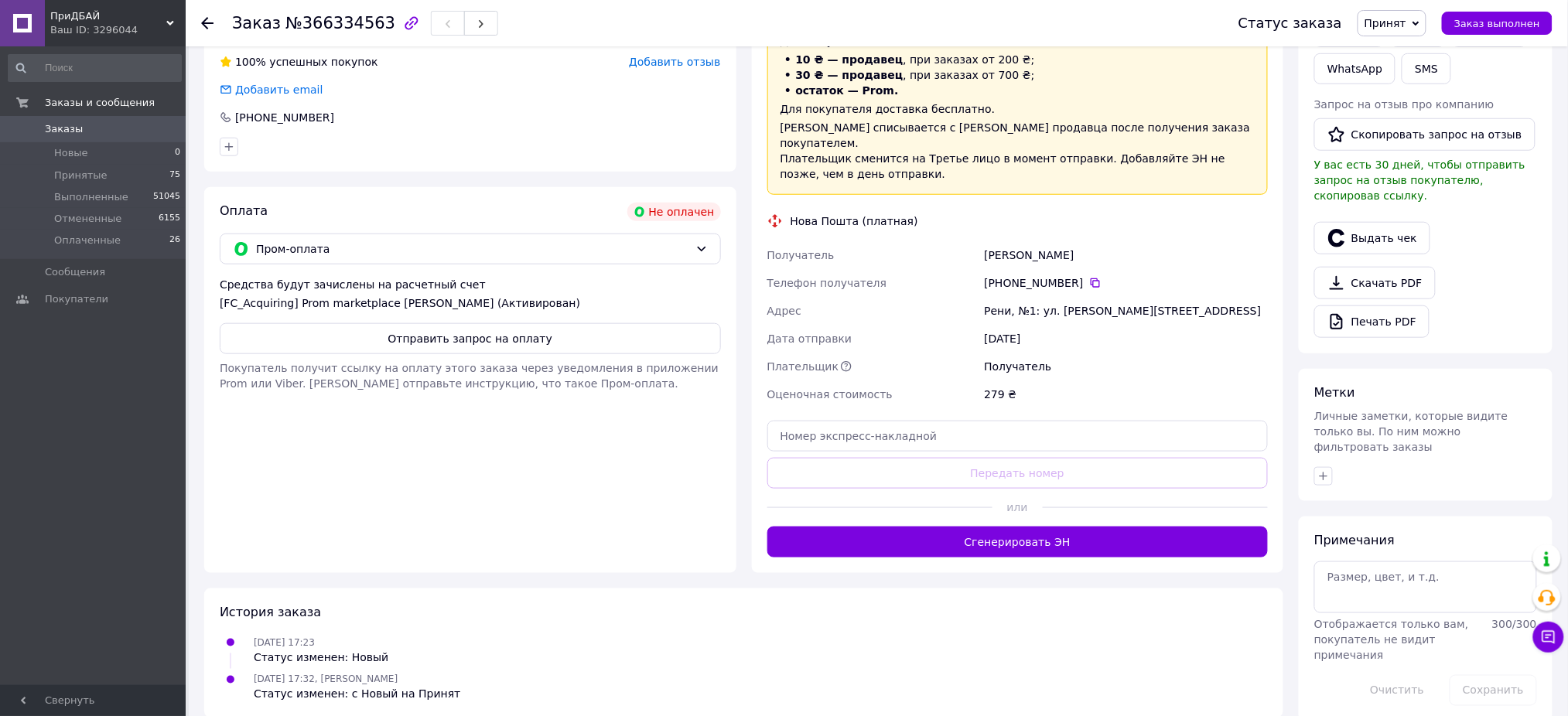
click at [1049, 300] on div "Рени, №1: ул. Рыбацкая, 16" at bounding box center [1126, 311] width 290 height 28
click at [1049, 300] on div "Рени, №1: [STREET_ADDRESS][PERSON_NAME]" at bounding box center [1126, 311] width 290 height 28
copy div "Рени, №1: [STREET_ADDRESS][PERSON_NAME]"
click at [1516, 532] on div "Примечания Отображается только вам, покупатель не видит примечания 300 / 300 Оч…" at bounding box center [1425, 618] width 223 height 174
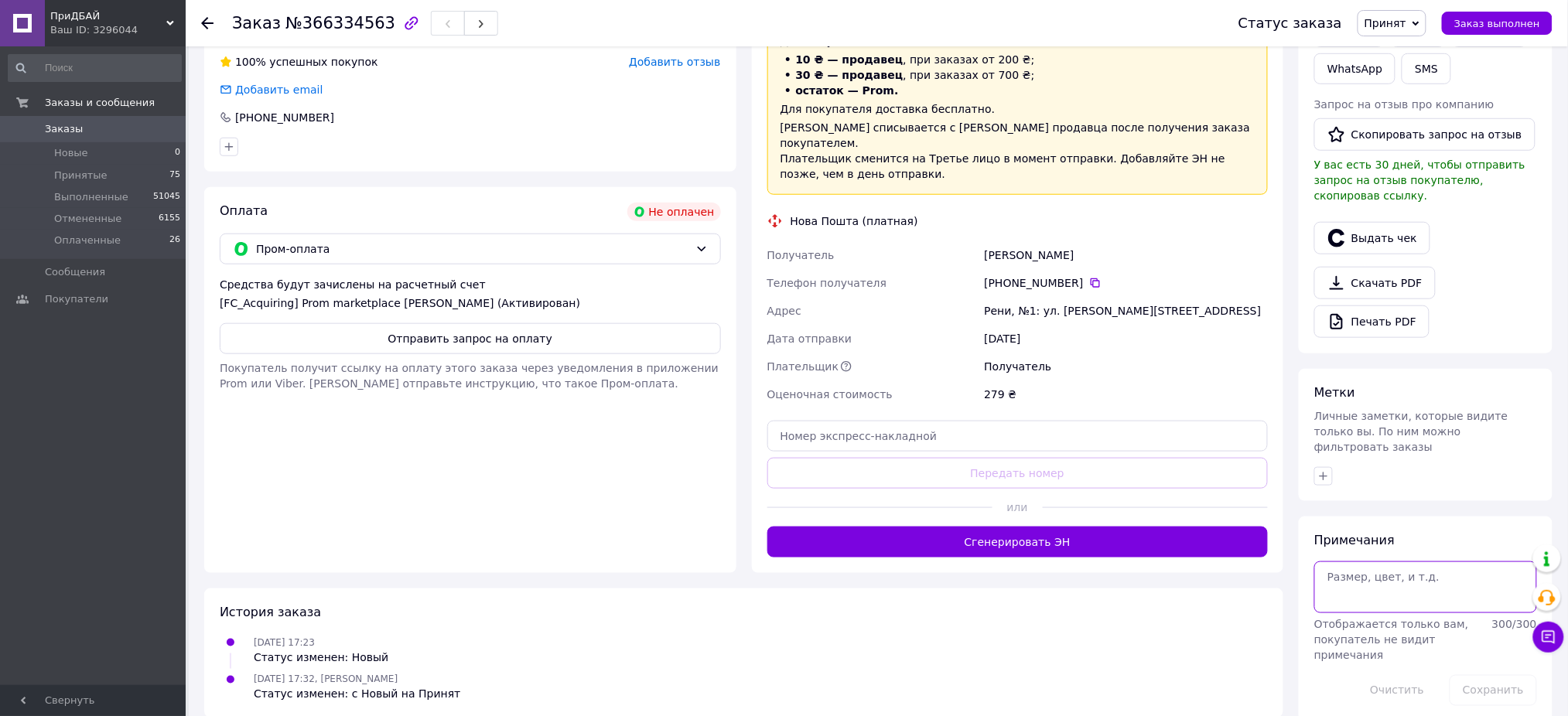
click at [1413, 561] on textarea at bounding box center [1425, 587] width 223 height 51
type textarea "н"
type textarea "поточний стан рахунку, вайбер р"
click at [1487, 680] on div "Примечания поточний стан рахунку, вайбер р Отображается только вам, покупатель …" at bounding box center [1425, 619] width 254 height 205
click at [1488, 675] on button "Сохранить" at bounding box center [1493, 690] width 87 height 31
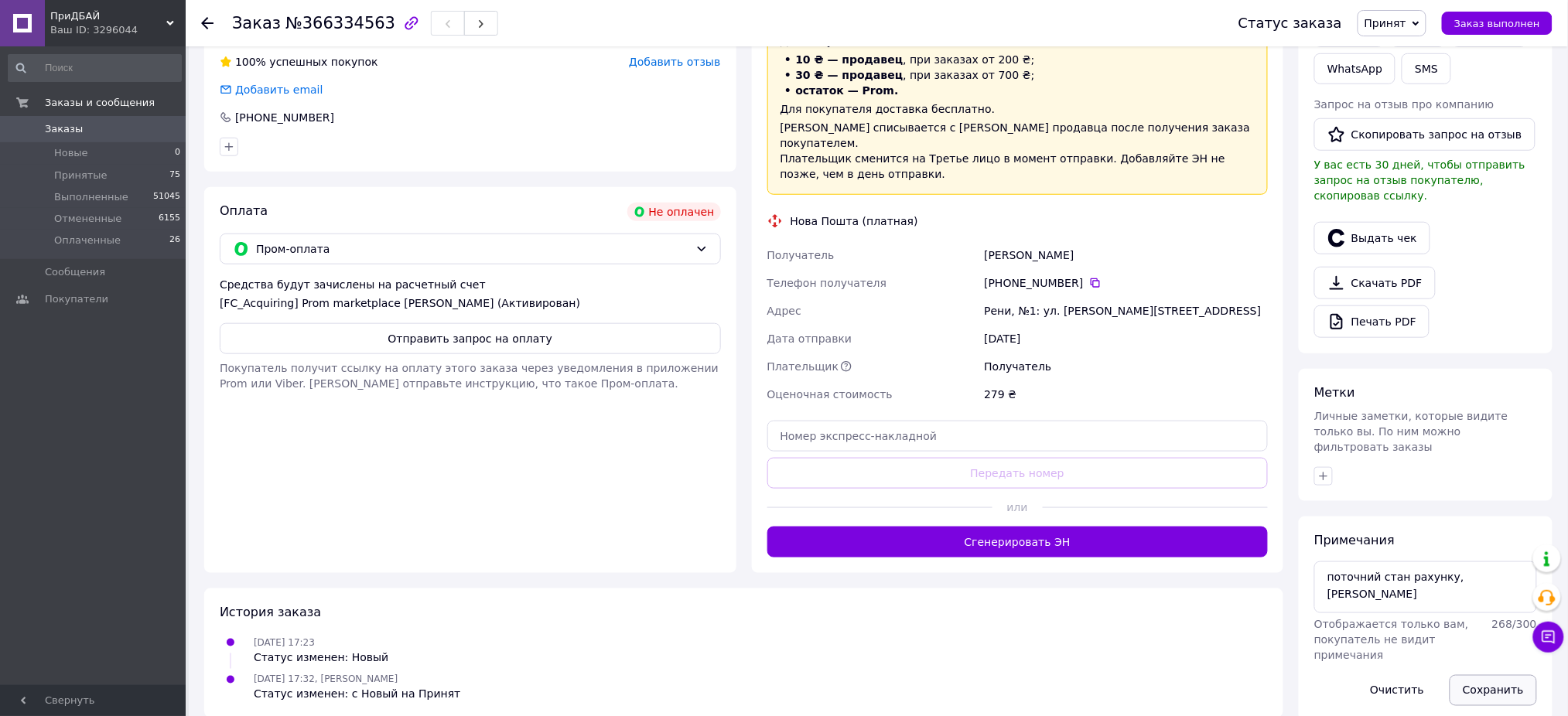
scroll to position [0, 0]
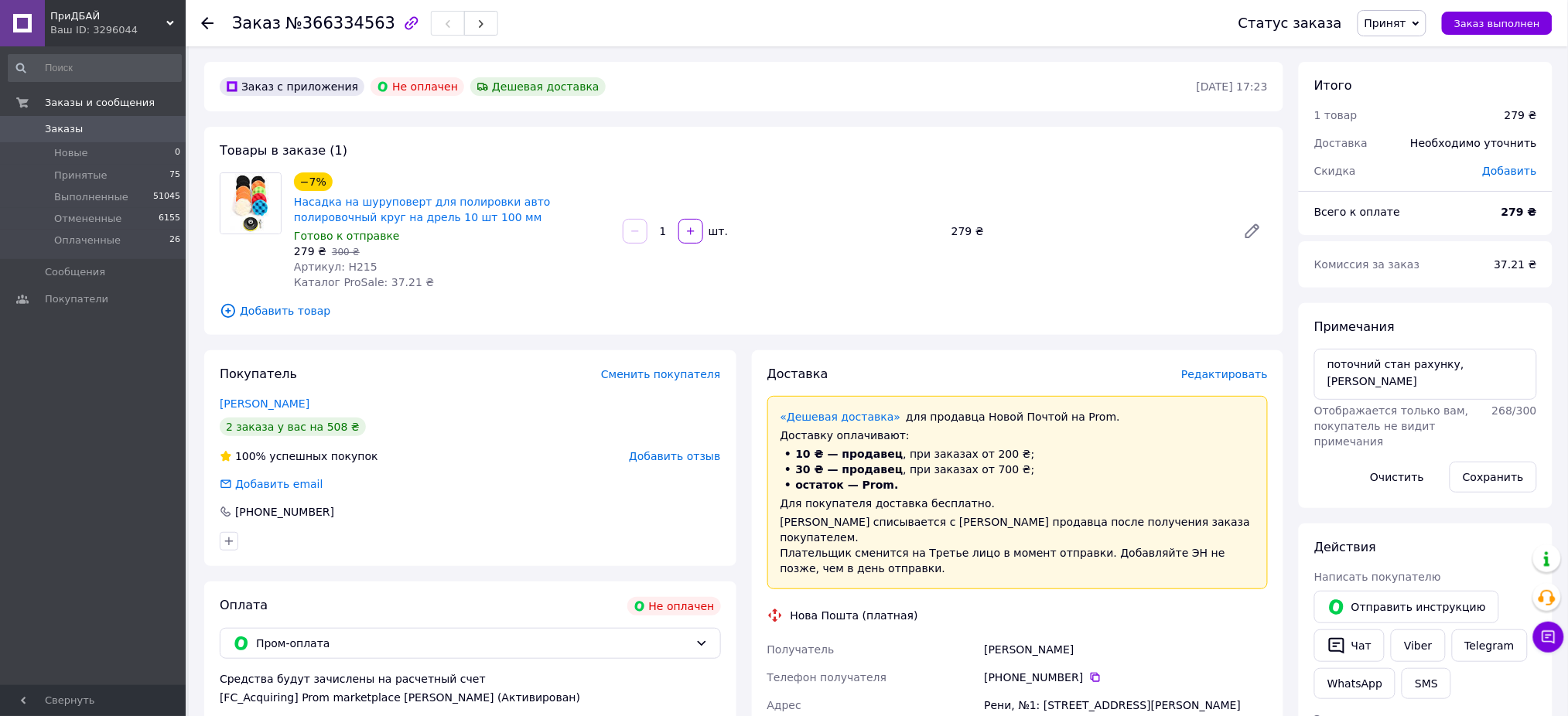
click at [322, 25] on span "№366334563" at bounding box center [340, 22] width 110 height 18
copy span "366334563"
drag, startPoint x: 1537, startPoint y: 359, endPoint x: 1226, endPoint y: 360, distance: 311.0
click at [1235, 360] on div "Заказ с приложения Не оплачен Дешевая доставка [DATE] 17:23 Товары в заказе (1)…" at bounding box center [878, 605] width 1364 height 1087
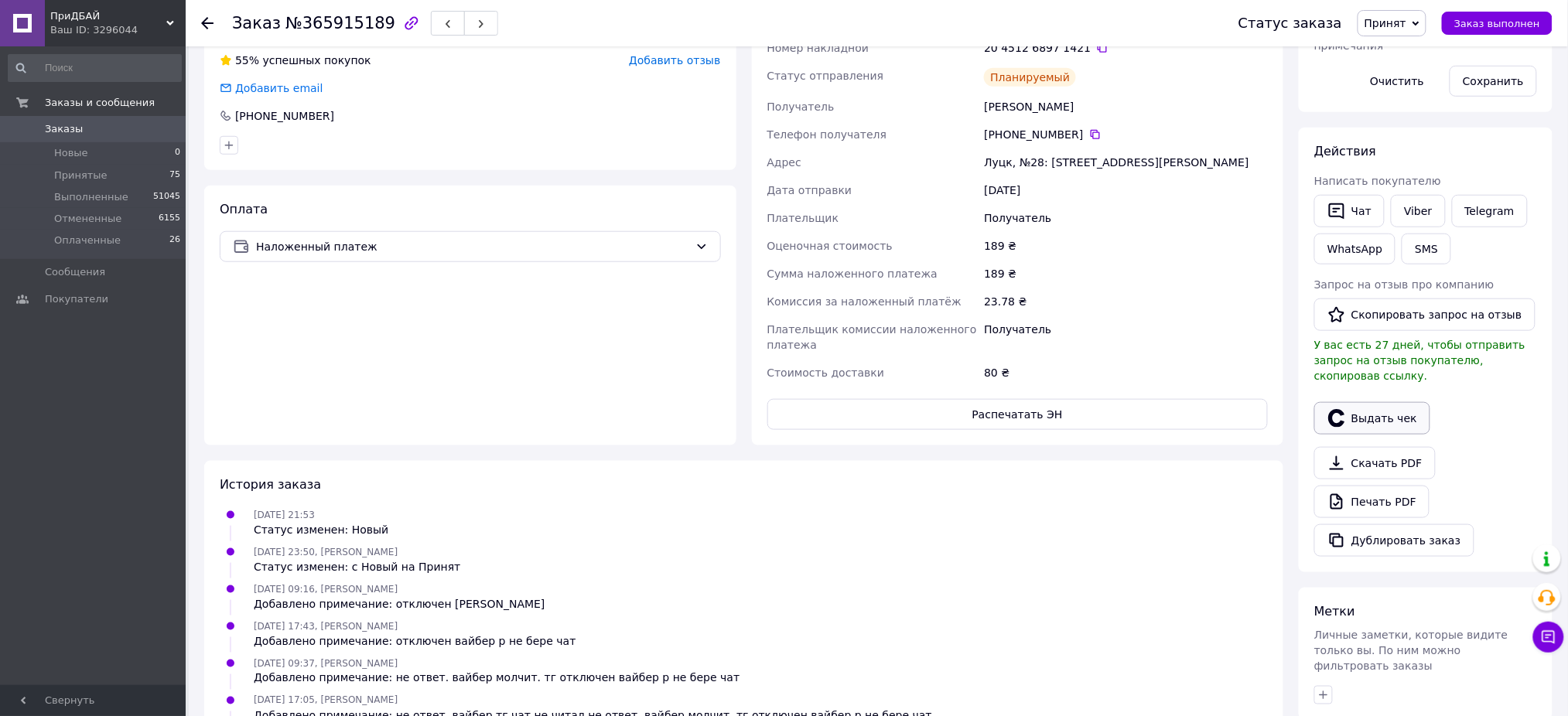
scroll to position [412, 0]
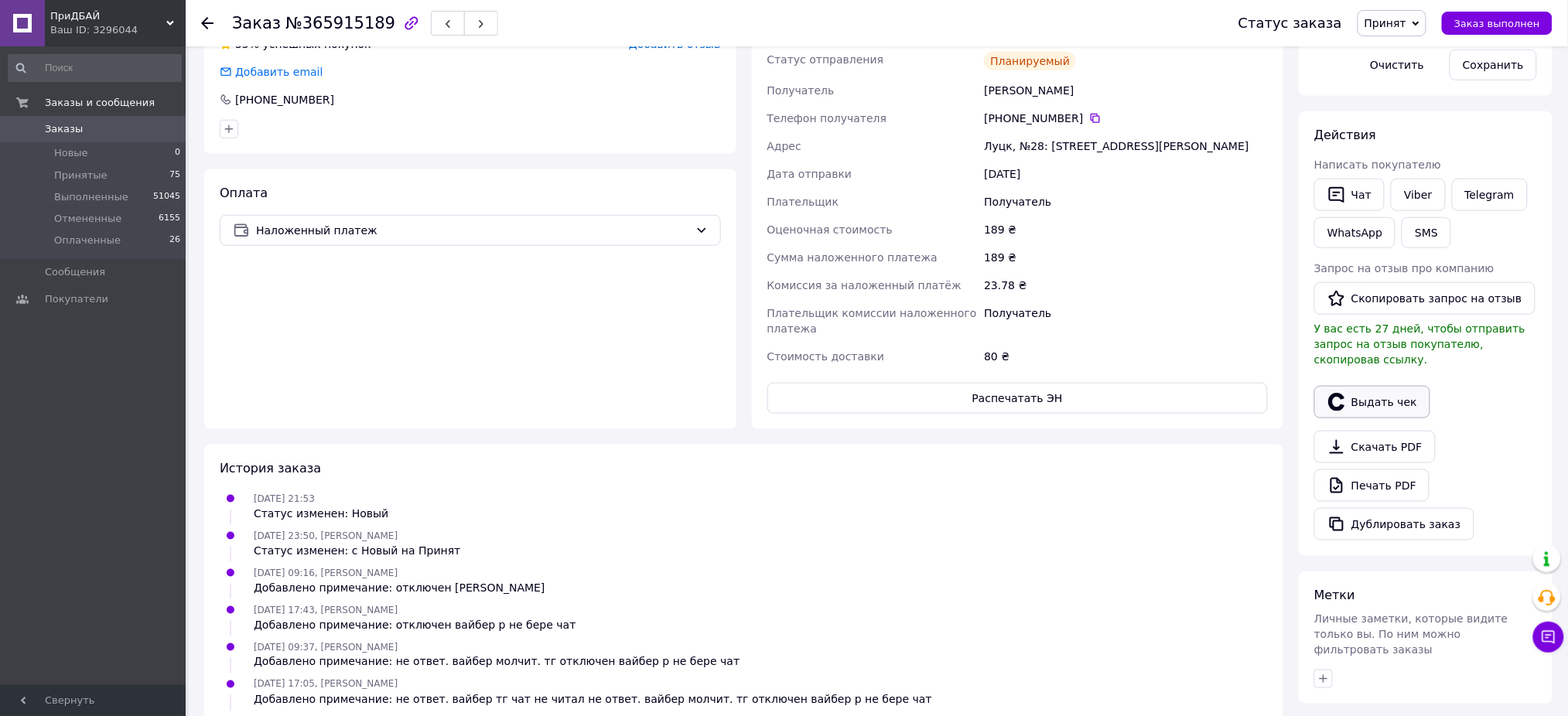
click at [1349, 390] on button "Выдать чек" at bounding box center [1372, 402] width 116 height 33
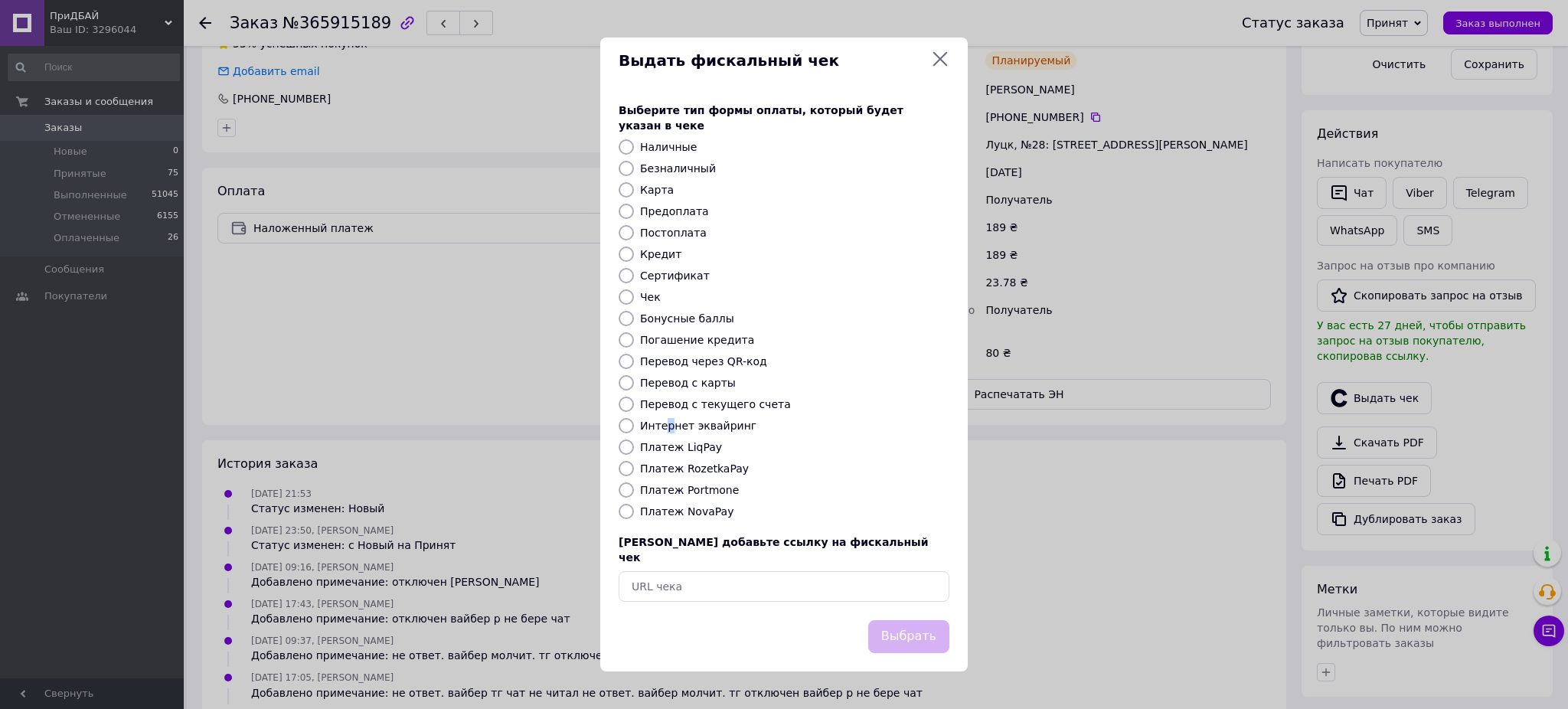
click at [668, 425] on label "Интернет эквайринг" at bounding box center [698, 425] width 117 height 12
click at [700, 427] on label "Интернет эквайринг" at bounding box center [698, 425] width 117 height 12
click at [634, 427] on input "Интернет эквайринг" at bounding box center [626, 425] width 15 height 15
radio input "true"
drag, startPoint x: 905, startPoint y: 599, endPoint x: 911, endPoint y: 609, distance: 11.7
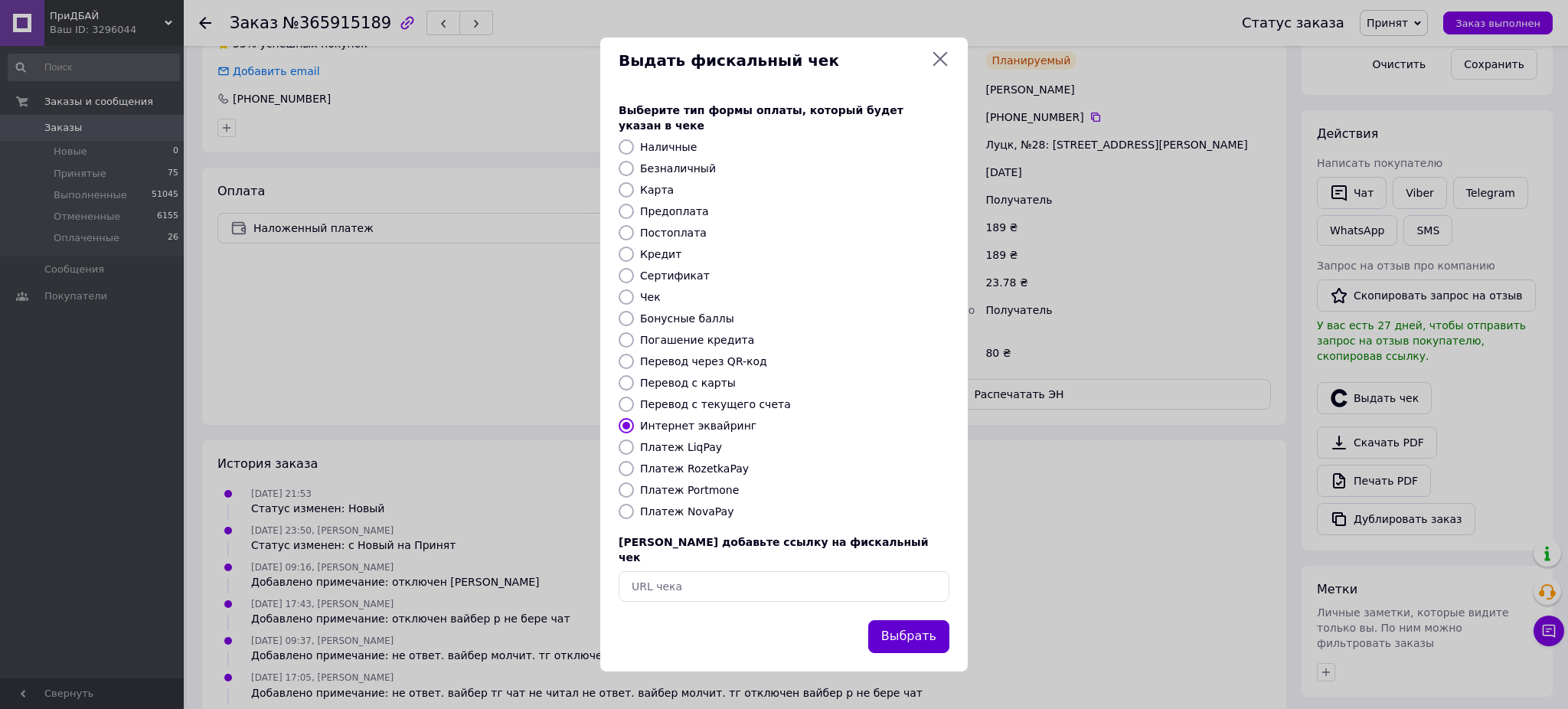
click at [911, 609] on div "Выдать фискальный чек Выберите тип формы оплаты, который будет указан в чеке На…" at bounding box center [784, 354] width 367 height 633
click at [911, 620] on button "Выбрать" at bounding box center [909, 637] width 81 height 33
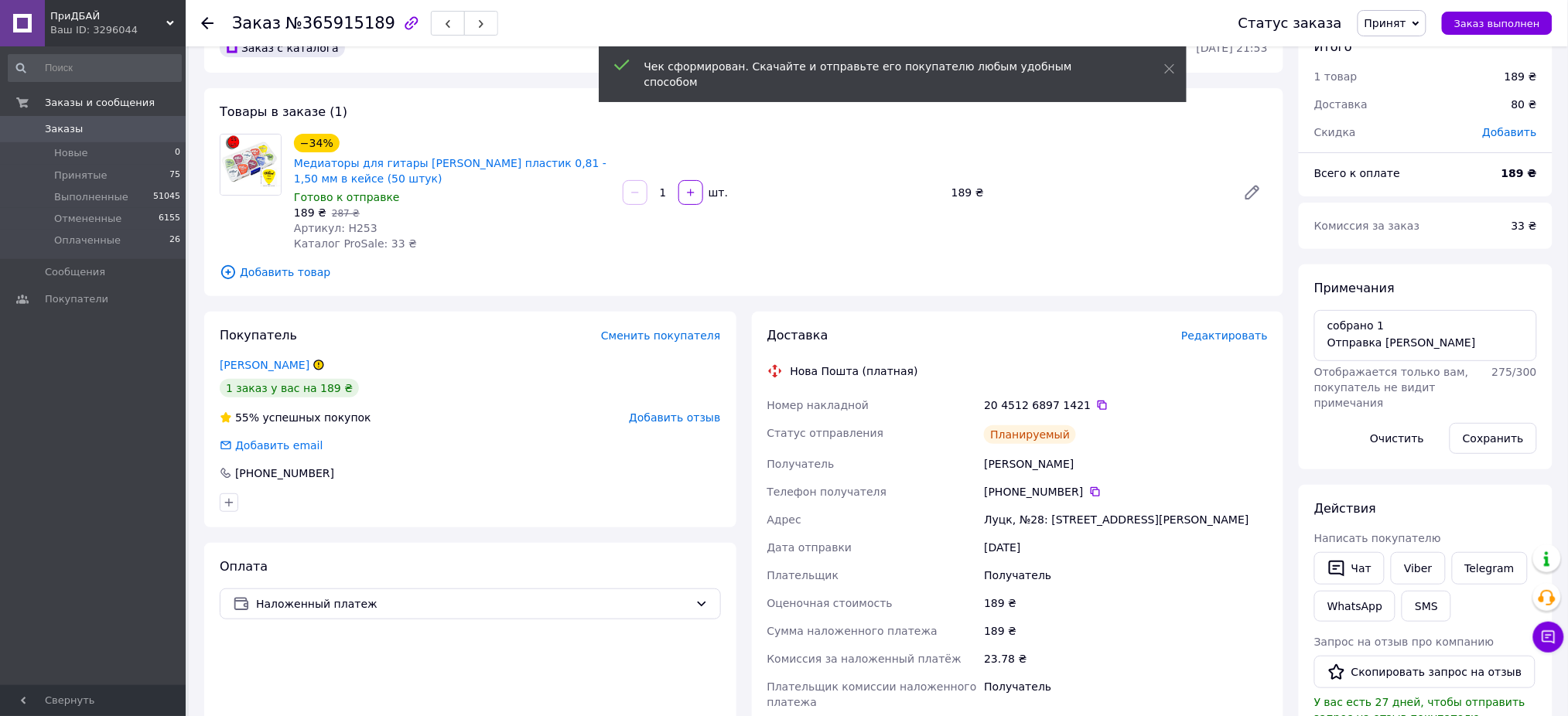
scroll to position [0, 0]
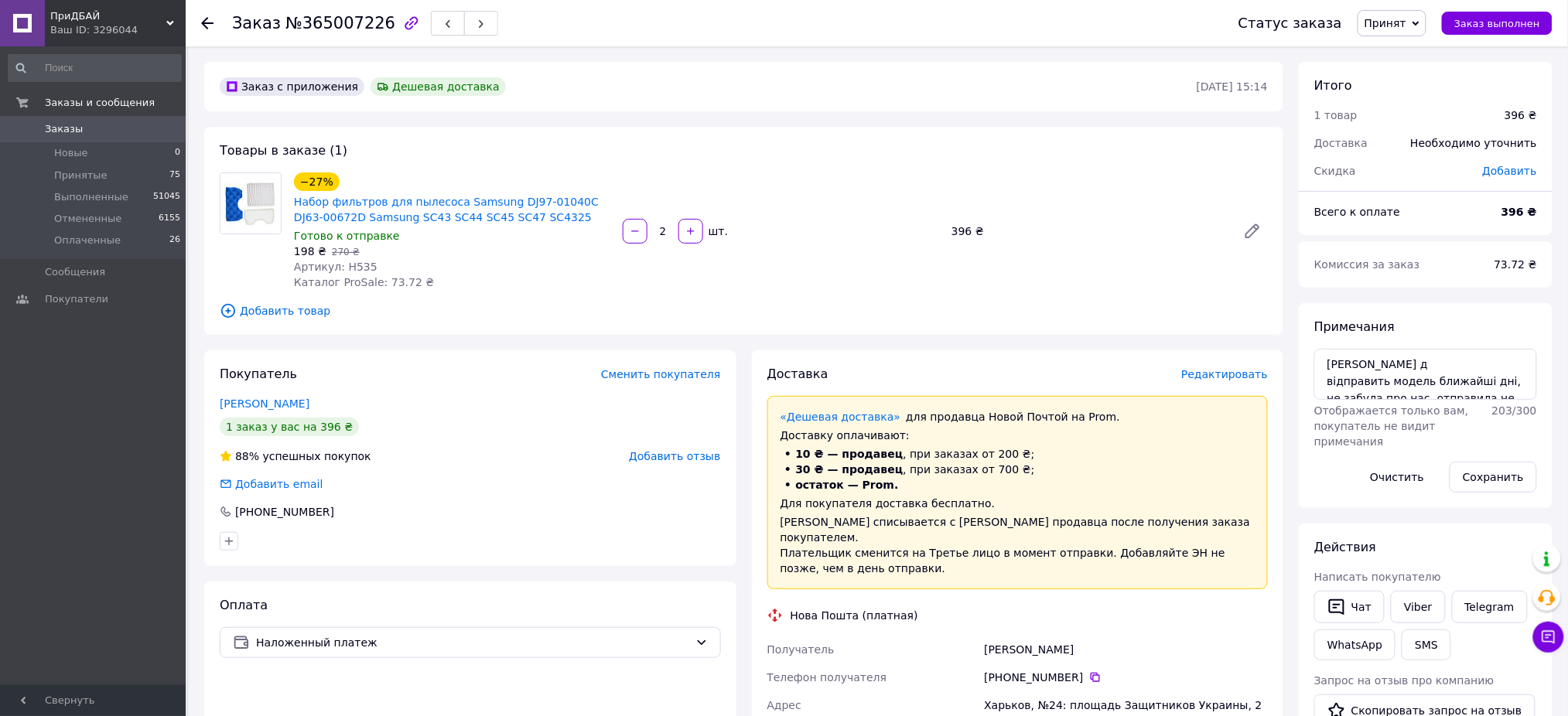
click at [314, 35] on div "Заказ №365007226" at bounding box center [365, 23] width 266 height 26
copy span "365007226"
click at [1508, 377] on textarea "вайбер д відправить модель ближайші дні, не забула про нас. отправила не ту нал…" at bounding box center [1425, 374] width 223 height 51
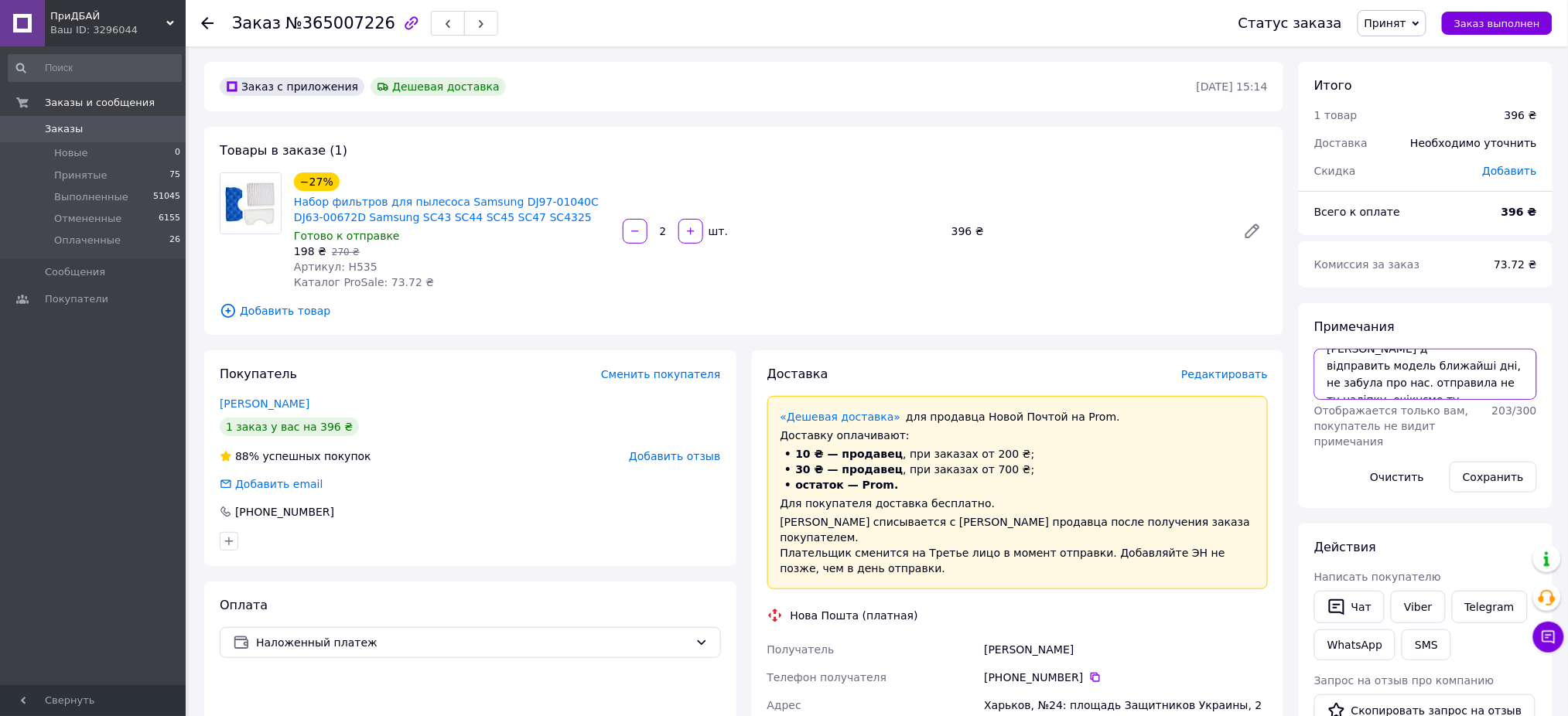
drag, startPoint x: 1425, startPoint y: 397, endPoint x: 1419, endPoint y: 389, distance: 10.0
click at [1419, 389] on textarea "вайбер д відправить модель ближайші дні, не забула про нас. отправила не ту нал…" at bounding box center [1425, 374] width 223 height 51
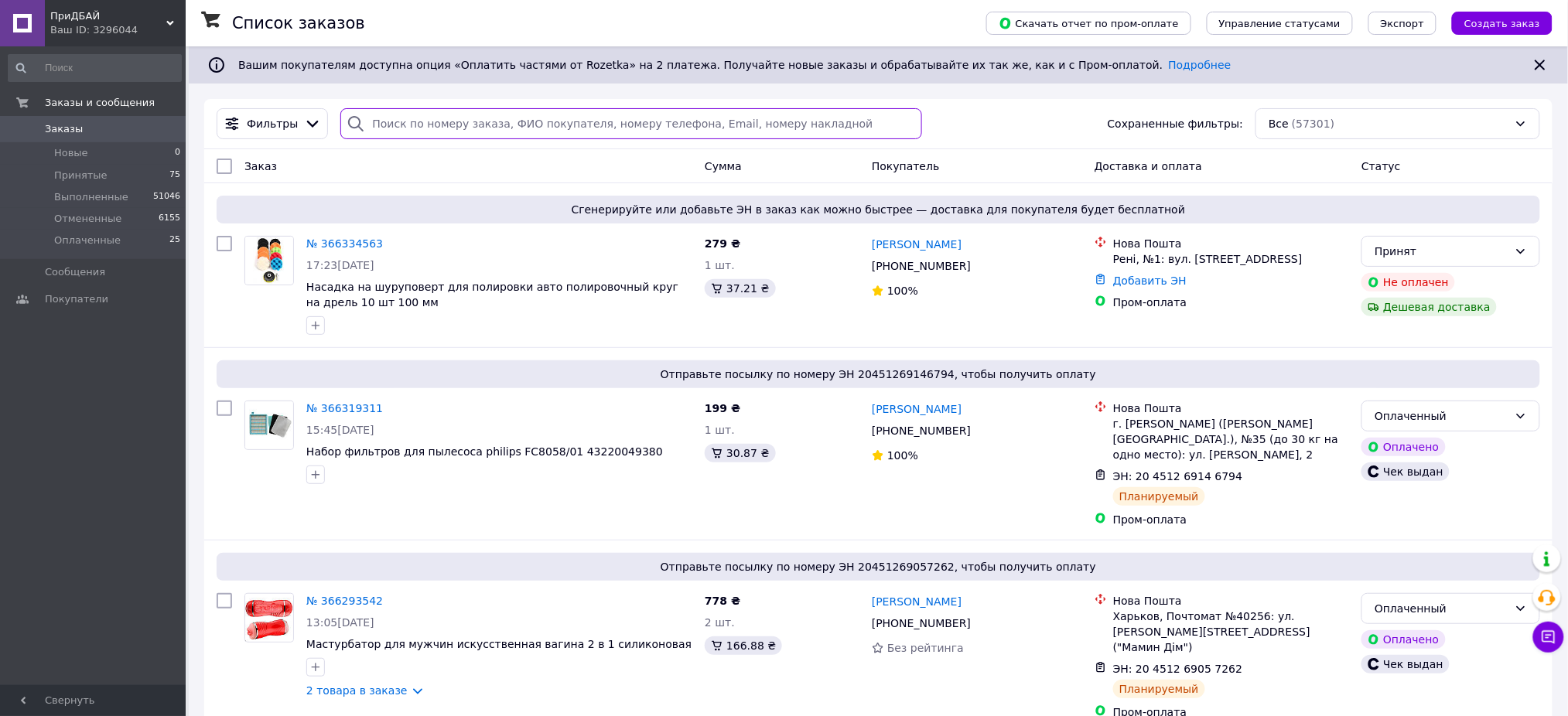
click at [558, 134] on input "search" at bounding box center [631, 123] width 582 height 31
paste input "362082149"
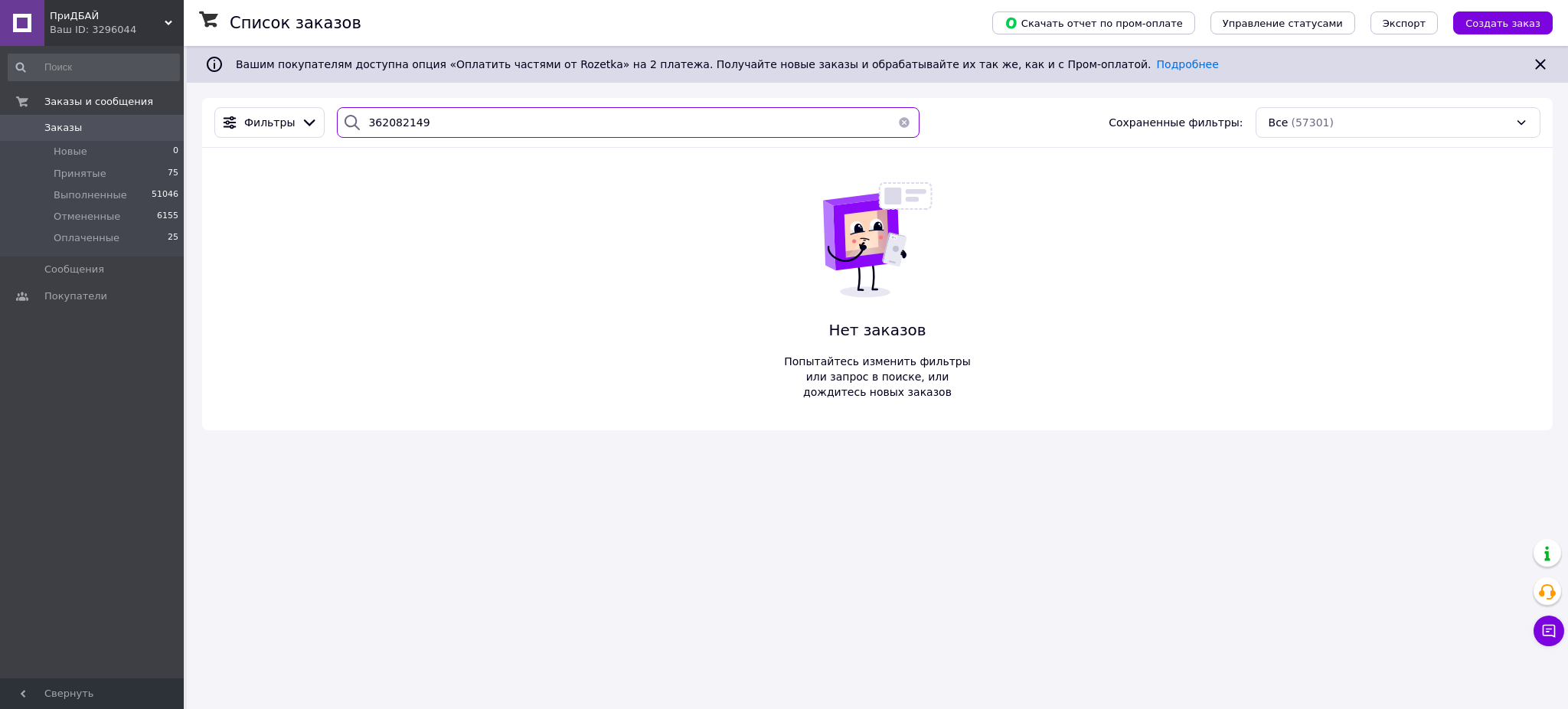
type input "362082149"
click at [133, 128] on span "Заказы" at bounding box center [93, 128] width 98 height 13
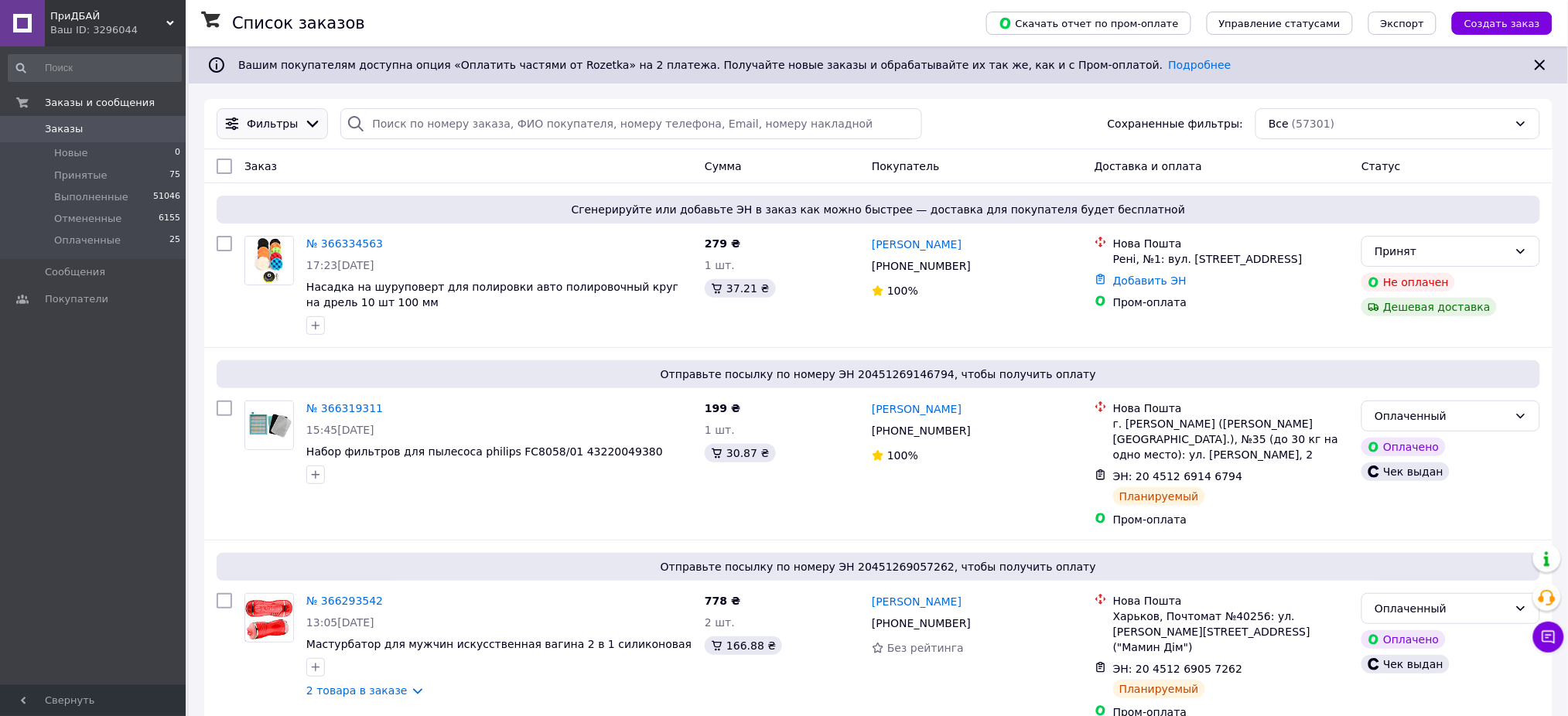
click at [279, 123] on span "Фильтры" at bounding box center [272, 123] width 51 height 15
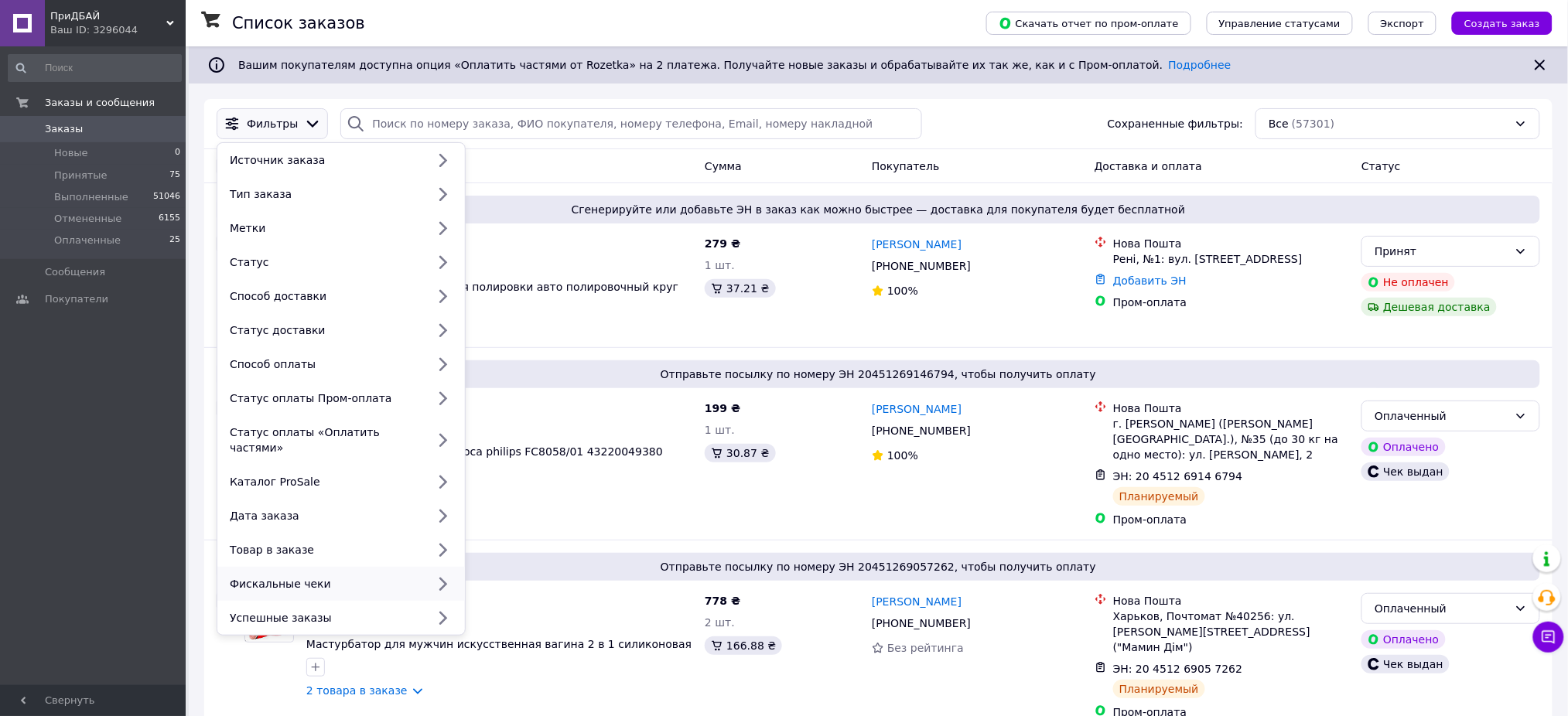
click at [255, 576] on div "Фискальные чеки" at bounding box center [324, 583] width 203 height 15
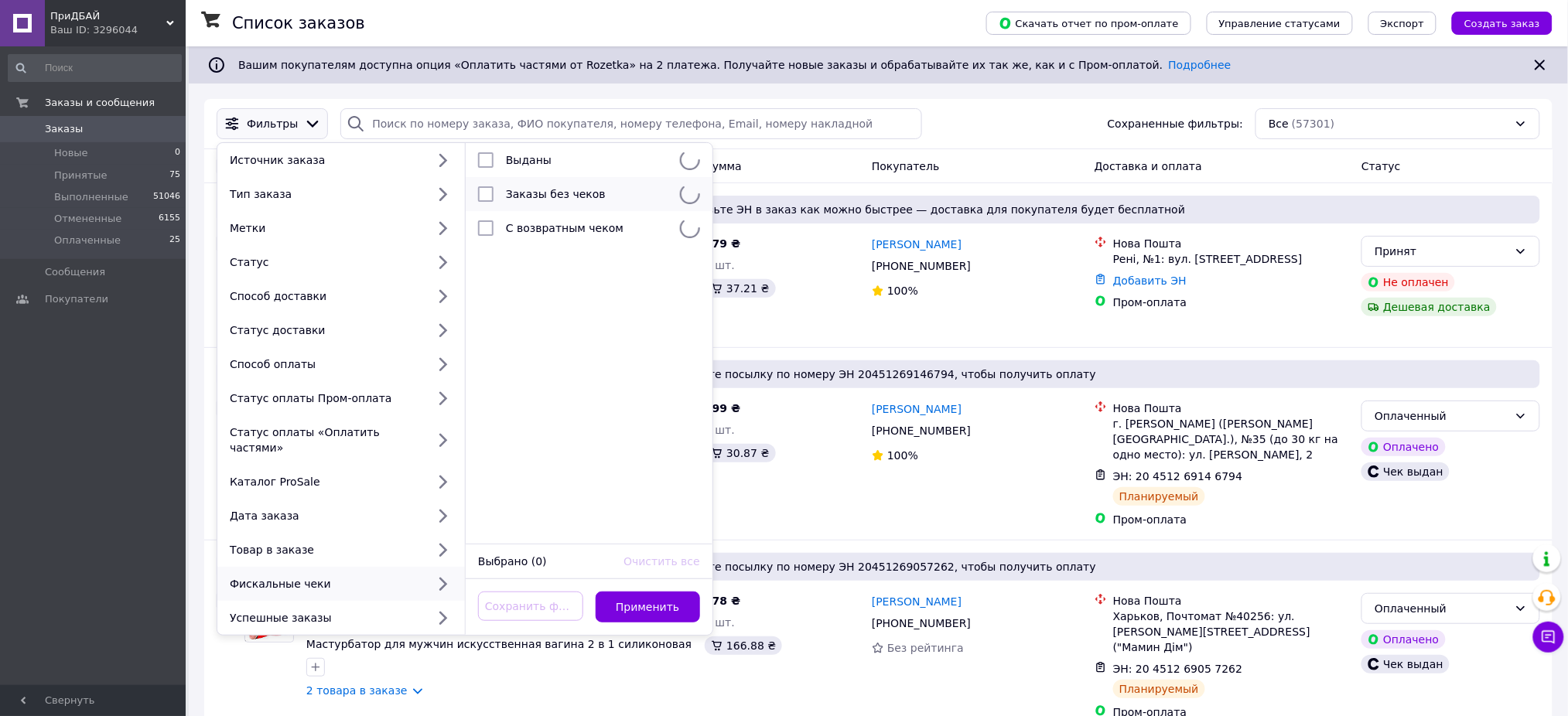
click at [514, 205] on li "Заказы без чеков" at bounding box center [589, 194] width 247 height 34
checkbox input "true"
click at [681, 605] on button "Применить" at bounding box center [647, 606] width 105 height 31
